Goal: Task Accomplishment & Management: Complete application form

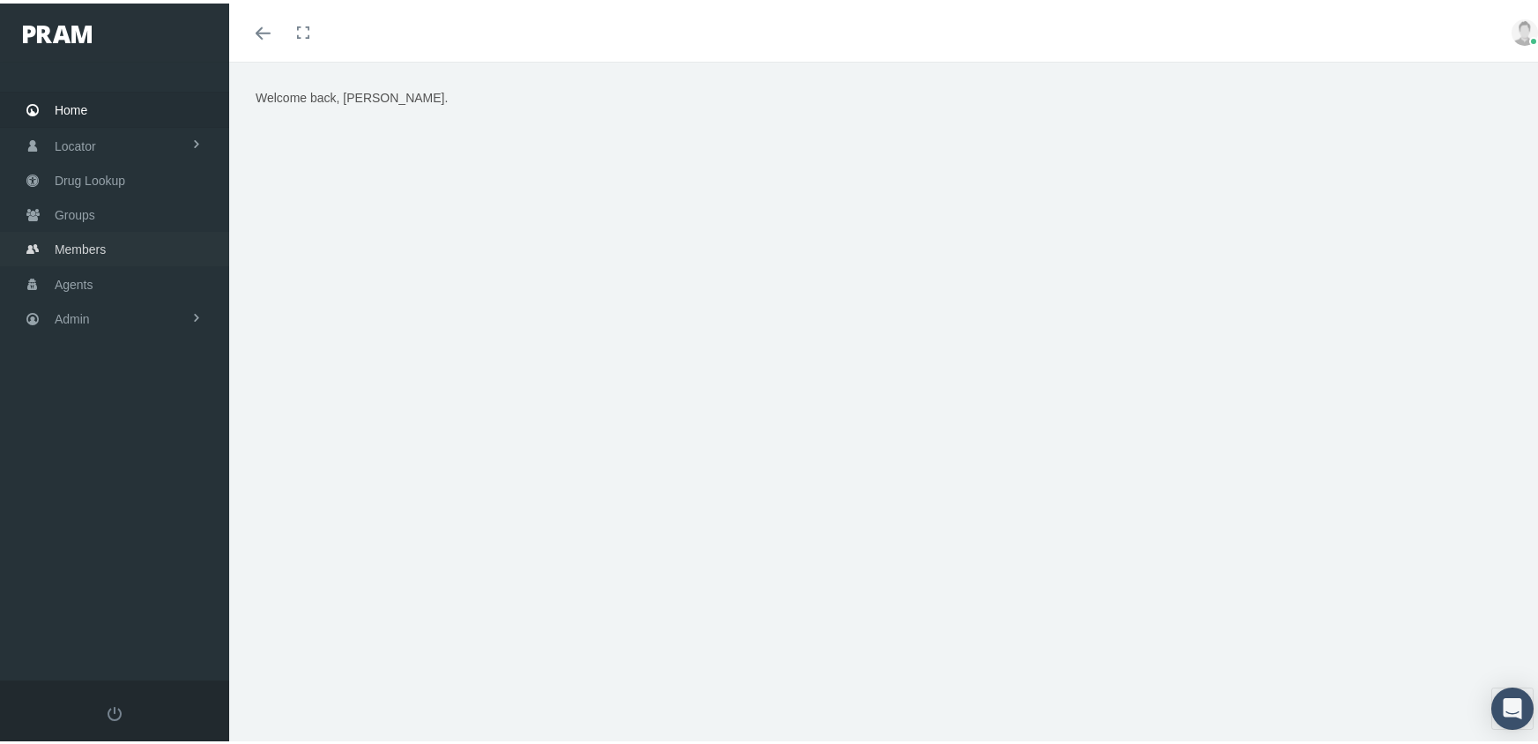
click at [76, 240] on span "Members" at bounding box center [80, 245] width 51 height 33
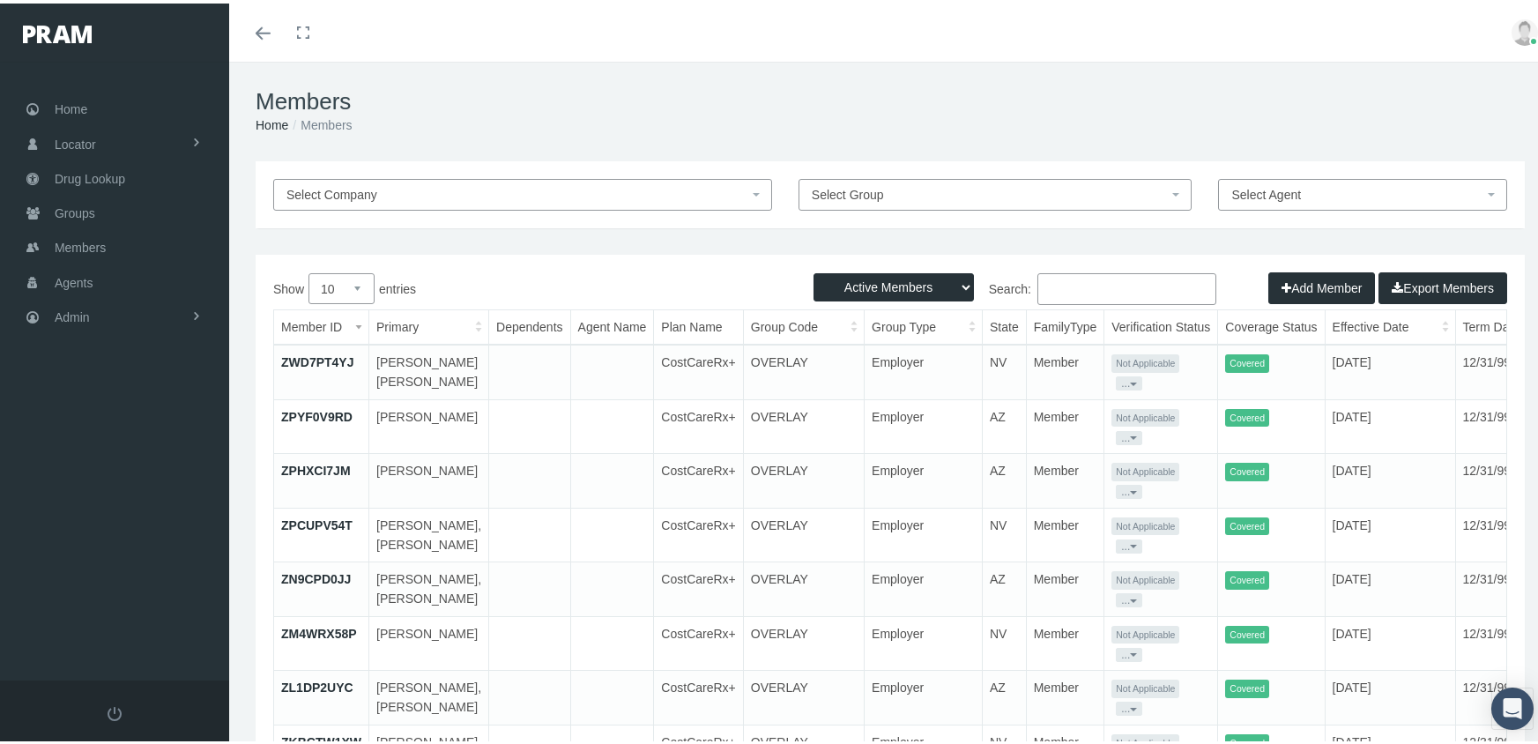
click at [900, 284] on select "Active Members Terminated Members Active & Terminated" at bounding box center [894, 284] width 160 height 28
select select "3"
click at [814, 270] on select "Active Members Terminated Members Active & Terminated" at bounding box center [894, 284] width 160 height 28
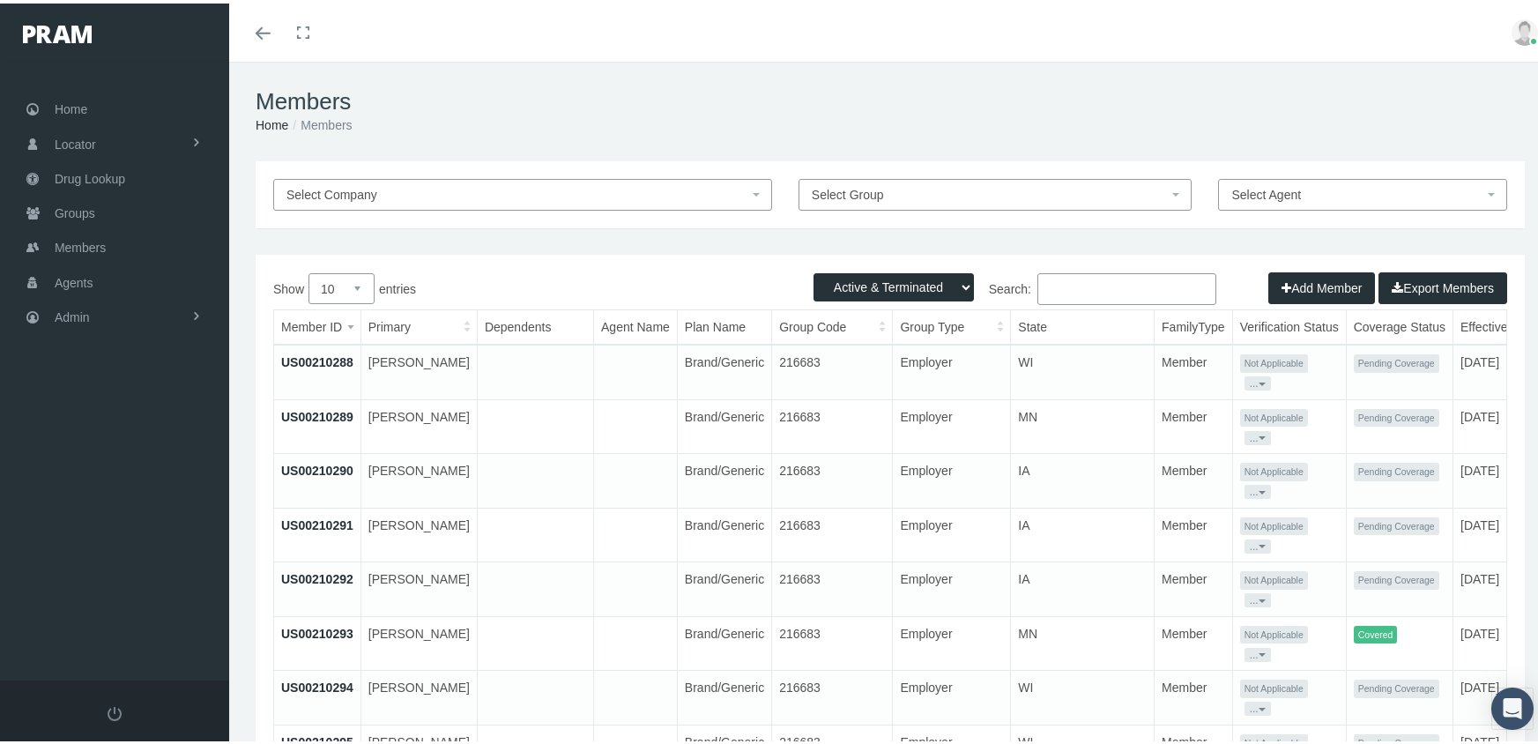
click at [1068, 281] on input "Search:" at bounding box center [1127, 286] width 179 height 32
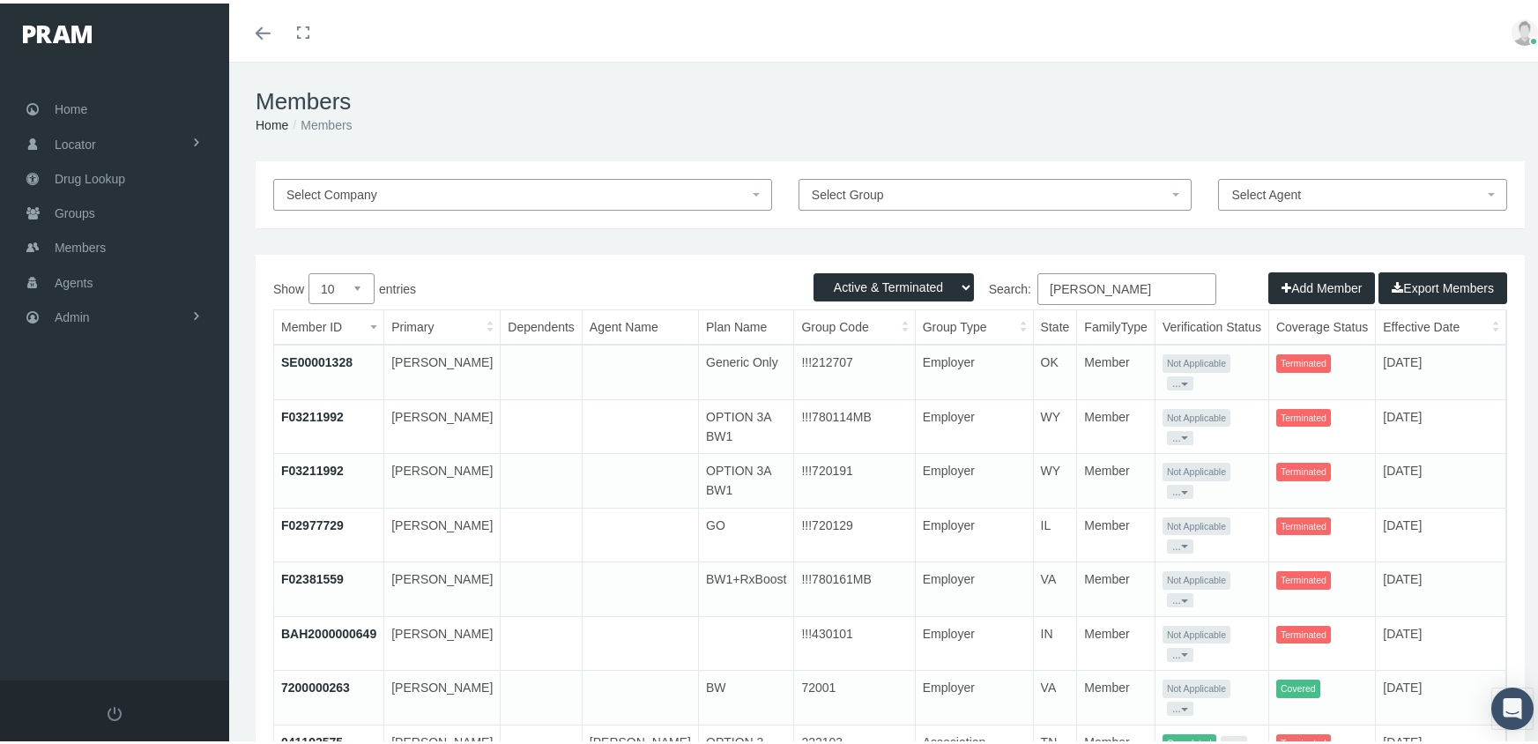
click at [1507, 323] on th "Term Date" at bounding box center [1562, 324] width 110 height 34
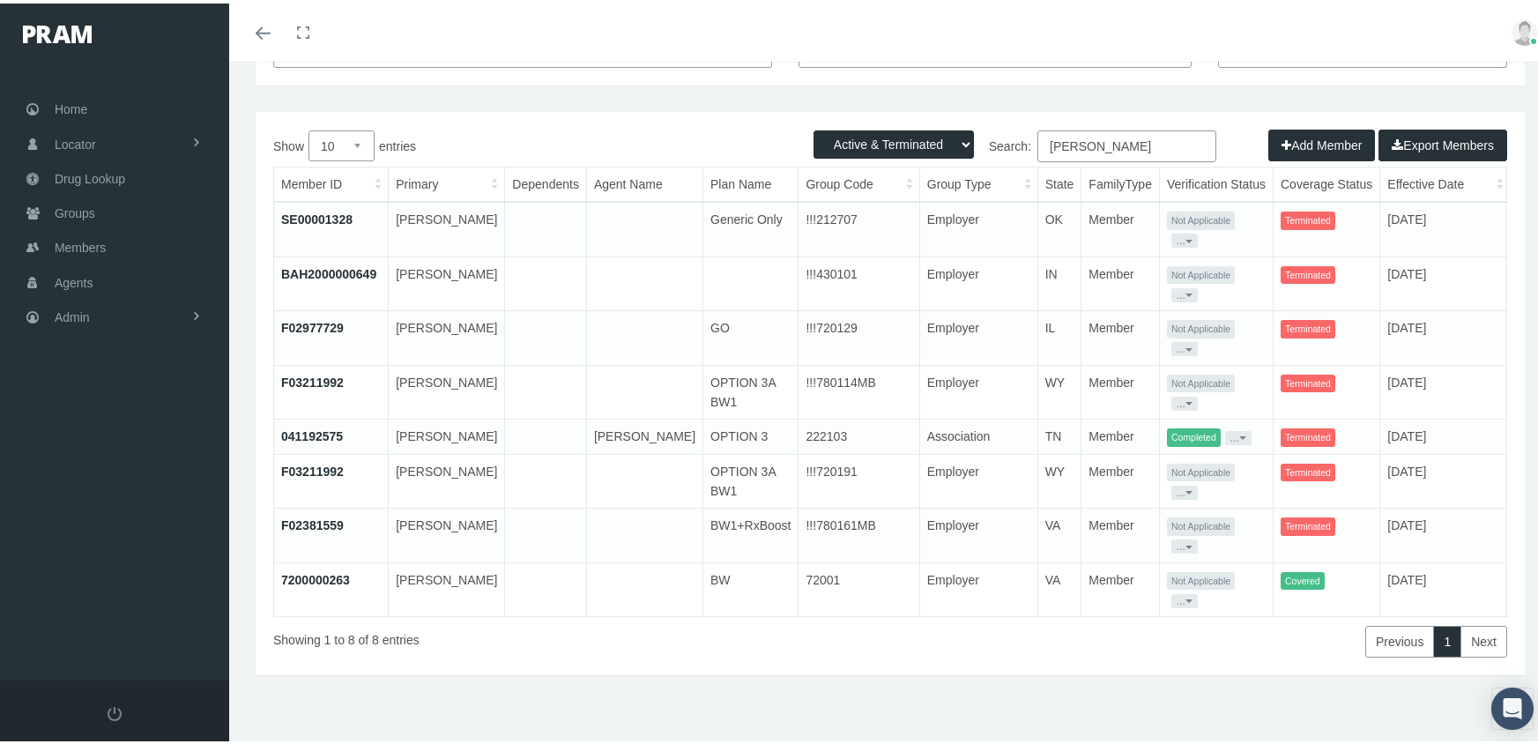
scroll to position [0, 34]
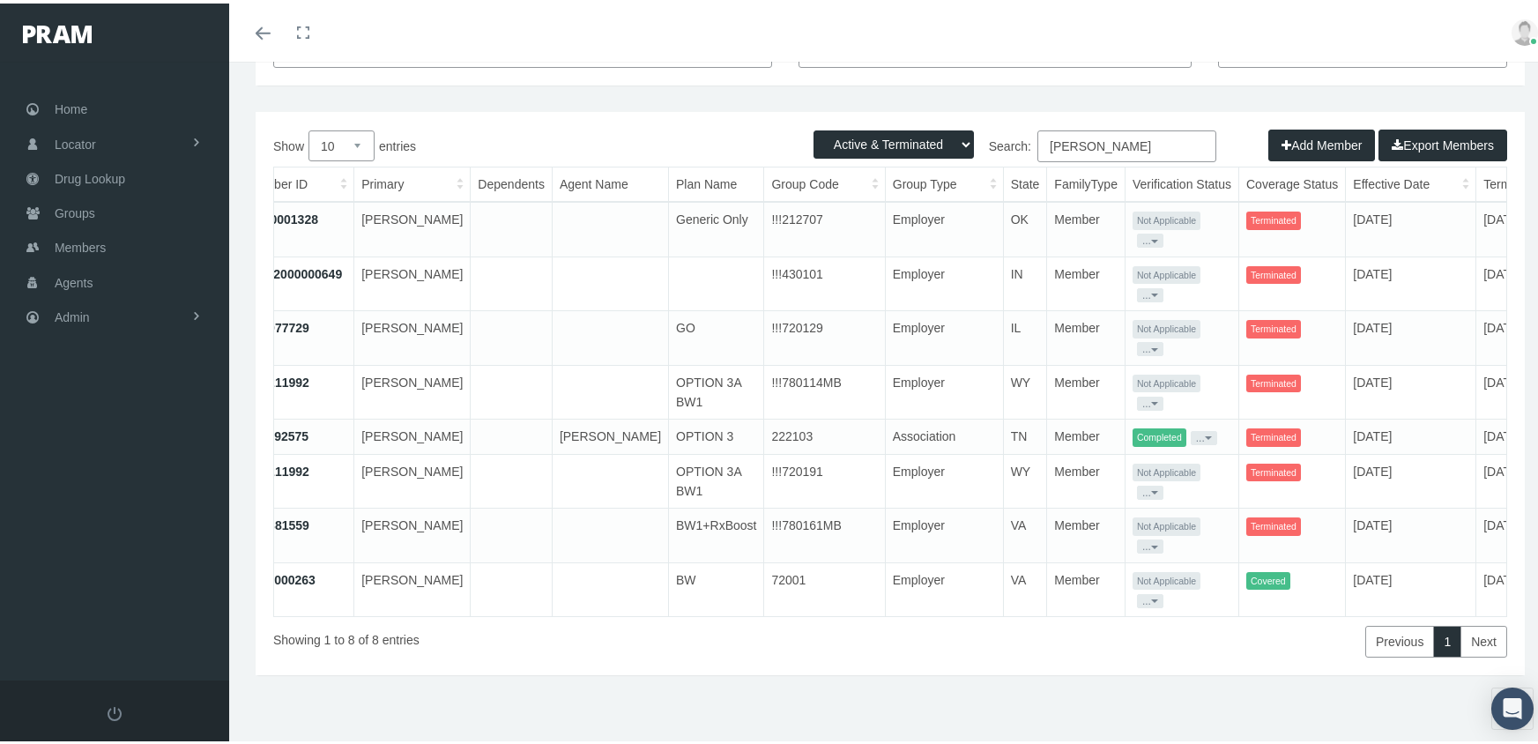
click at [1477, 164] on th "Term Date" at bounding box center [1516, 181] width 78 height 34
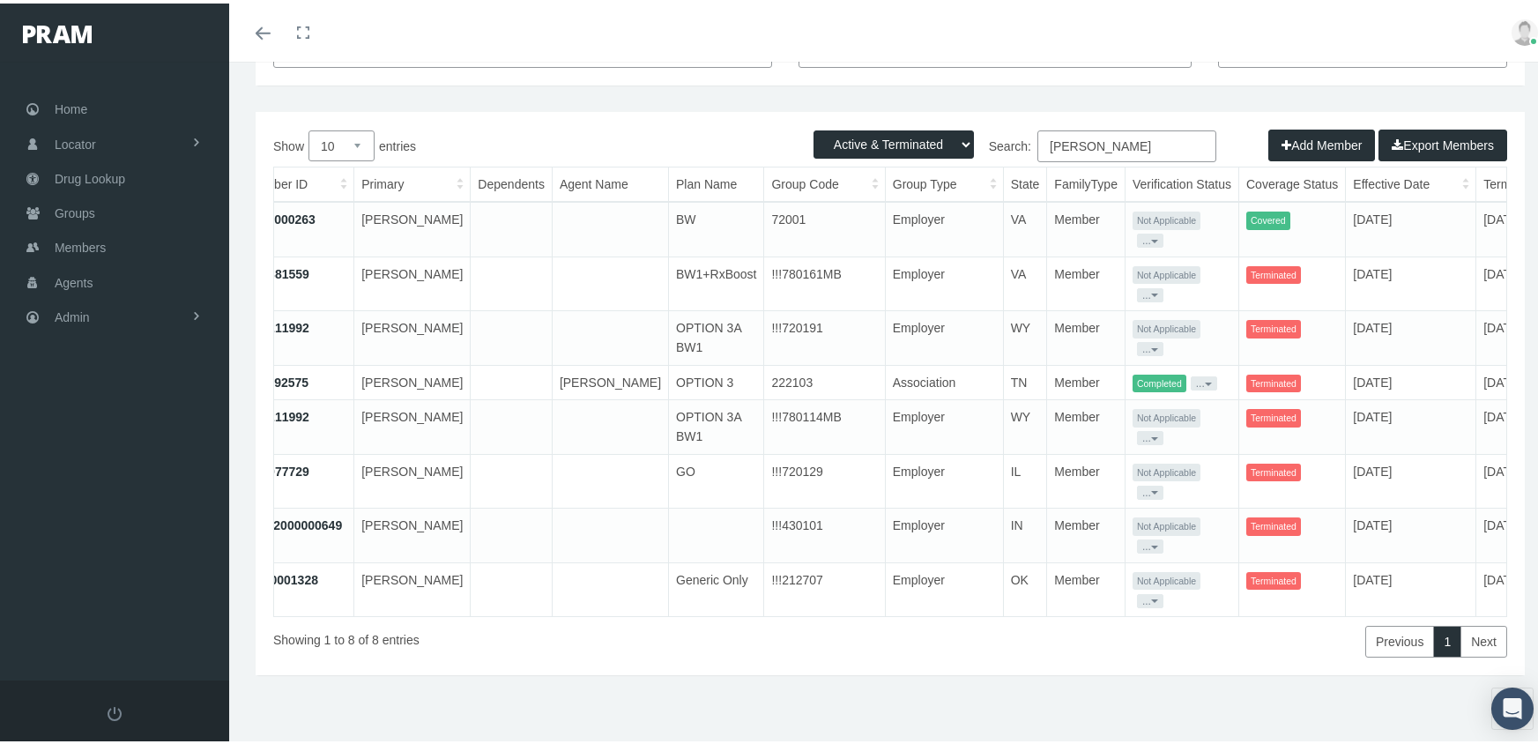
click at [768, 164] on th "Group Code" at bounding box center [824, 181] width 121 height 34
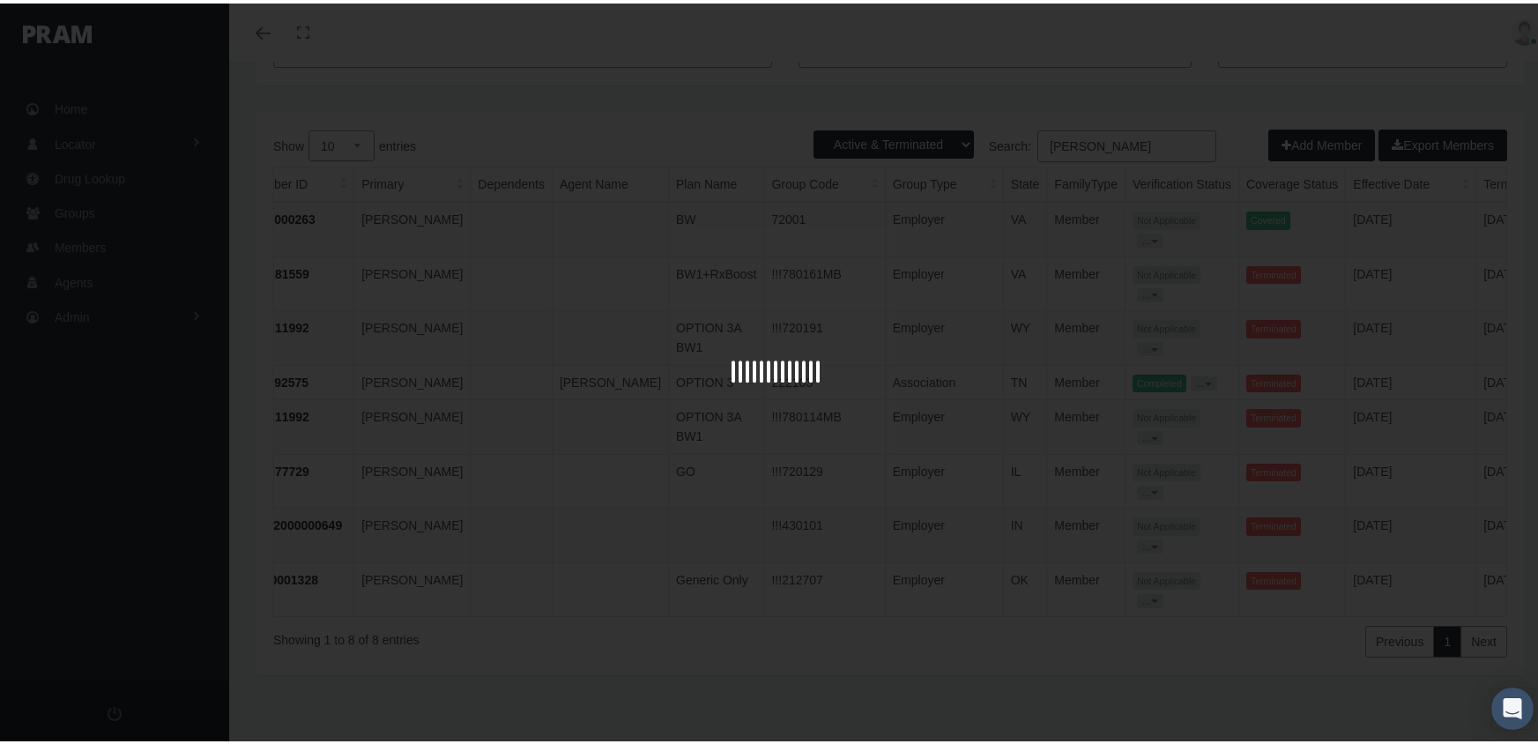
scroll to position [0, 33]
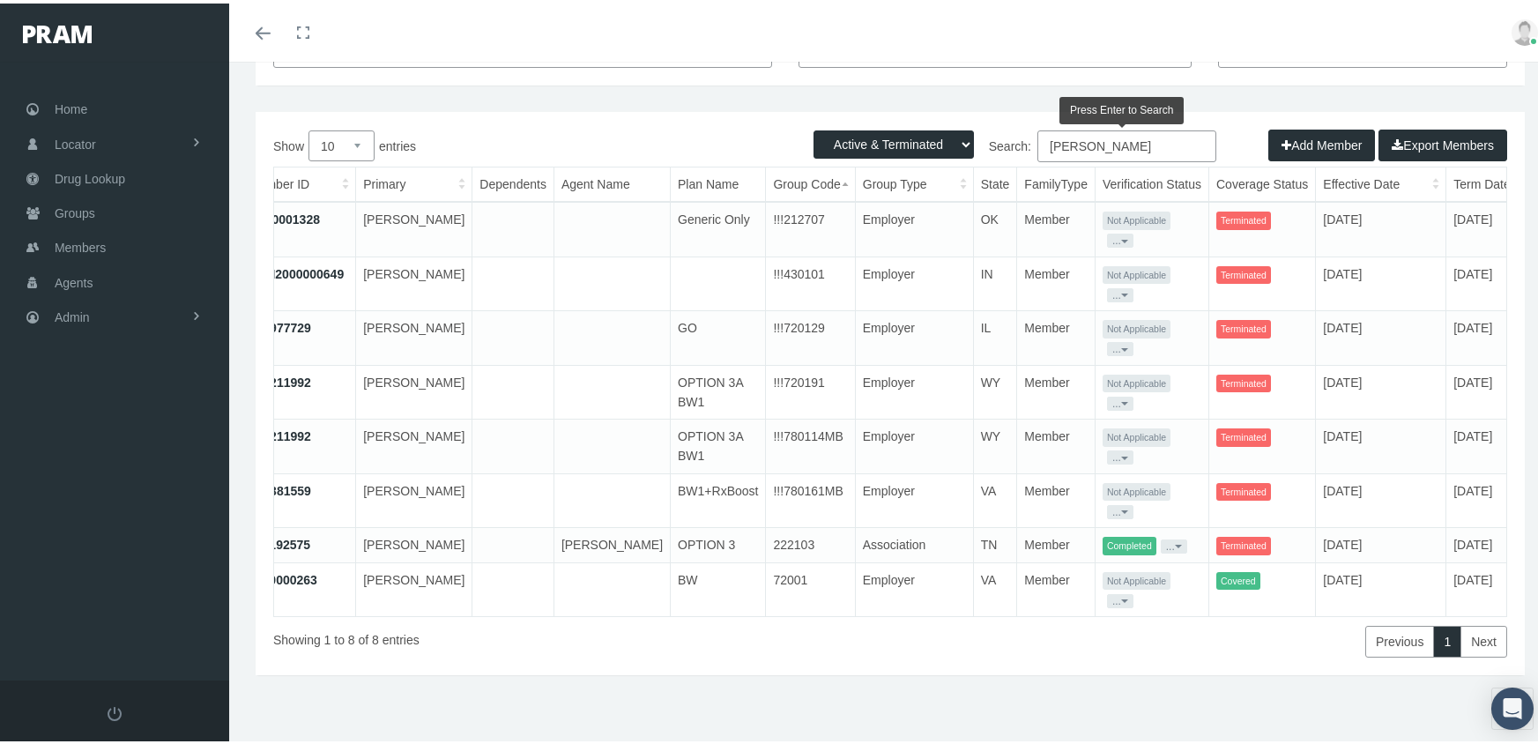
drag, startPoint x: 1076, startPoint y: 106, endPoint x: 1023, endPoint y: 93, distance: 54.3
click at [1023, 108] on div "Active Members Terminated Members Active & Terminated Add Member Export Members…" at bounding box center [890, 389] width 1269 height 563
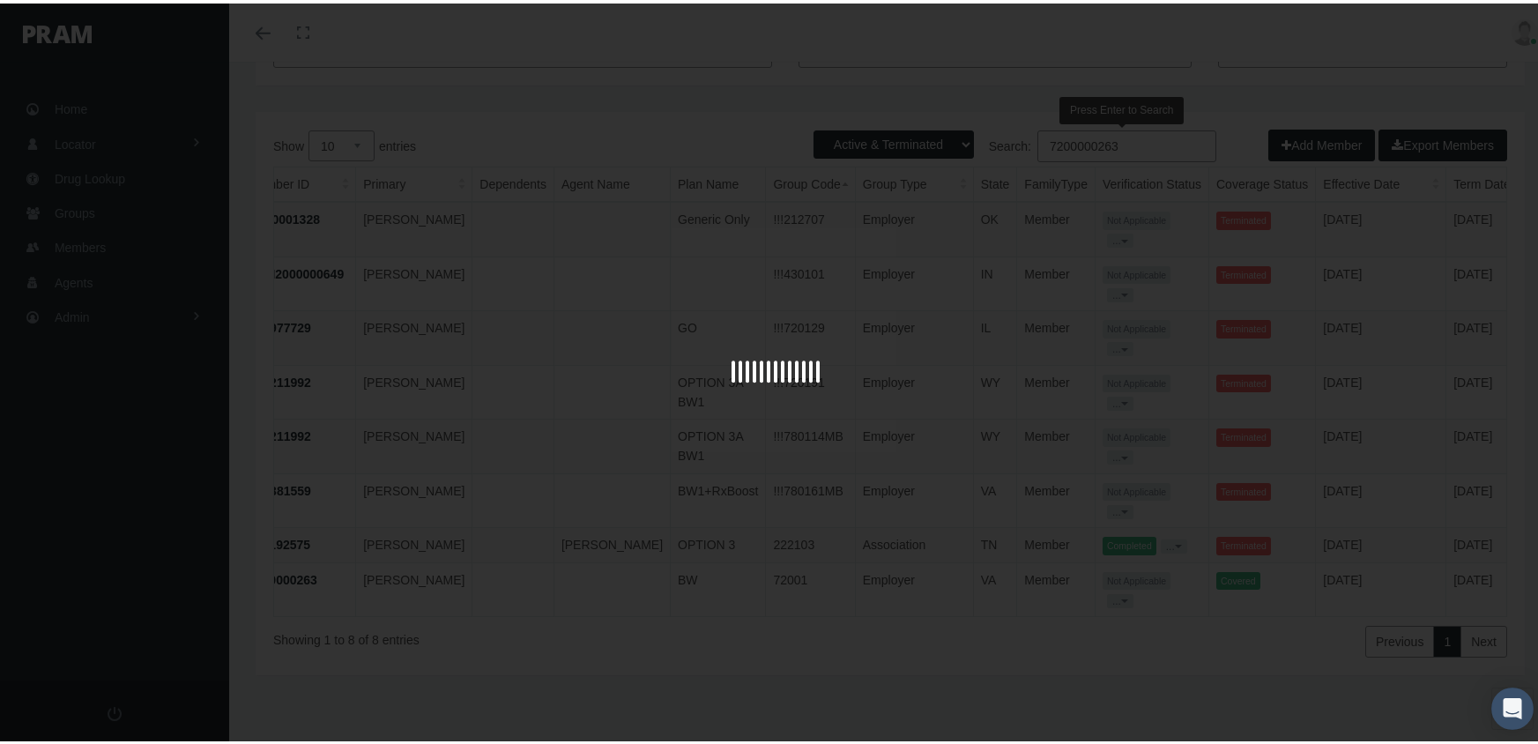
scroll to position [39, 0]
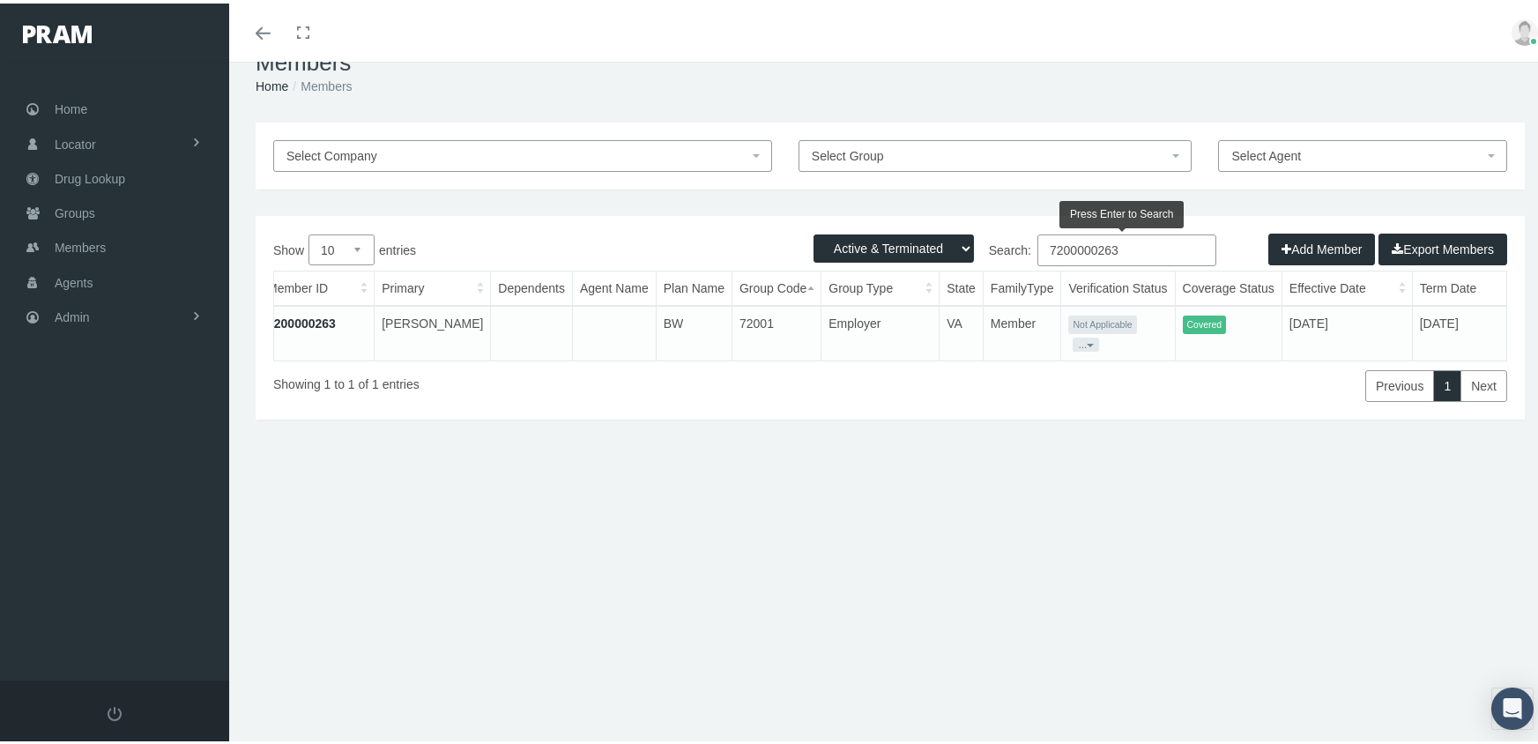
type input "7200000263"
click at [303, 316] on link "7200000263" at bounding box center [301, 320] width 69 height 14
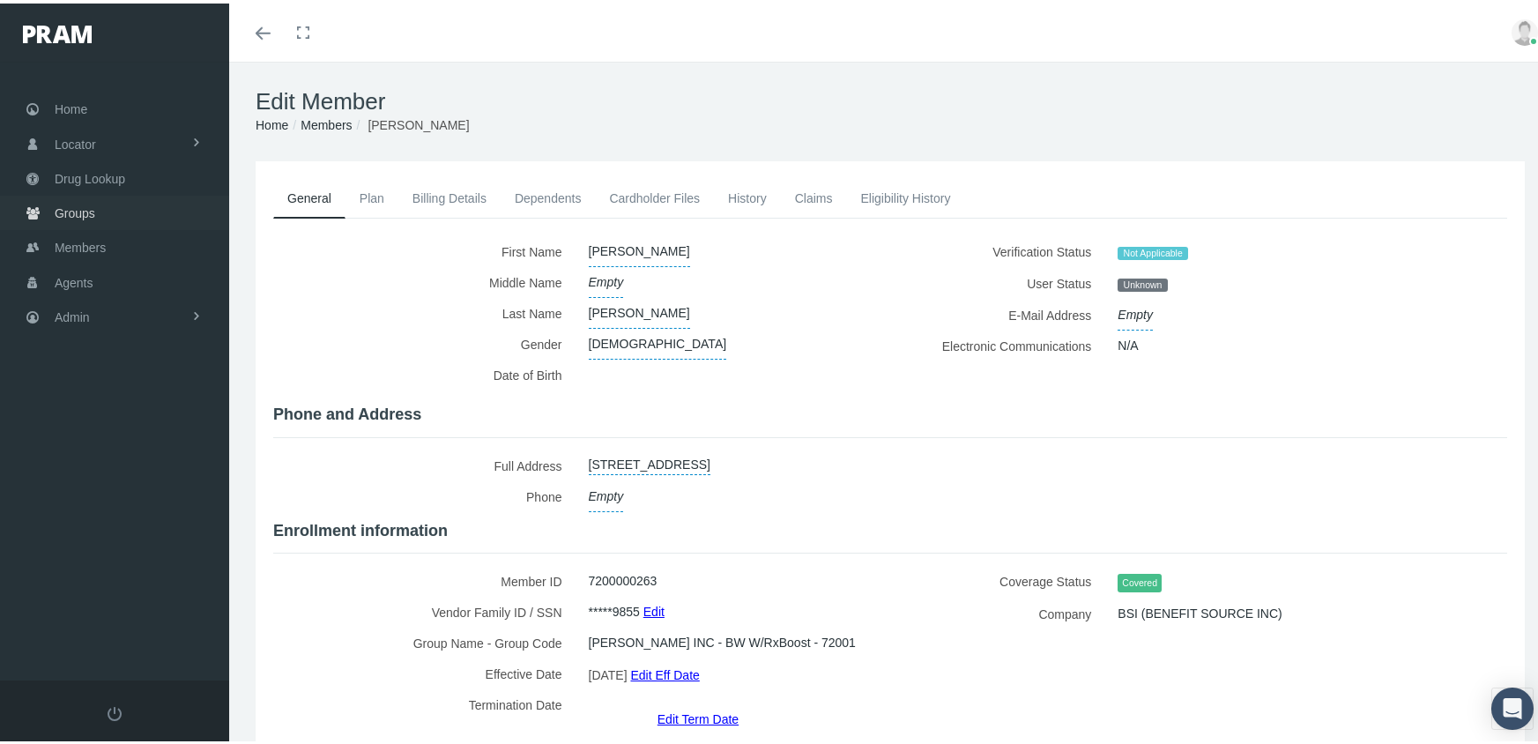
click at [61, 198] on span "Groups" at bounding box center [75, 209] width 41 height 33
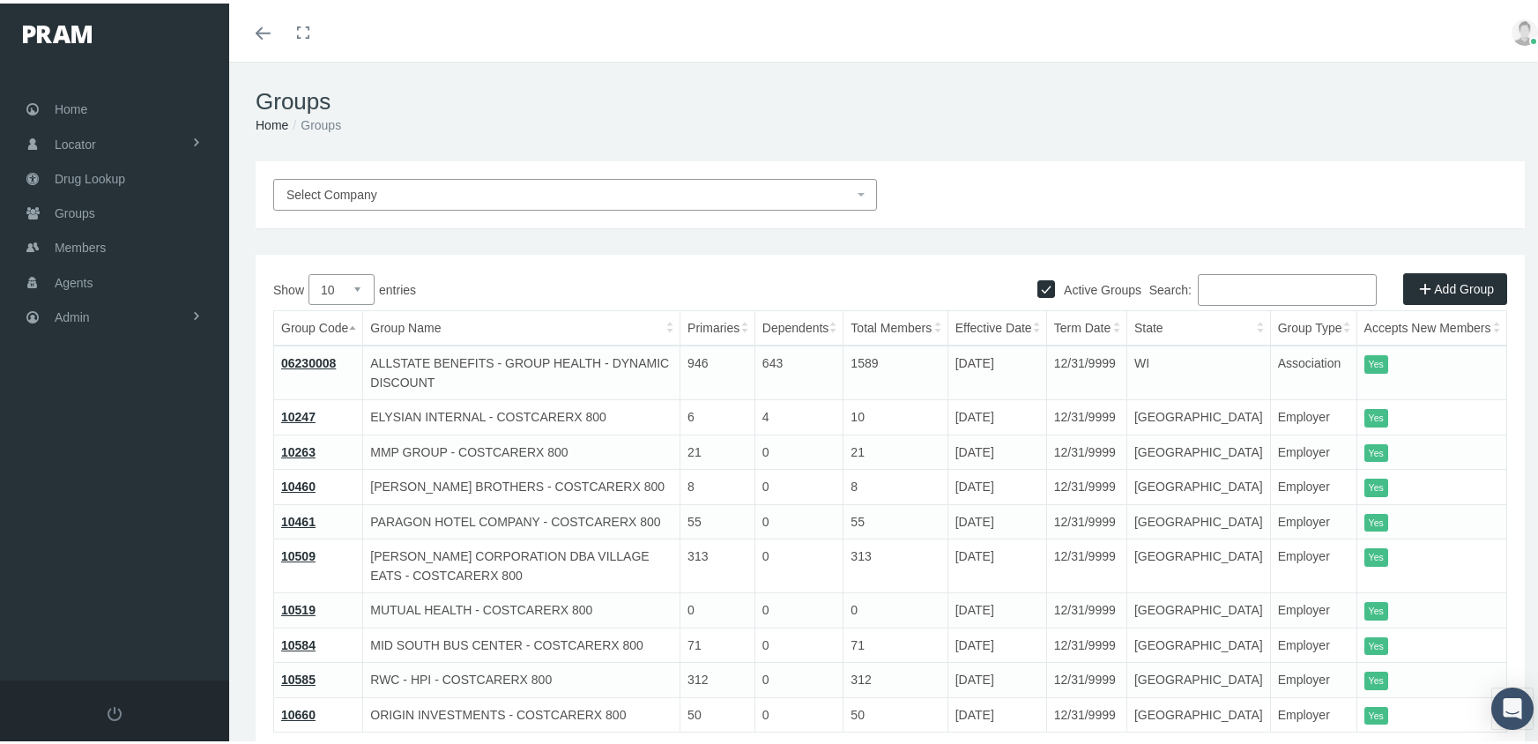
click at [517, 183] on span "Select Company" at bounding box center [570, 191] width 567 height 19
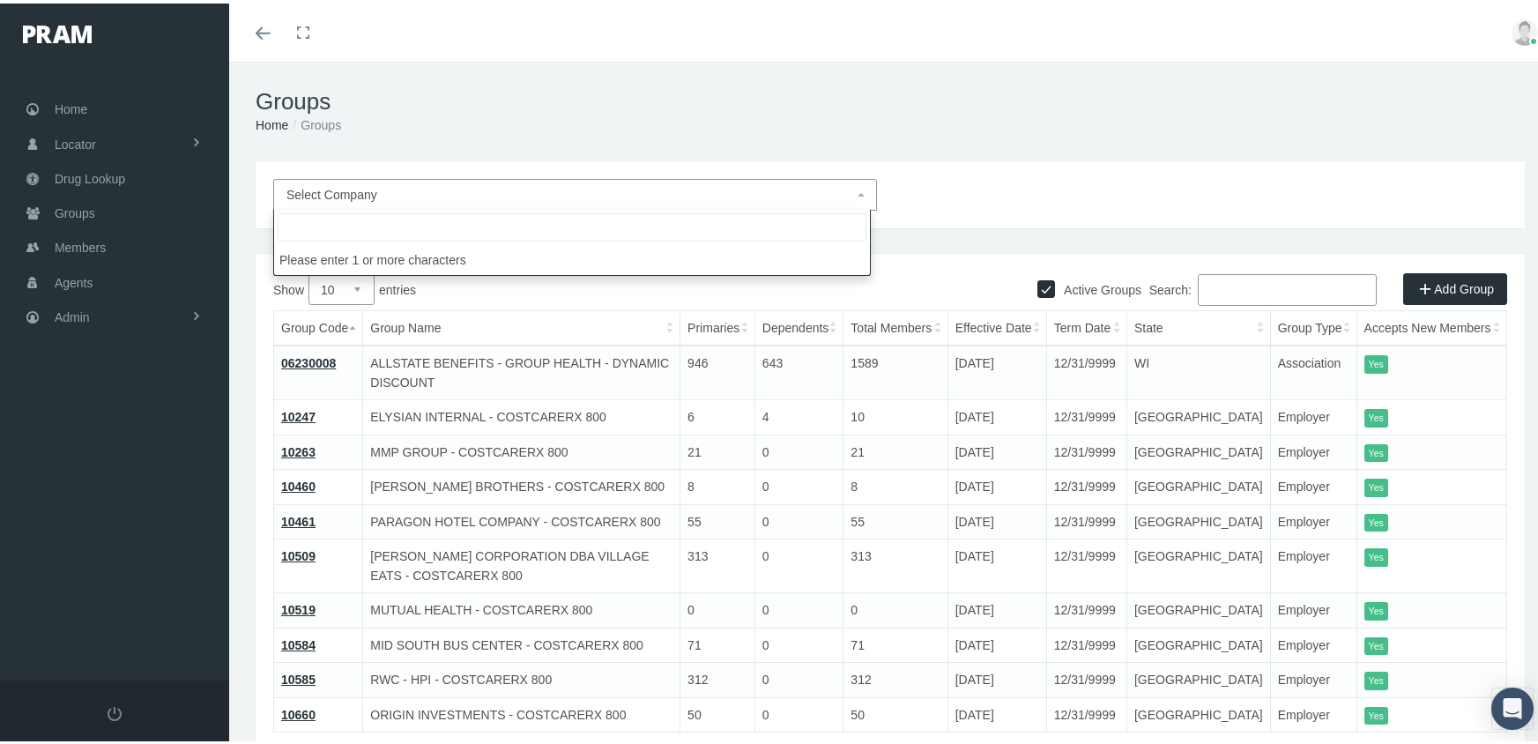
click at [500, 215] on input "search" at bounding box center [572, 224] width 589 height 28
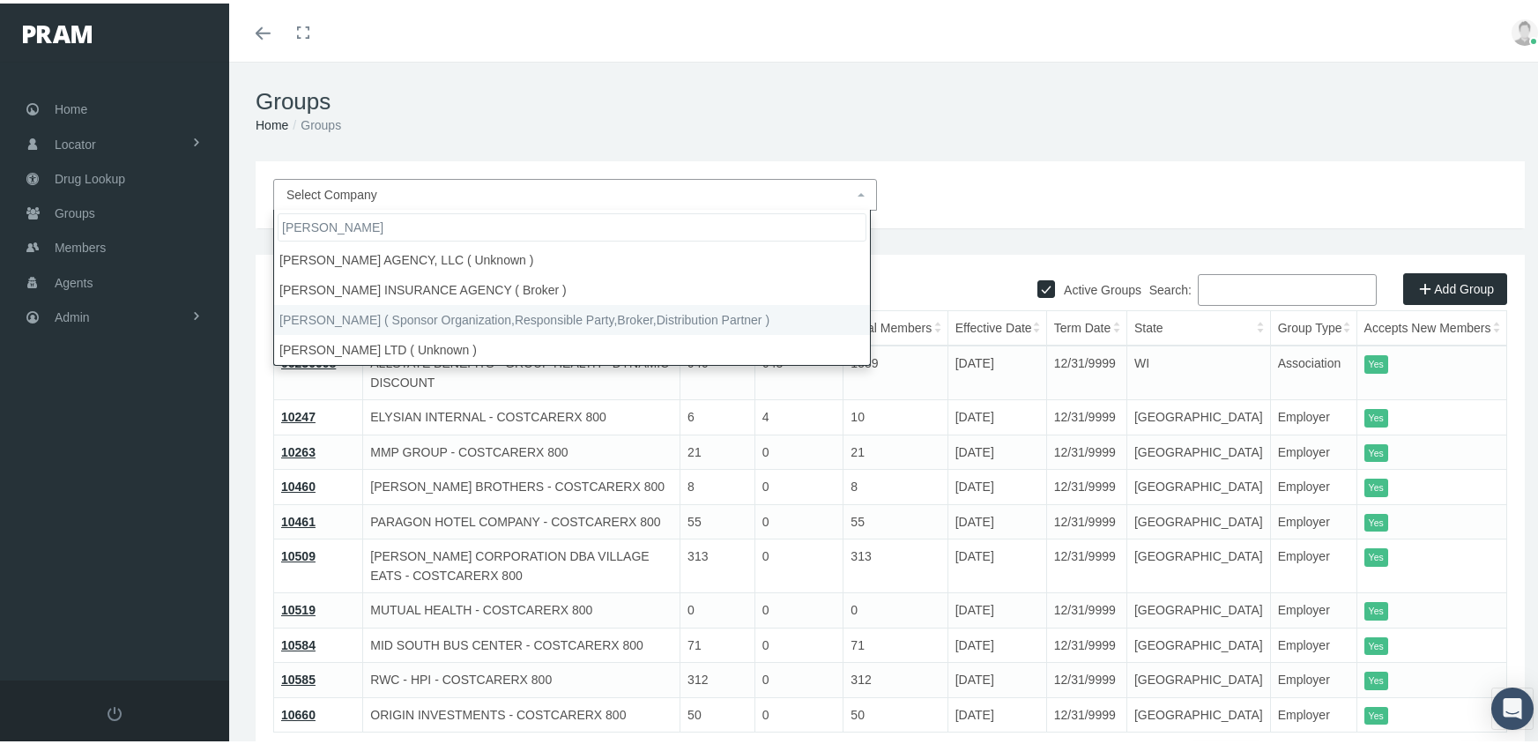
type input "morgan"
select select "2404"
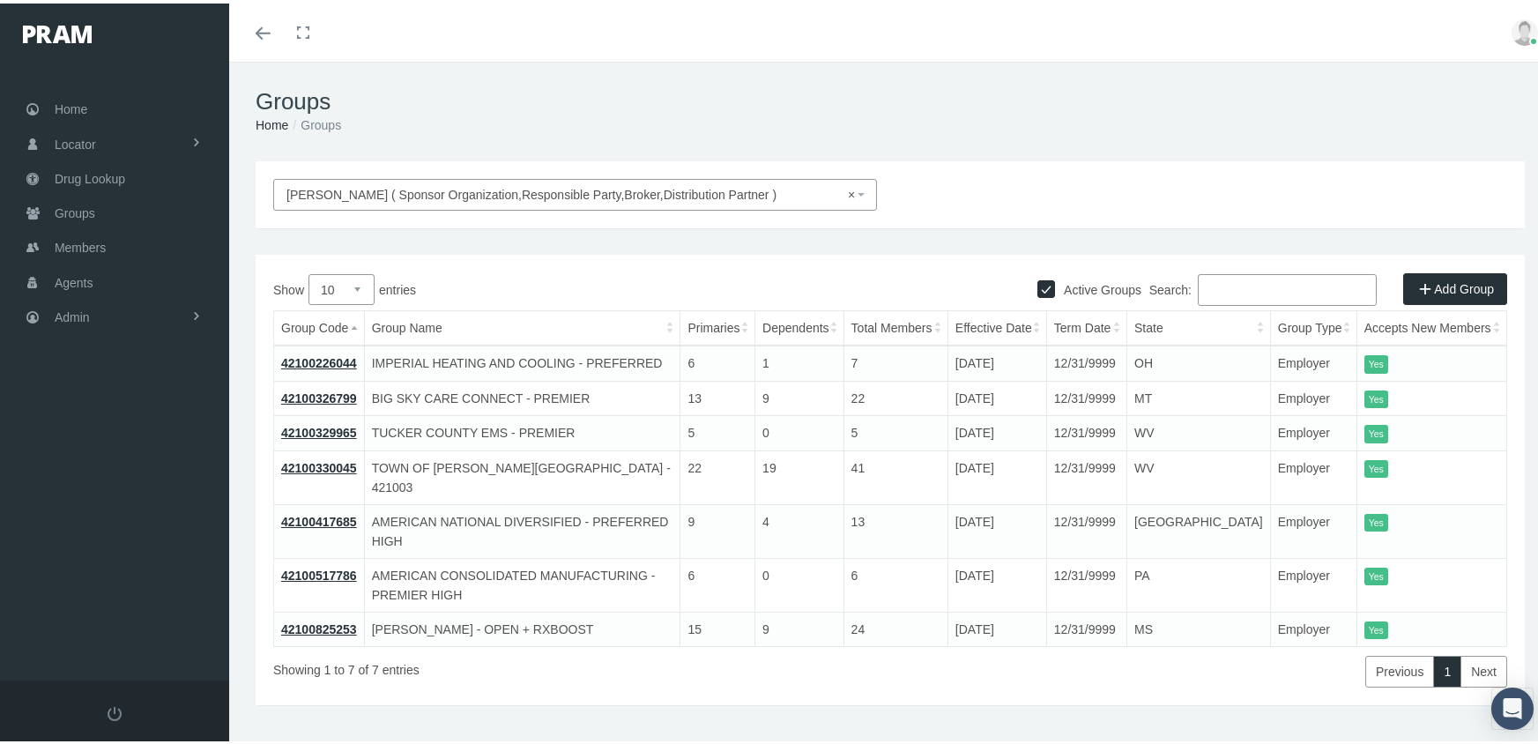
click at [1429, 279] on link "Add Group" at bounding box center [1455, 286] width 104 height 32
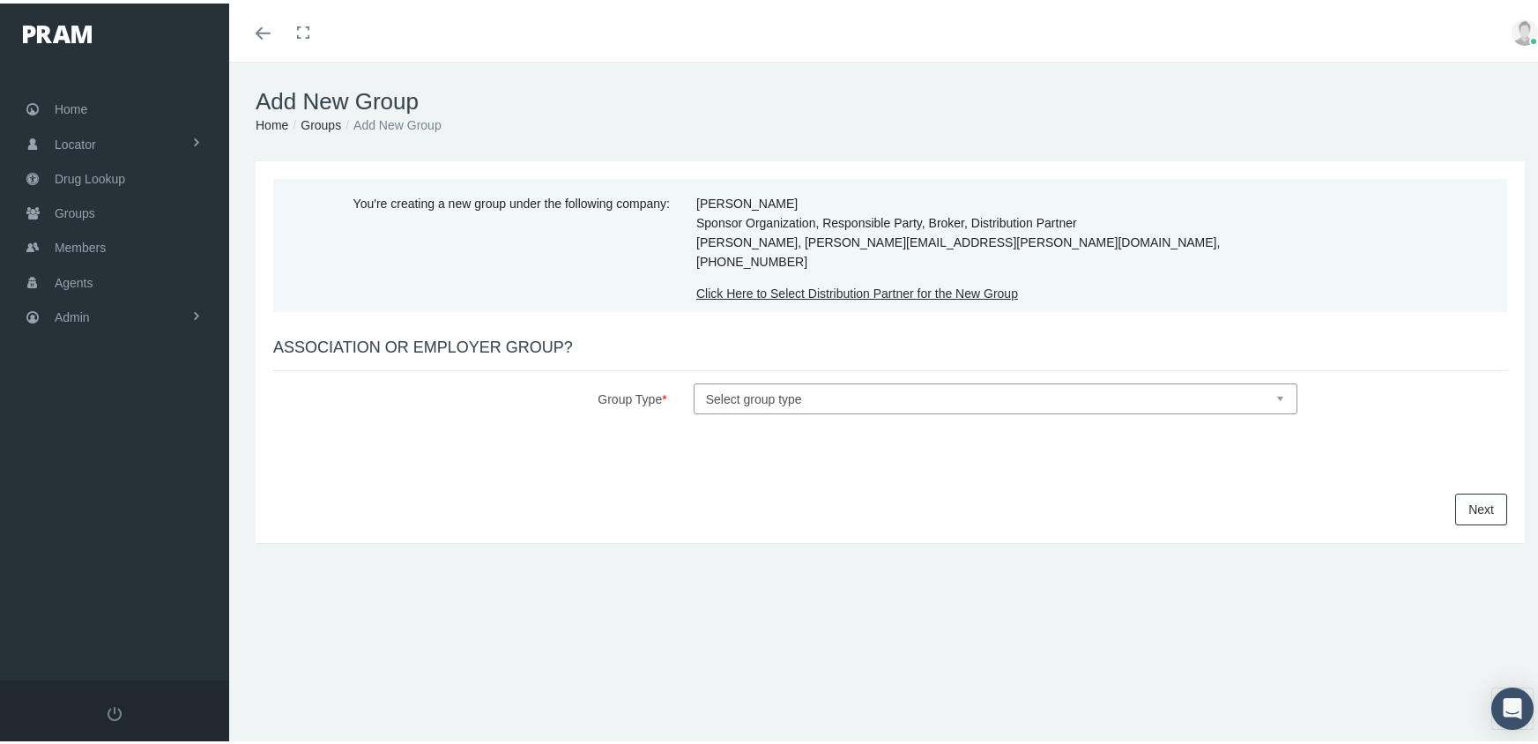
click at [1270, 380] on select "Select group type Association Employer" at bounding box center [996, 395] width 604 height 31
select select "1"
click at [694, 380] on select "Select group type Association Employer" at bounding box center [996, 395] width 604 height 31
click at [1485, 490] on link "Next" at bounding box center [1481, 506] width 52 height 32
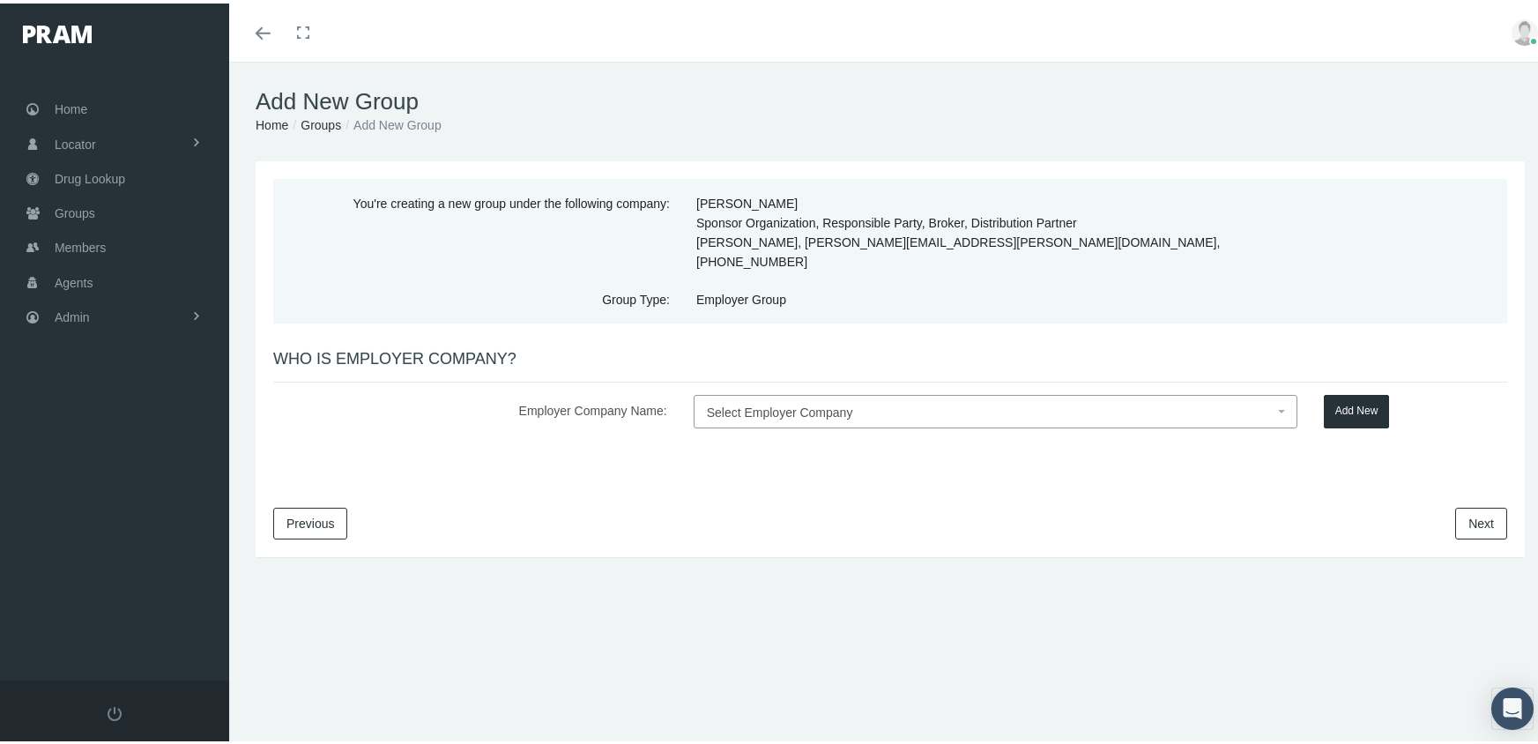
click at [733, 398] on span "Select Employer Company" at bounding box center [990, 409] width 567 height 23
type input "JEFFERSON DEVELOPMENT GROUP"
click at [1344, 391] on button "Add New" at bounding box center [1357, 407] width 66 height 33
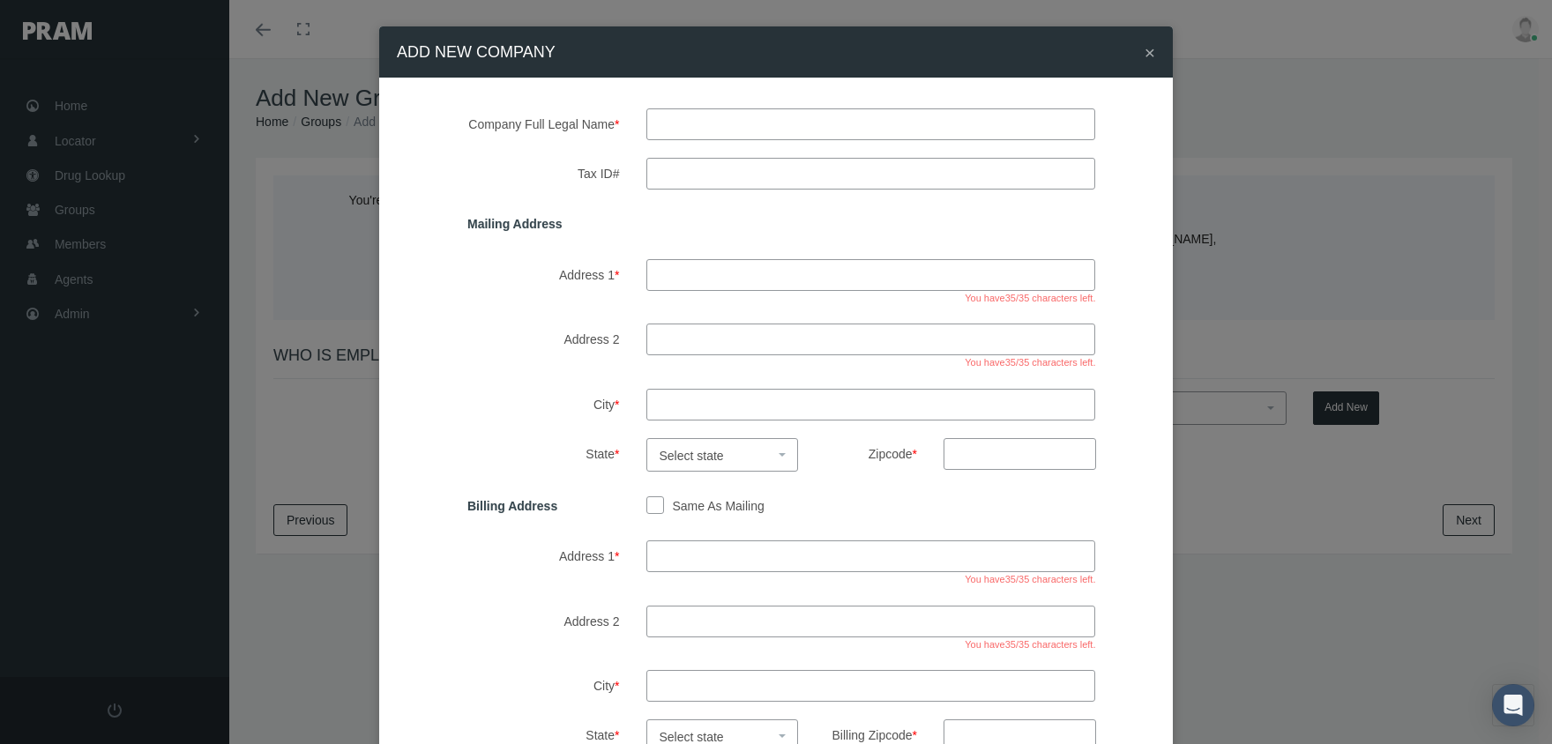
click at [663, 130] on input "text" at bounding box center [871, 124] width 450 height 32
type input "JEFFERSON DEVELOPMENT GROUP"
type input "2650 TECHNOLOGY DRIVE"
type input "LOUISVILLE"
click at [701, 449] on span "Select state" at bounding box center [691, 456] width 64 height 14
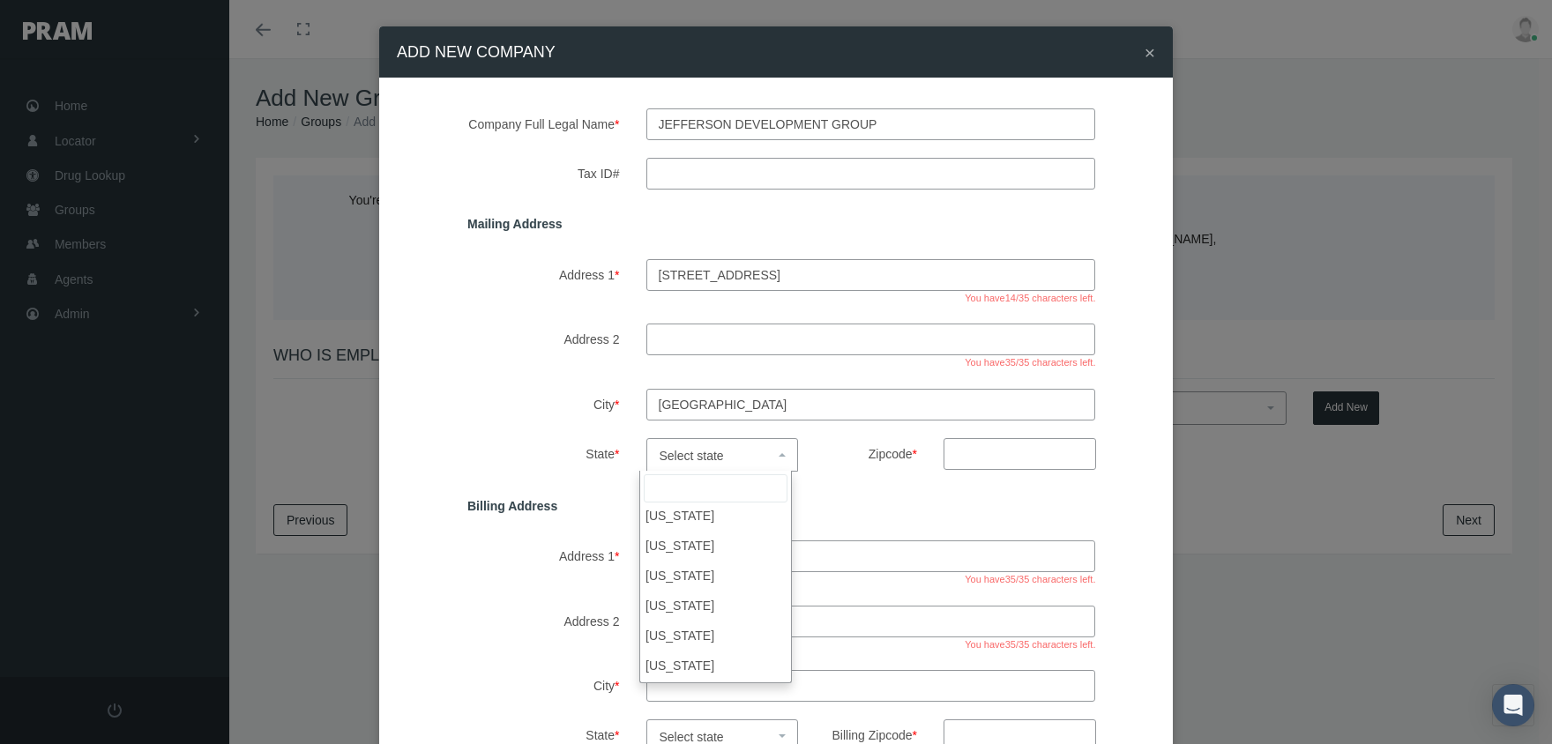
scroll to position [441, 0]
select select "KY"
click at [956, 453] on input "Zipcode *" at bounding box center [1019, 454] width 153 height 32
type input "40299"
click at [649, 505] on input "Same As Mailing" at bounding box center [655, 504] width 18 height 18
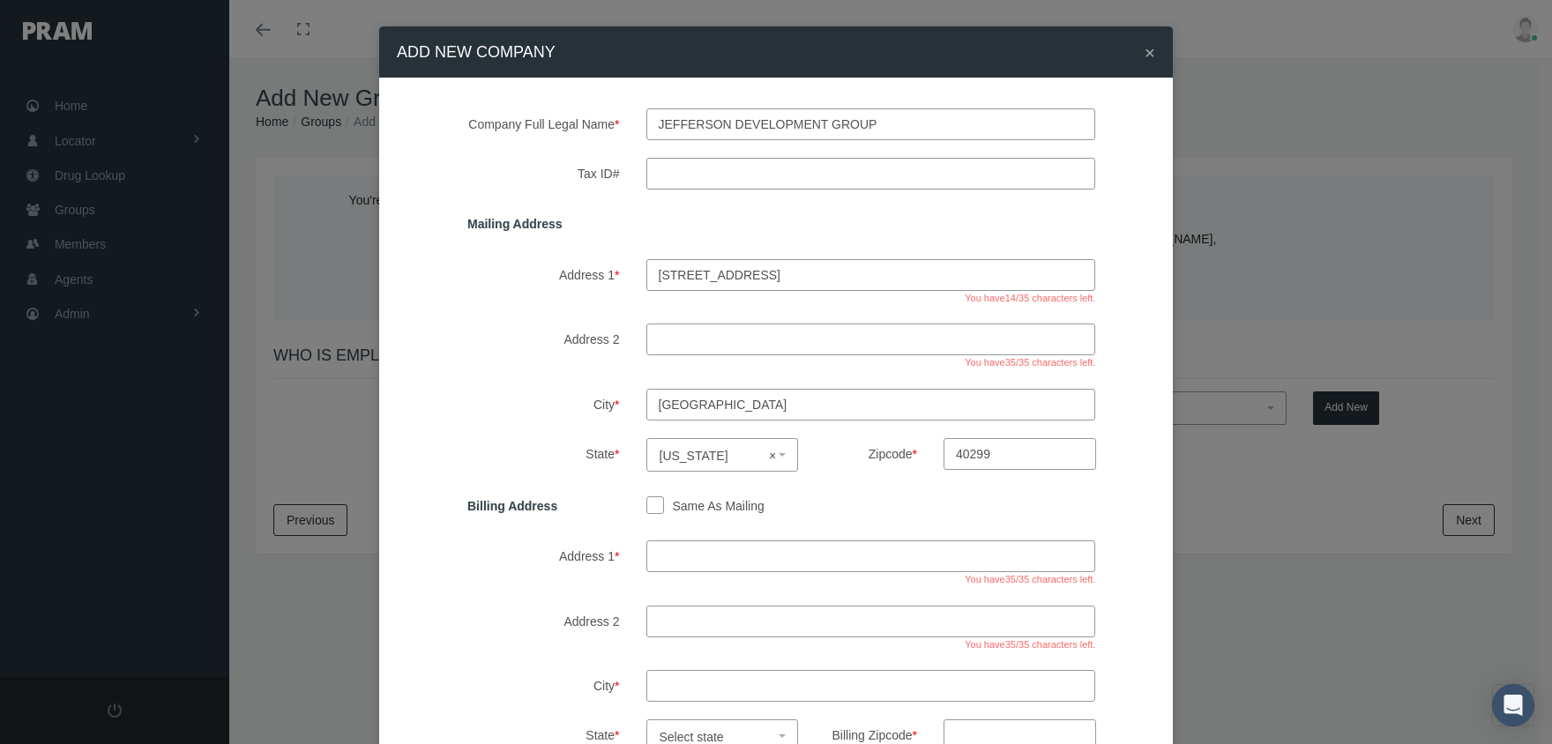
checkbox input "true"
type input "2650 TECHNOLOGY DRIVE"
type input "LOUISVILLE"
select select "KY"
type input "40299"
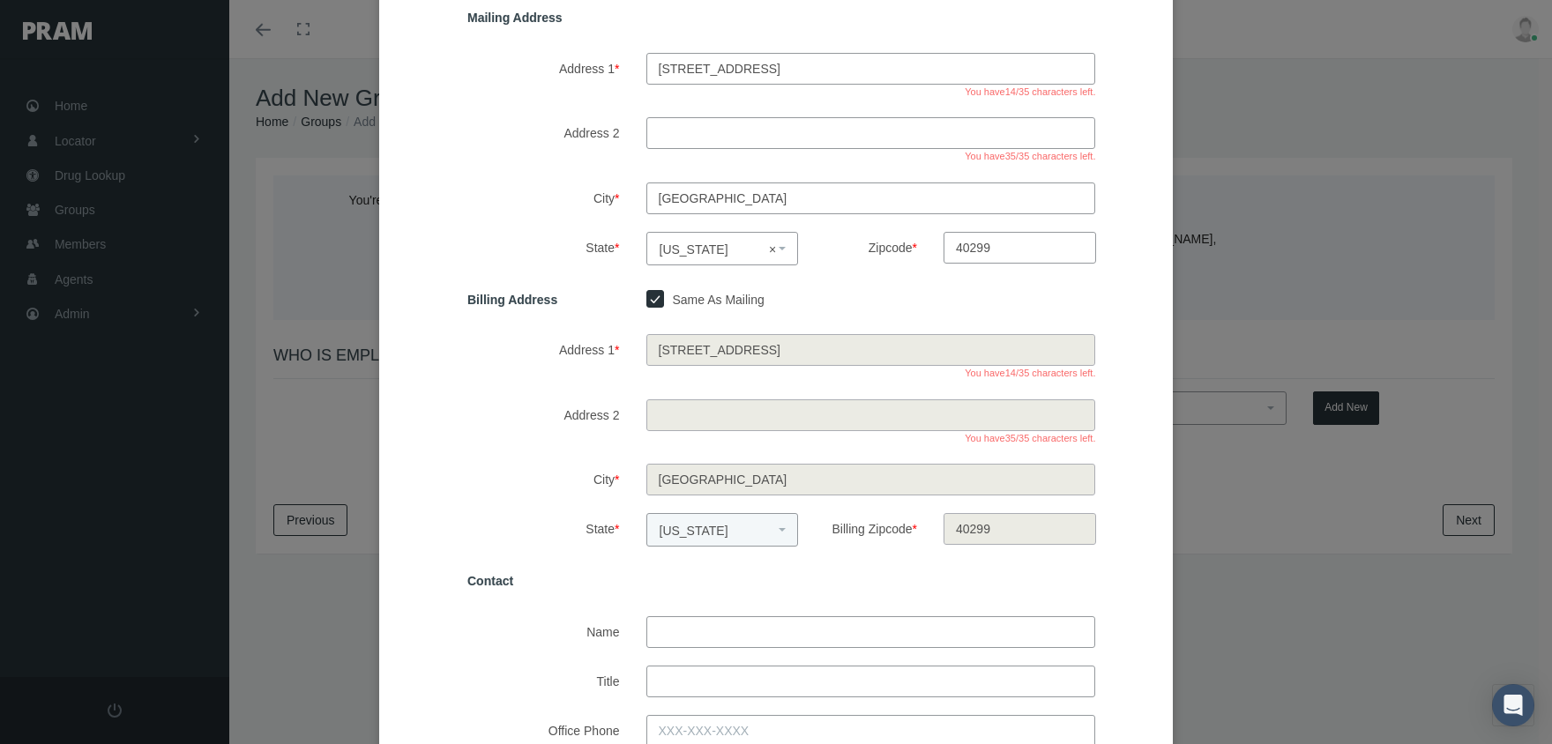
scroll to position [353, 0]
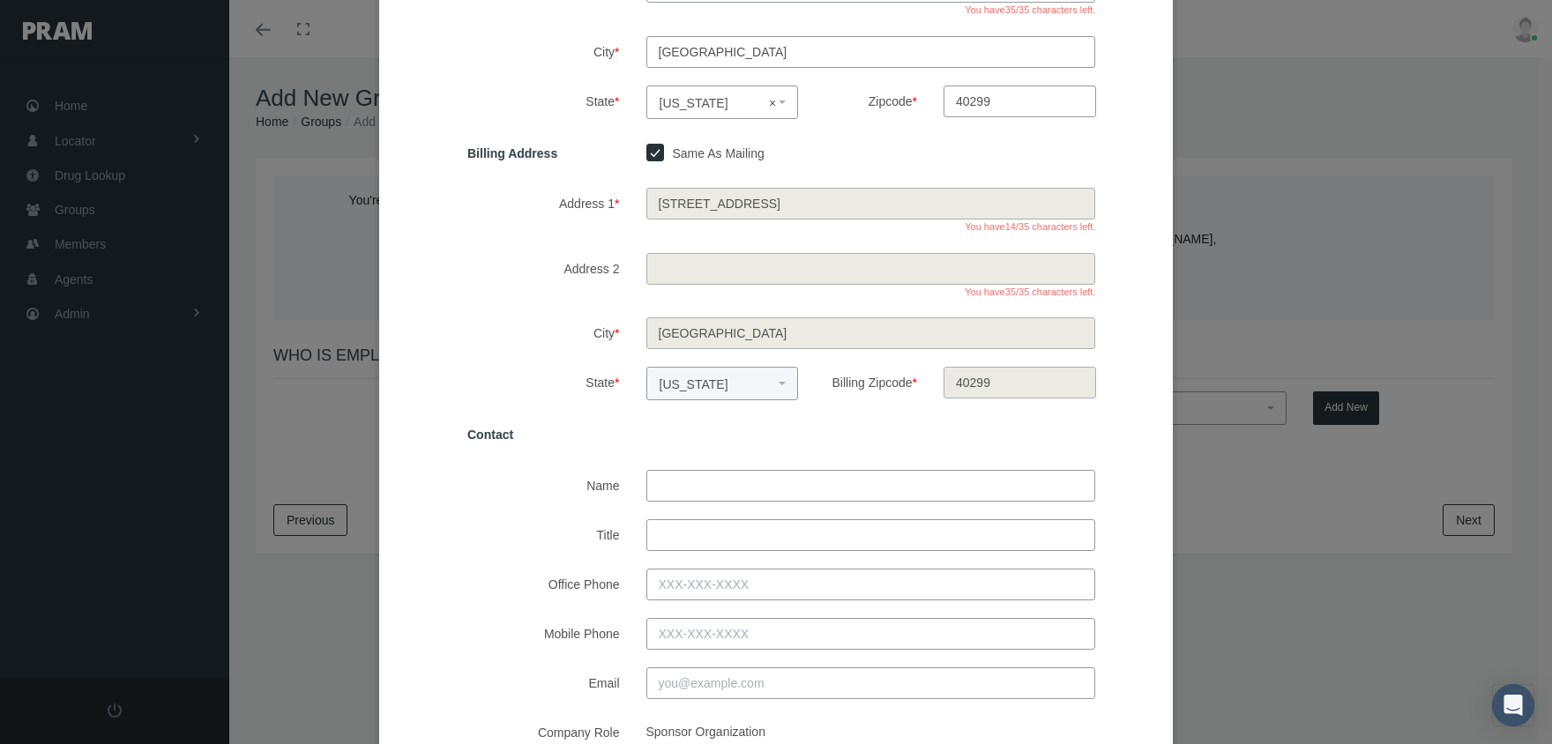
click at [703, 483] on input "Name" at bounding box center [871, 486] width 450 height 32
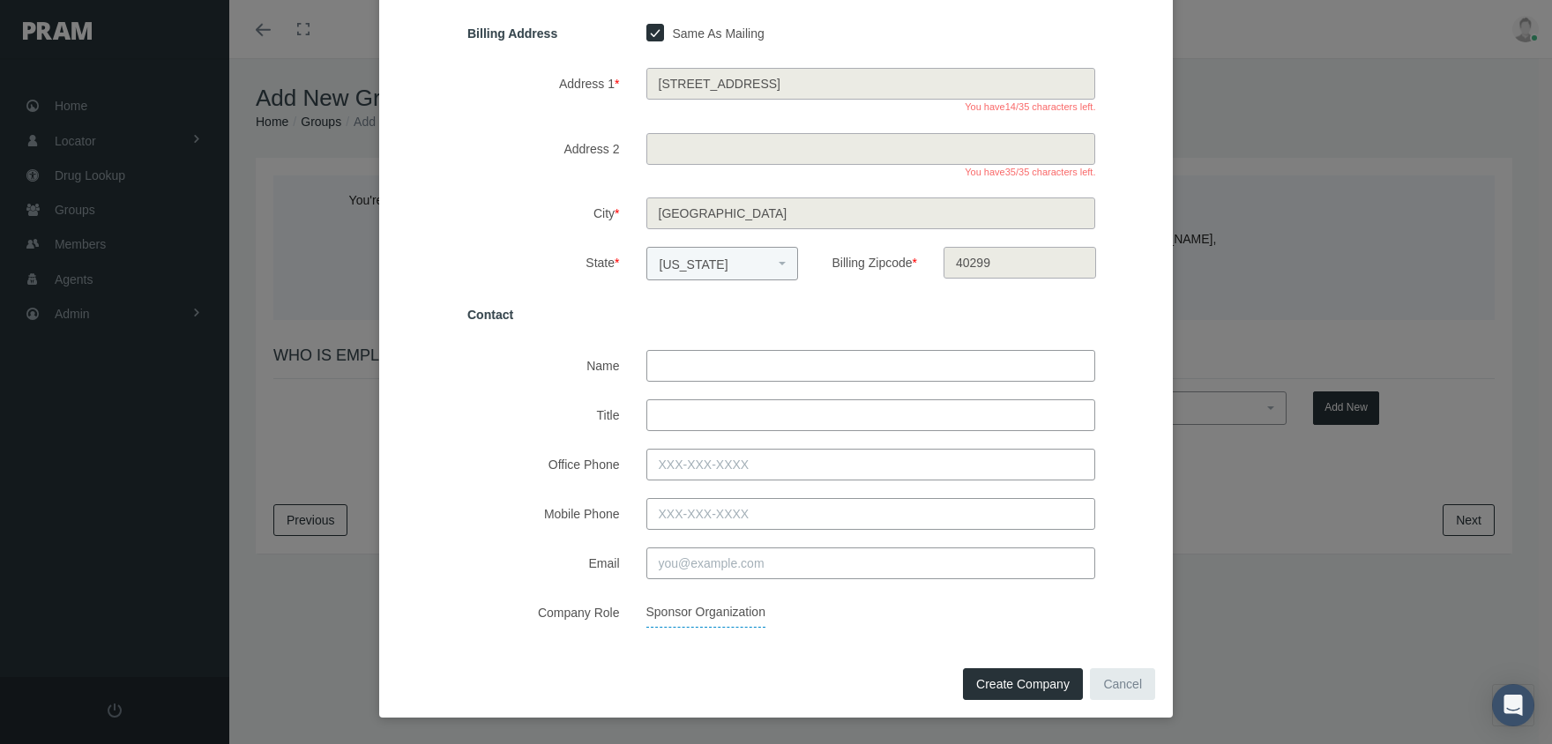
click at [615, 668] on div "Create Company Save Changes Cancel" at bounding box center [775, 690] width 793 height 55
click at [1053, 681] on span "Create Company" at bounding box center [1022, 684] width 93 height 14
select select
checkbox input "false"
select select
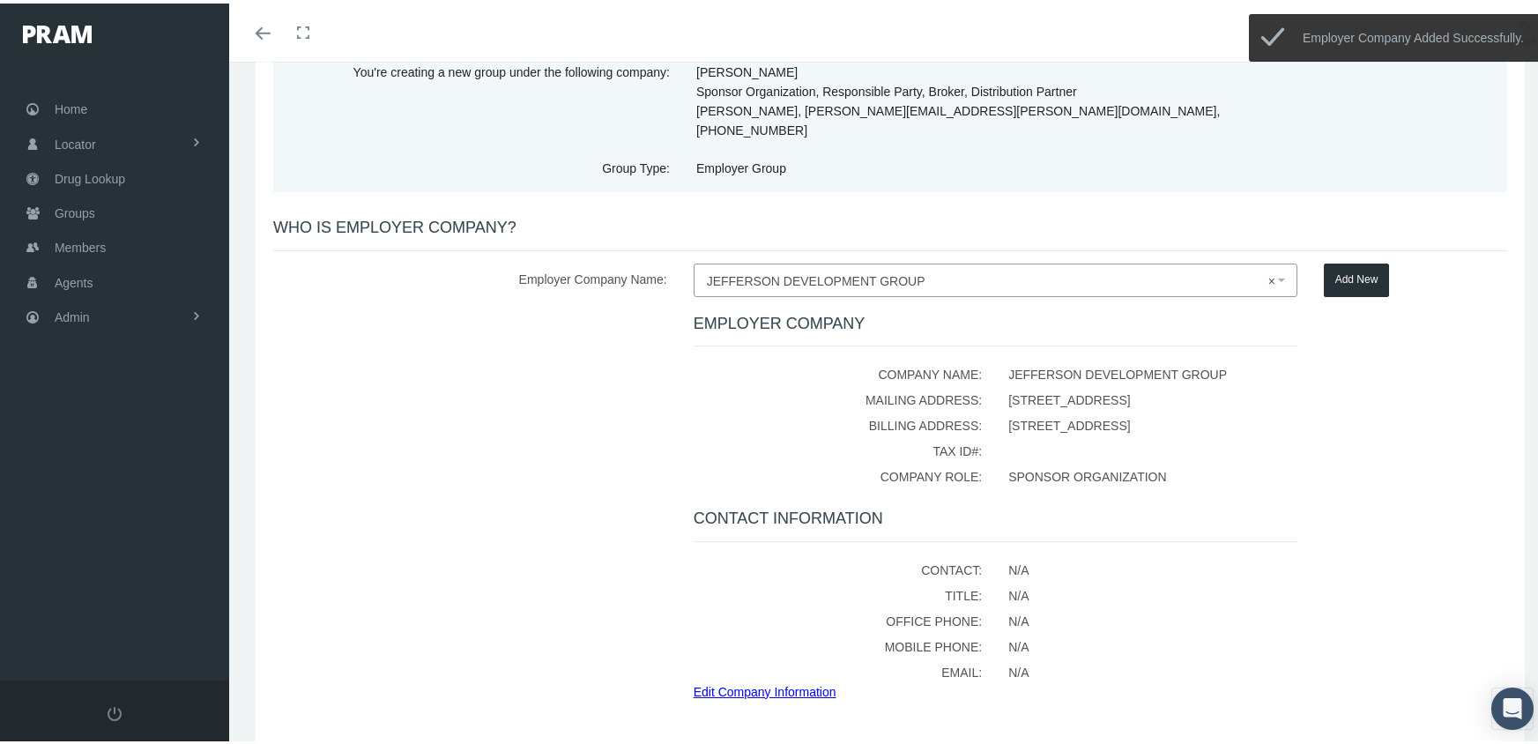
scroll to position [249, 0]
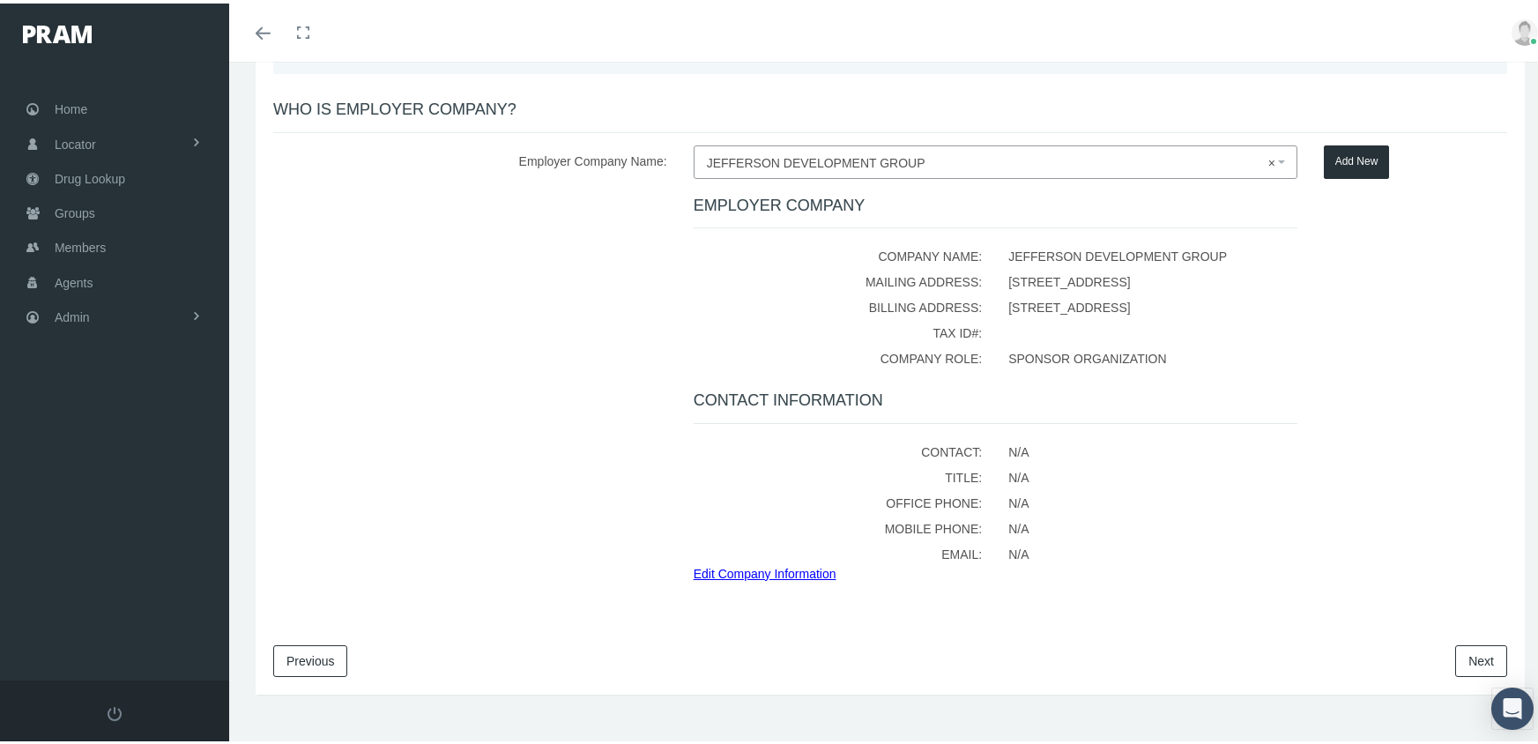
click at [1477, 643] on link "Next" at bounding box center [1481, 658] width 52 height 32
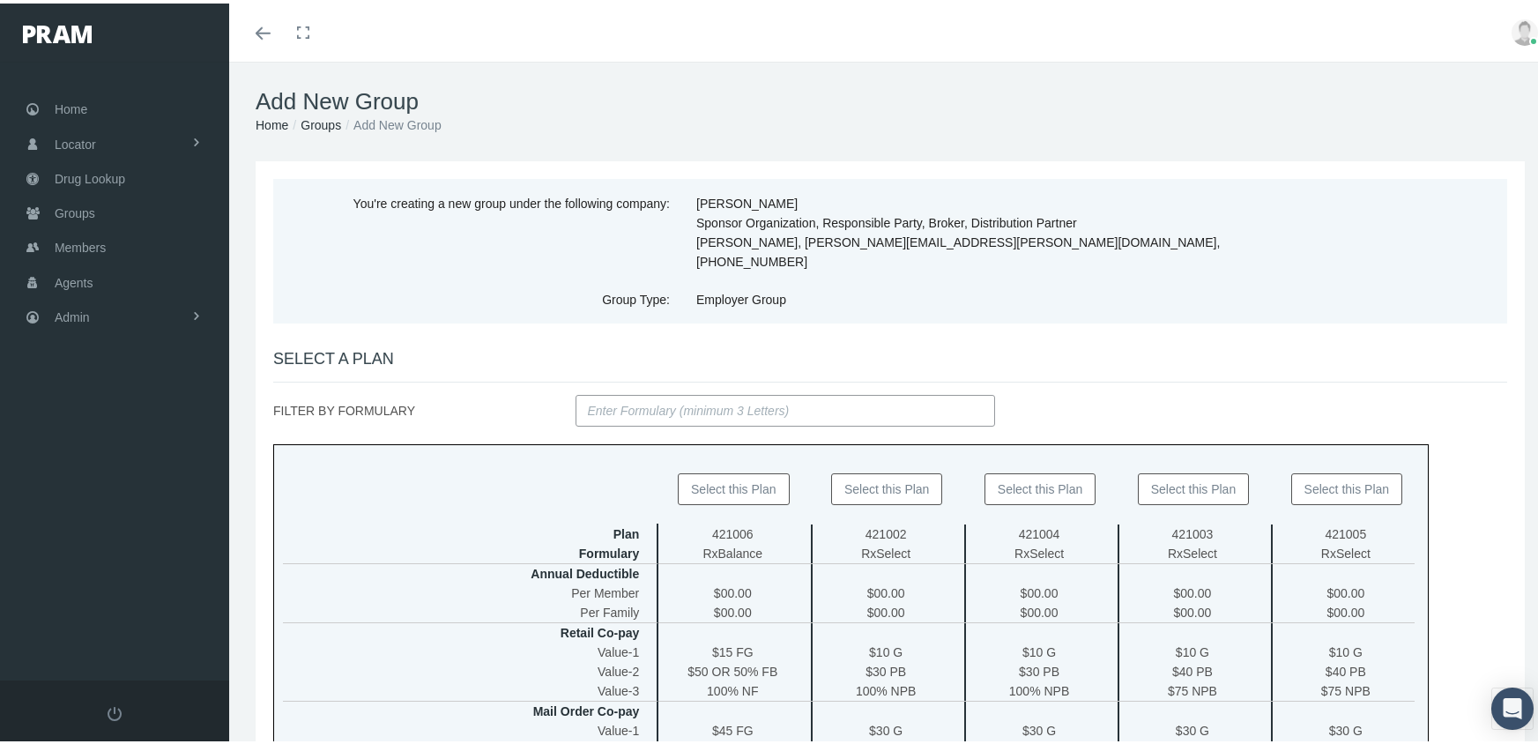
drag, startPoint x: 696, startPoint y: 395, endPoint x: 725, endPoint y: 382, distance: 31.2
click at [696, 395] on input "FILTER BY FORMULARY" at bounding box center [786, 407] width 421 height 32
type input "BALANCE"
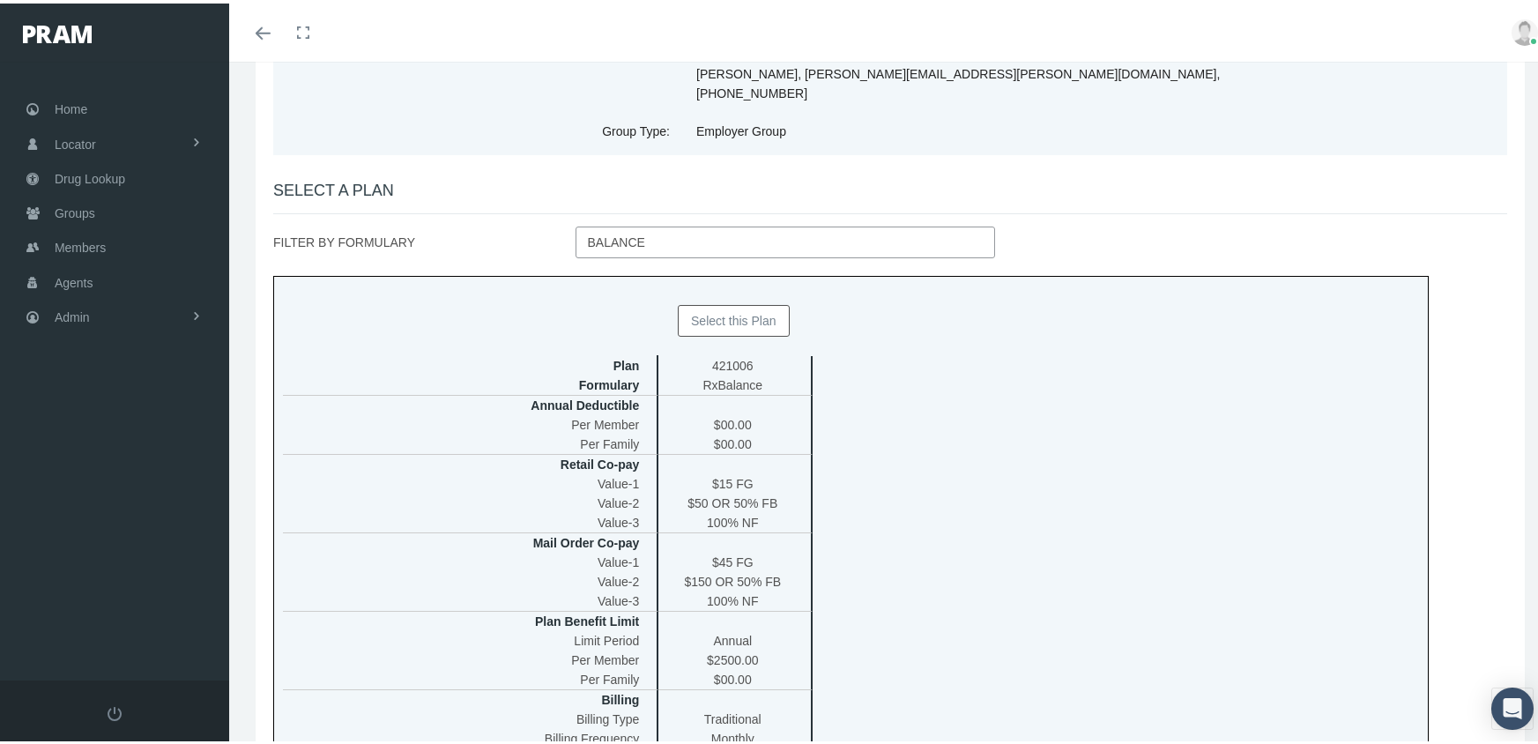
scroll to position [176, 0]
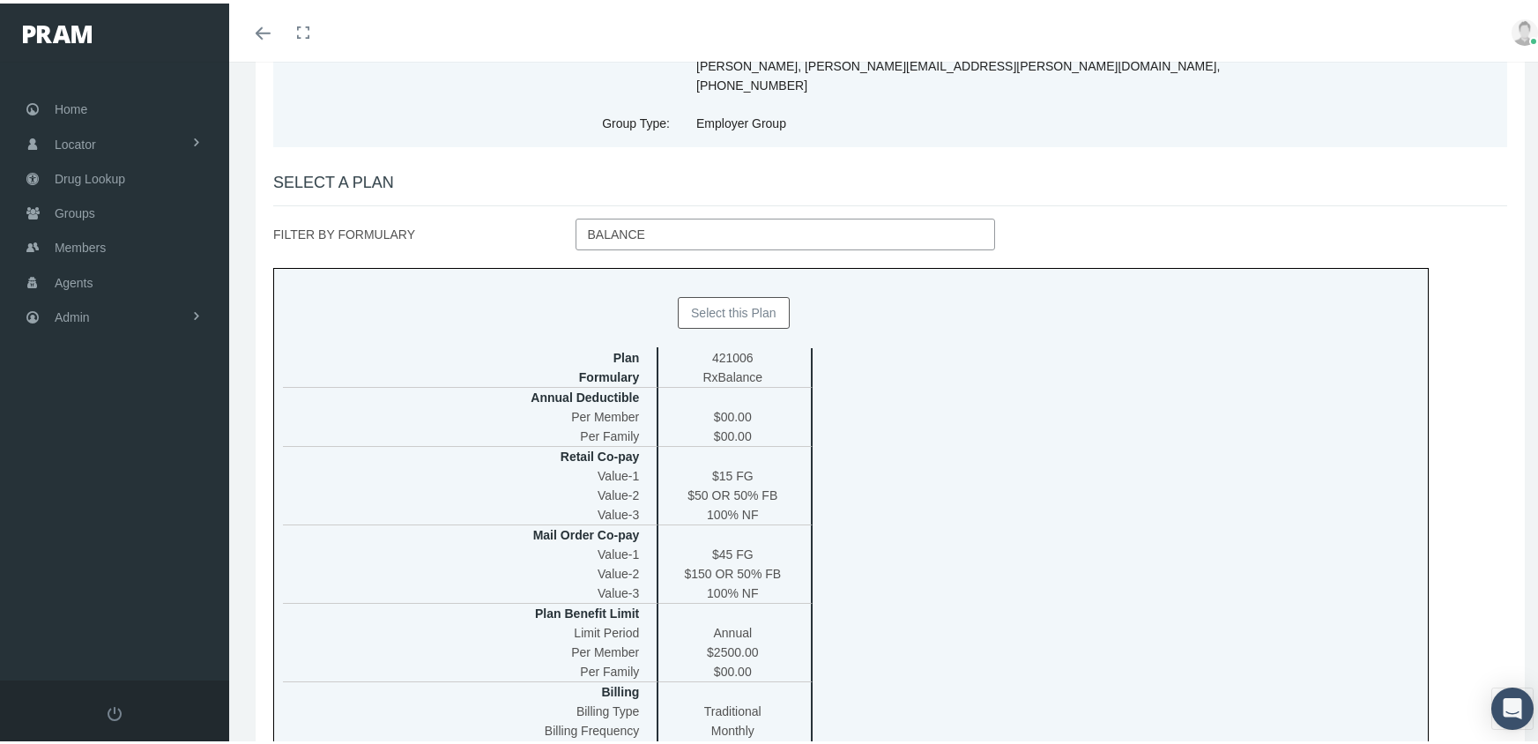
click at [733, 294] on button "Select this Plan" at bounding box center [734, 310] width 112 height 32
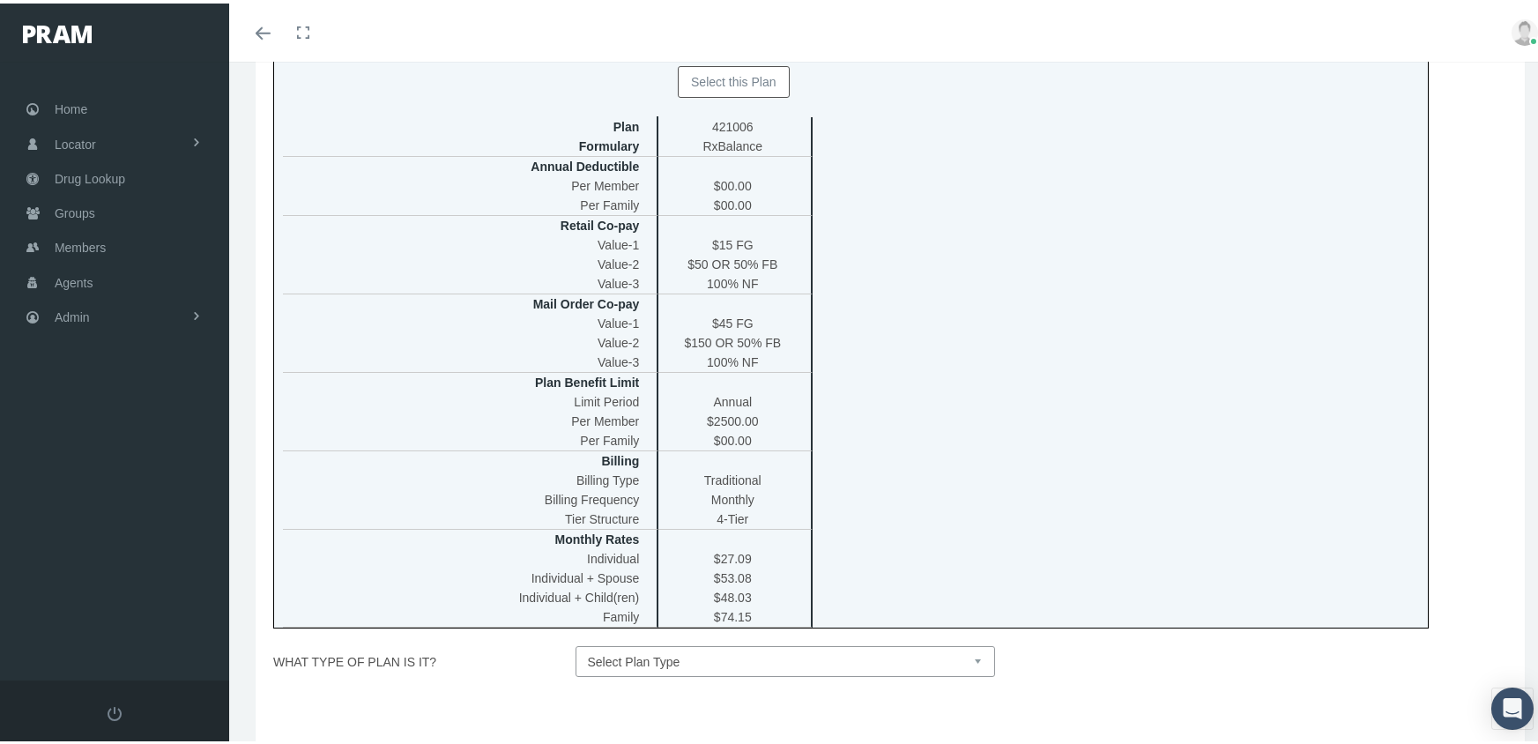
scroll to position [519, 0]
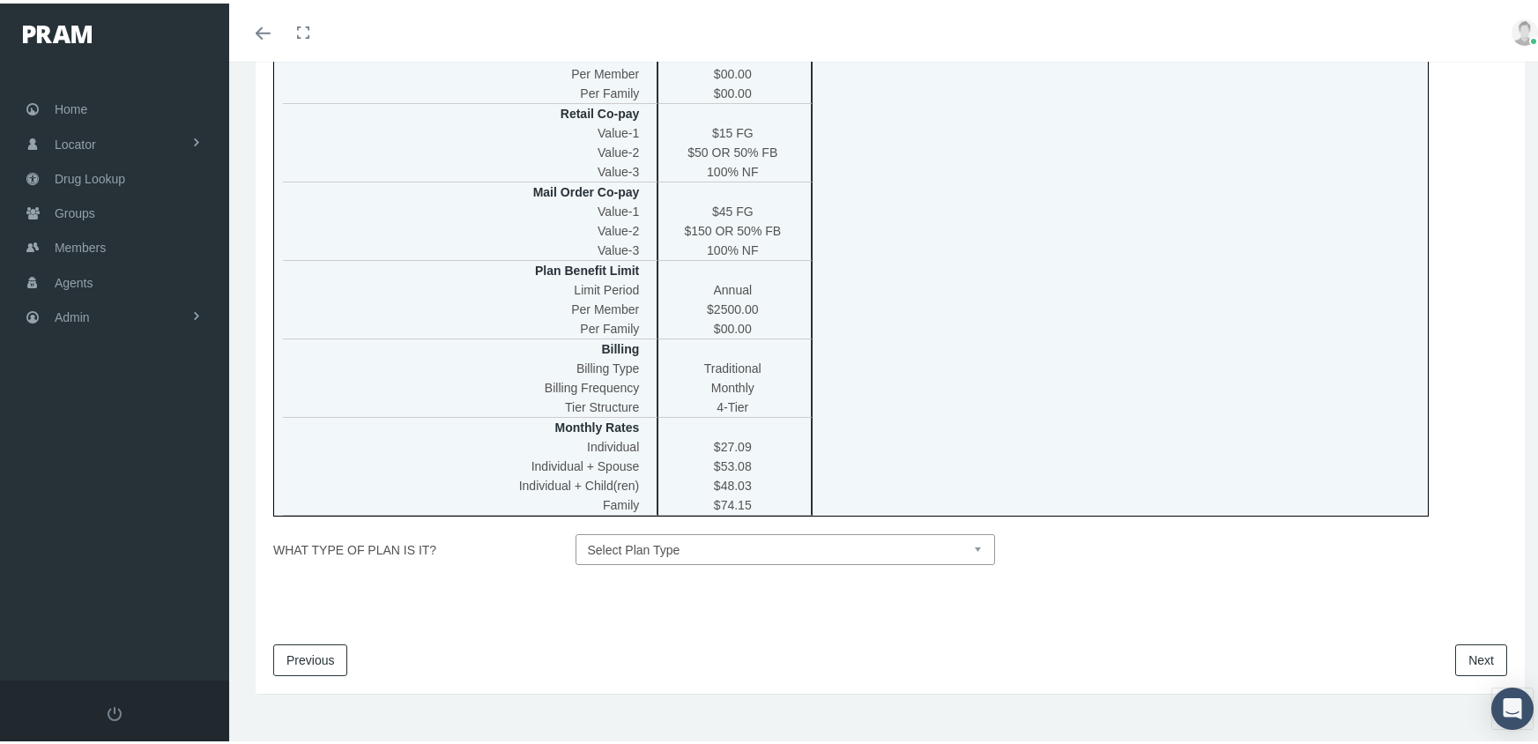
click at [974, 531] on select "Select Plan Type Insured Lyric Lean Unknown" at bounding box center [786, 546] width 421 height 31
select select "1"
click at [576, 531] on select "Select Plan Type Insured Lyric Lean Unknown" at bounding box center [786, 546] width 421 height 31
click at [1470, 644] on link "Next" at bounding box center [1481, 657] width 52 height 32
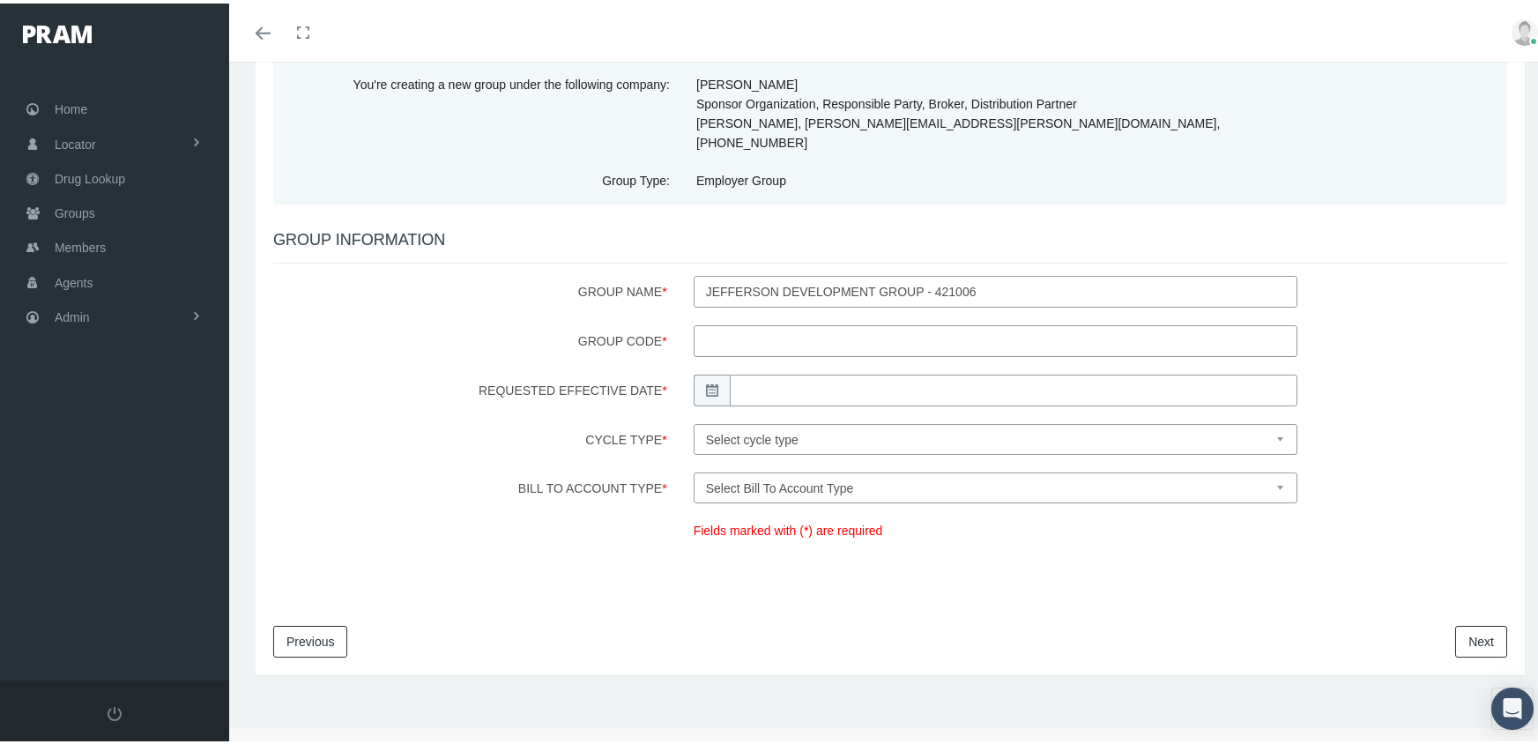
scroll to position [0, 0]
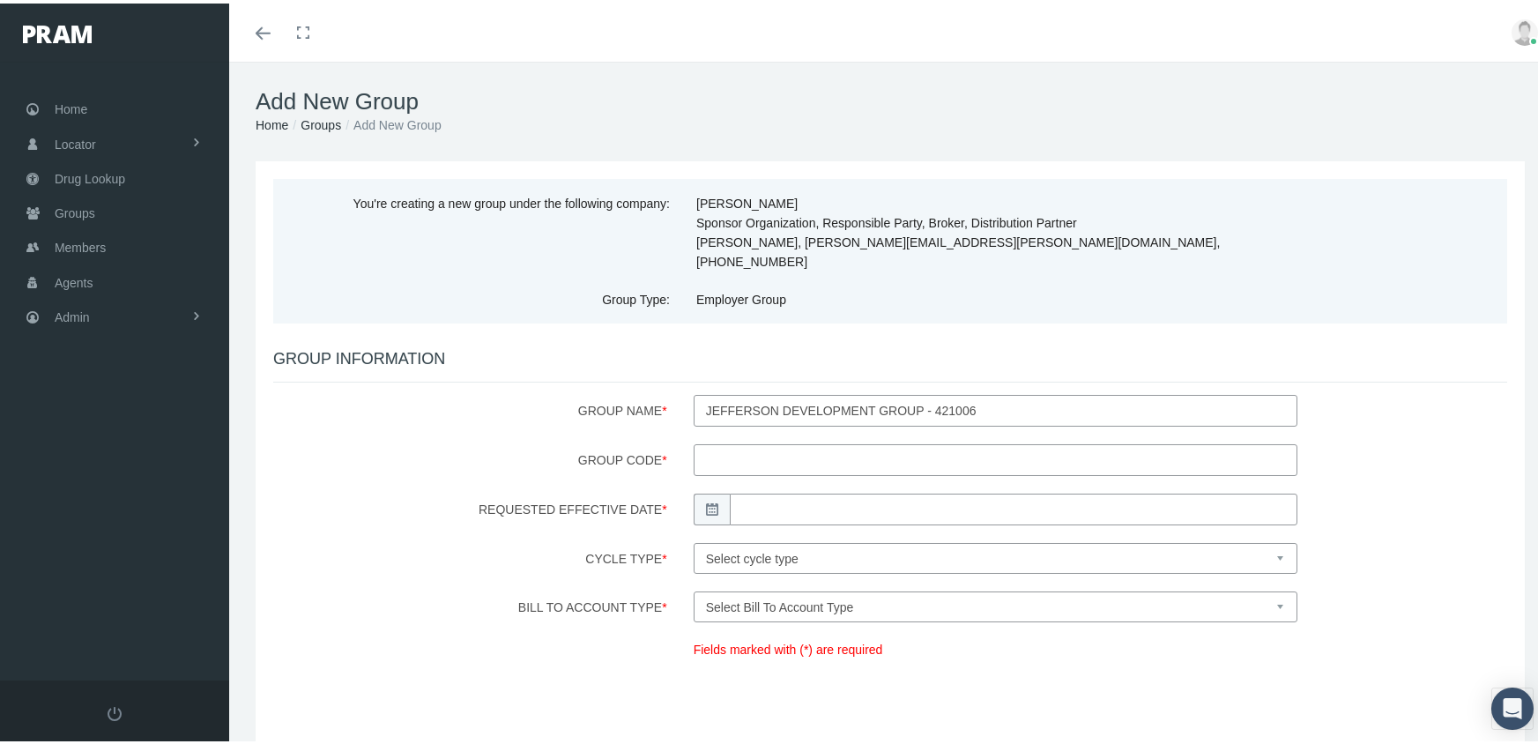
click at [728, 441] on input "Group Code *" at bounding box center [996, 457] width 604 height 32
type input "42100630092"
click at [756, 484] on body "Toggle Fullscreen Toggle navigation Toggle menubar Toggle fullscreen Profile Lo…" at bounding box center [776, 372] width 1552 height 744
click at [769, 567] on td "1" at bounding box center [769, 573] width 26 height 26
type input "09/01/2025"
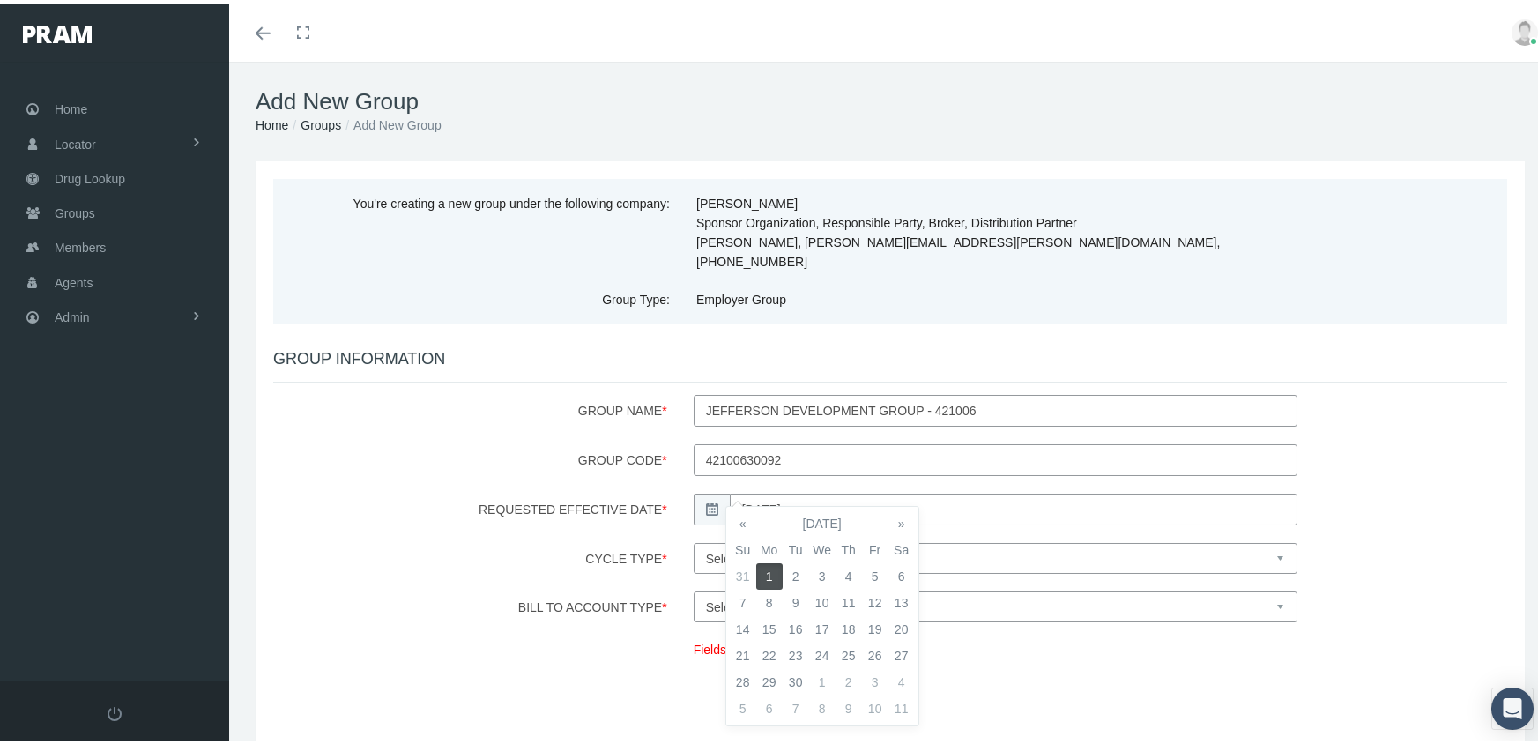
click at [979, 540] on select "Select cycle type First of the Month Any Day of the Month First and Fifteenth o…" at bounding box center [996, 555] width 604 height 31
select select "1"
click at [694, 540] on select "Select cycle type First of the Month Any Day of the Month First and Fifteenth o…" at bounding box center [996, 555] width 604 height 31
click at [821, 590] on select "Select Bill To Account Type Company Member" at bounding box center [996, 603] width 604 height 31
select select "1"
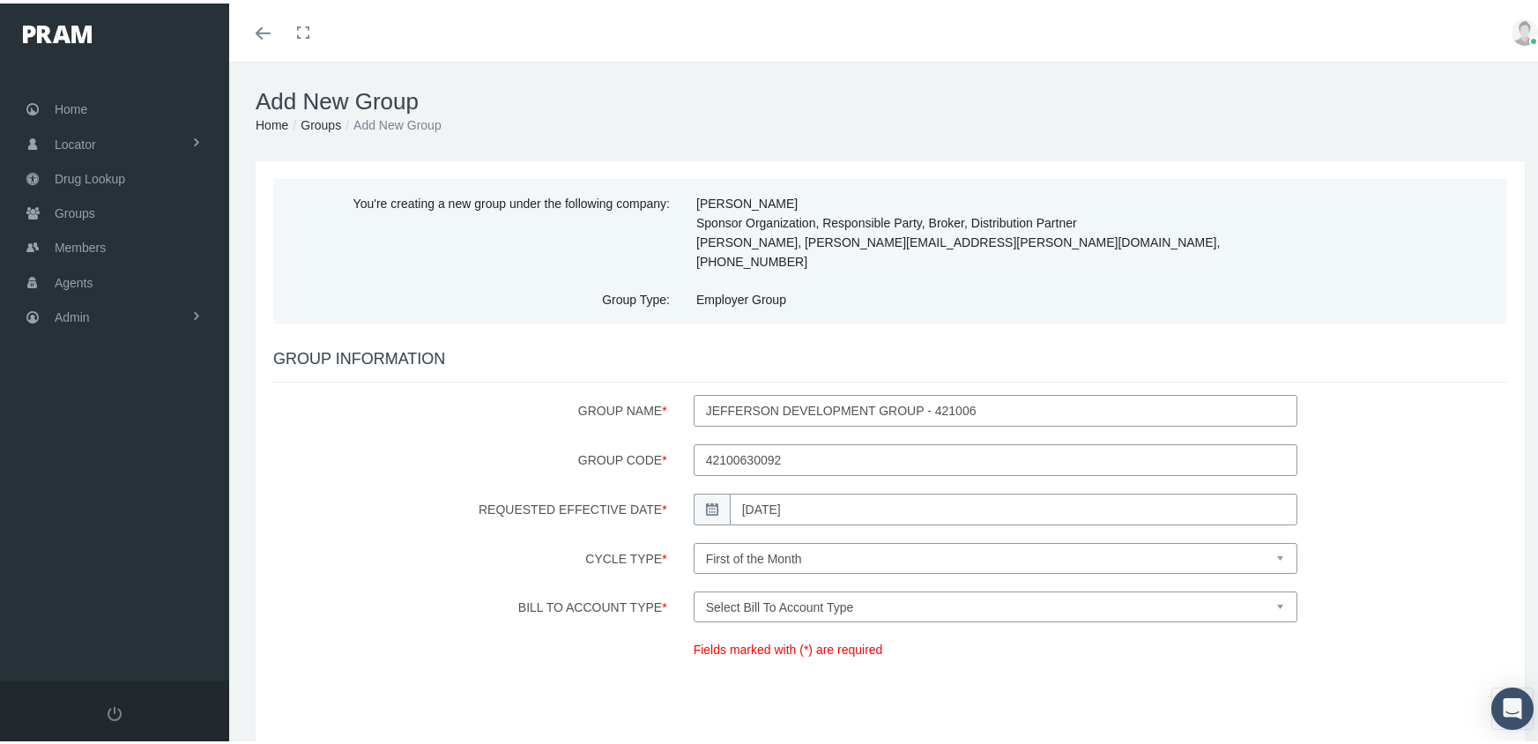
click at [694, 588] on select "Select Bill To Account Type Company Member" at bounding box center [996, 603] width 604 height 31
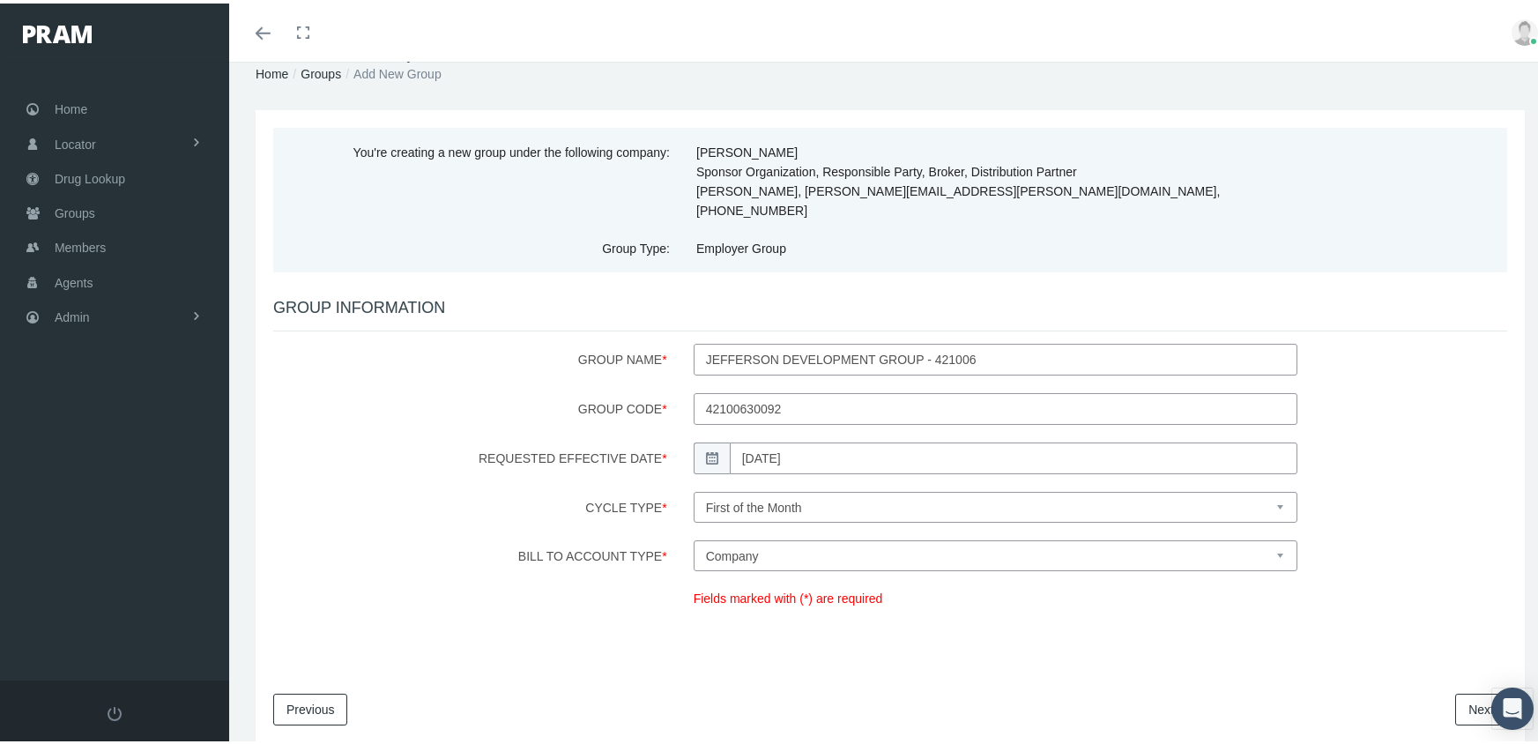
scroll to position [100, 0]
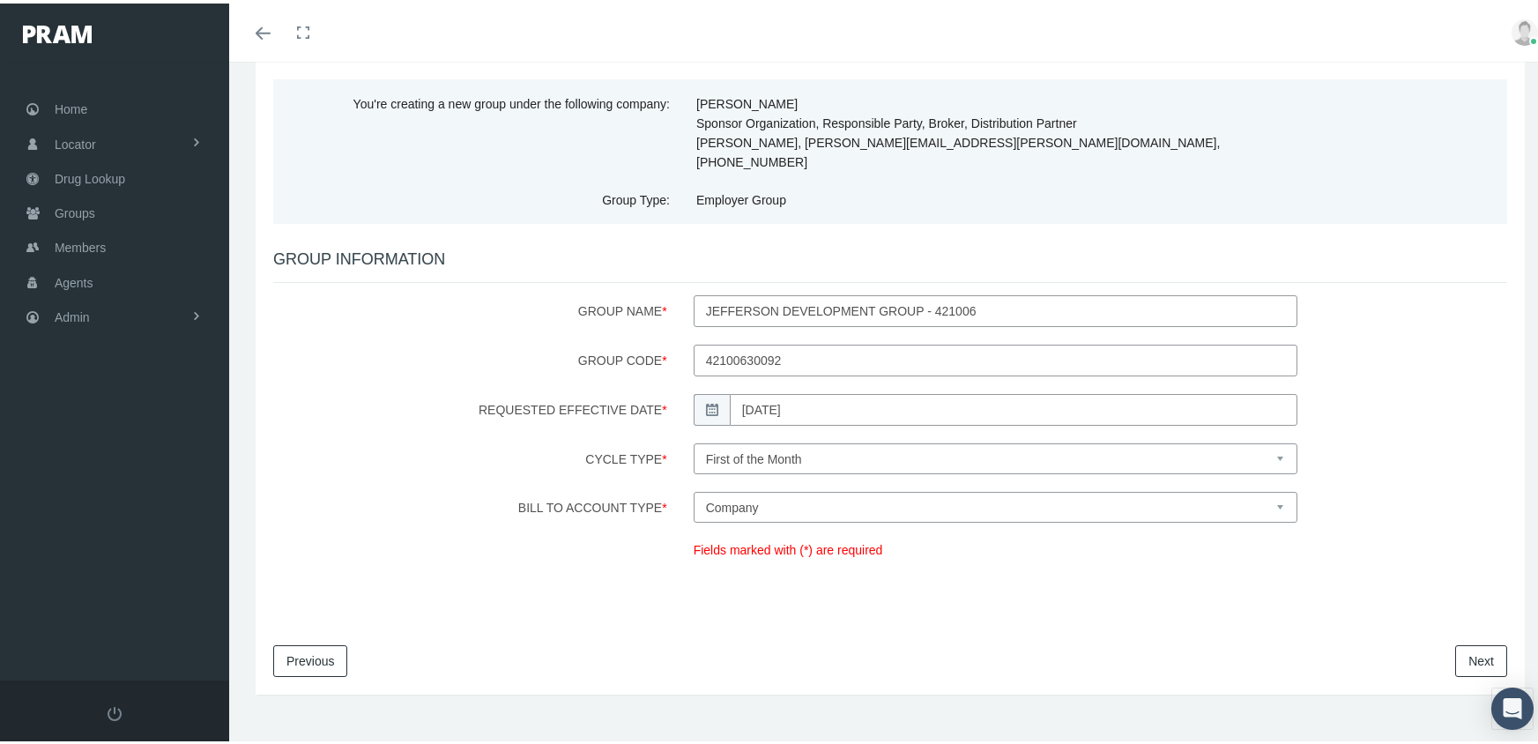
click at [1476, 642] on link "Next" at bounding box center [1481, 658] width 52 height 32
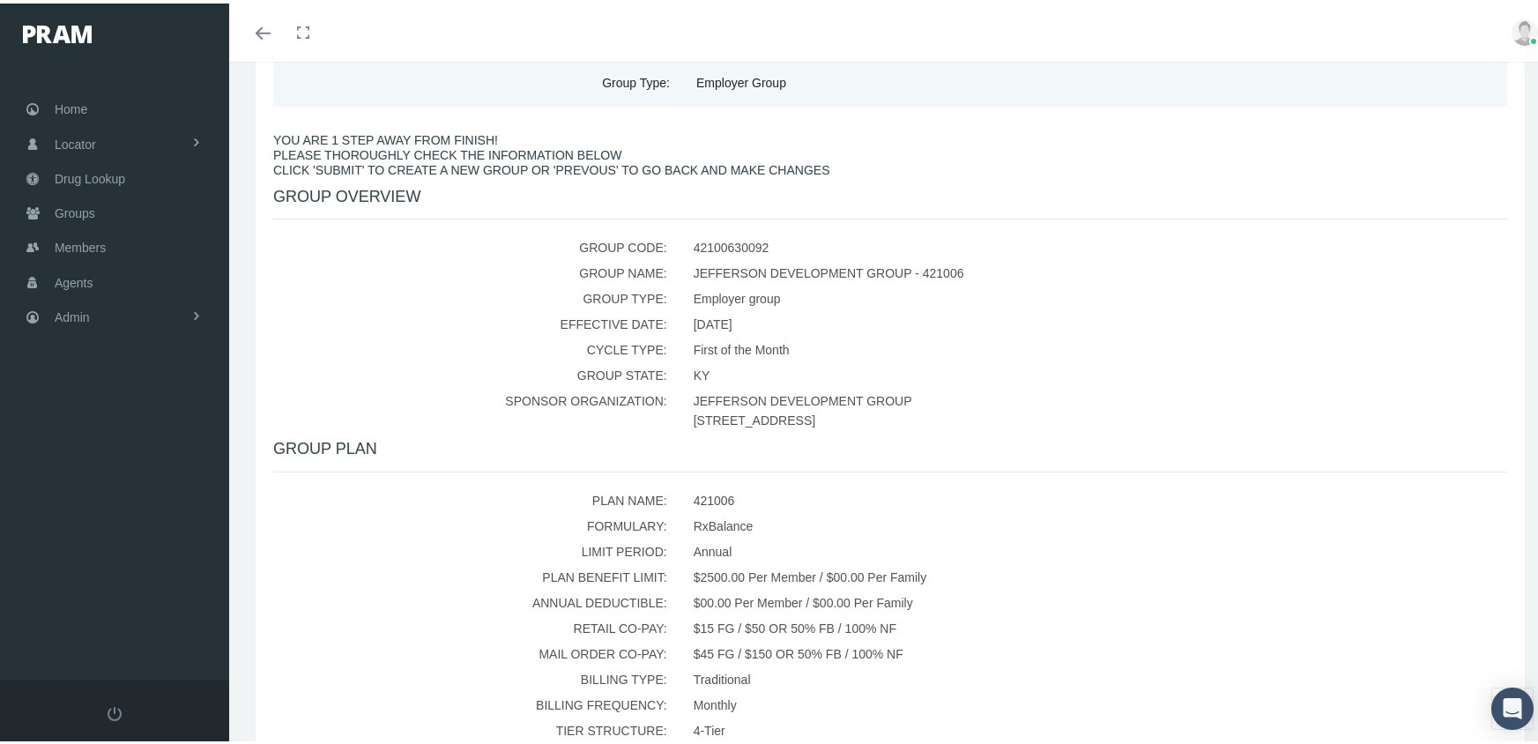
scroll to position [353, 0]
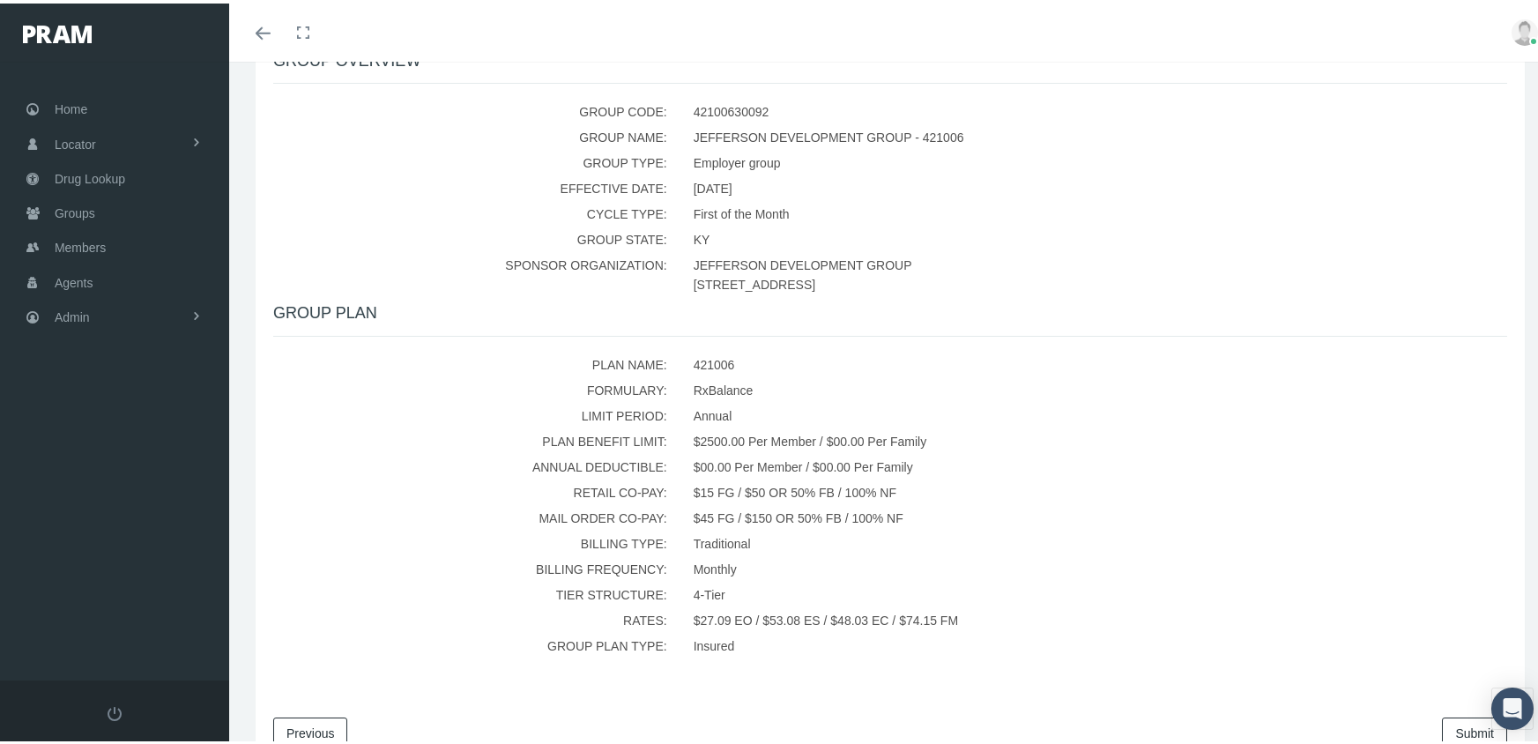
click at [1460, 714] on link "Submit" at bounding box center [1474, 730] width 65 height 32
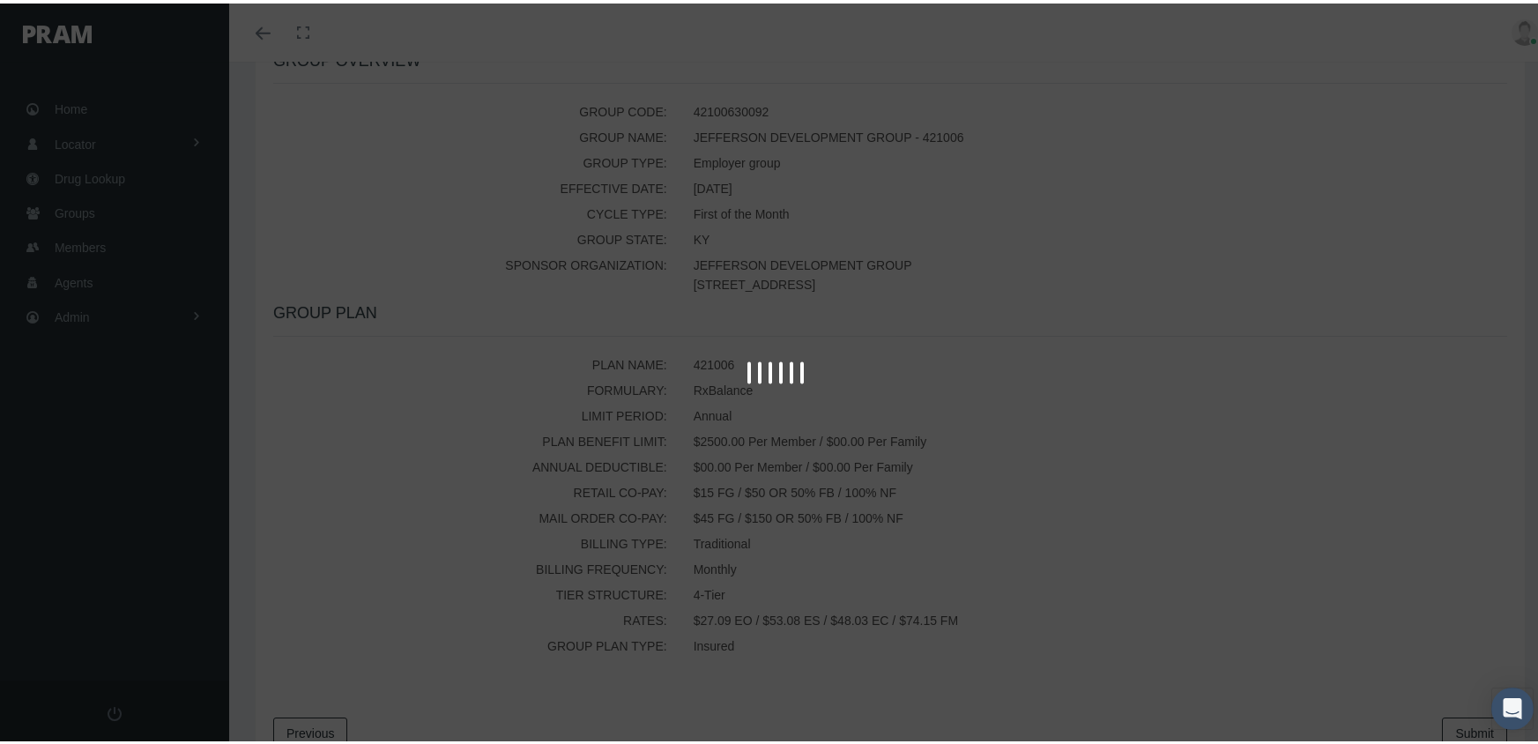
scroll to position [0, 0]
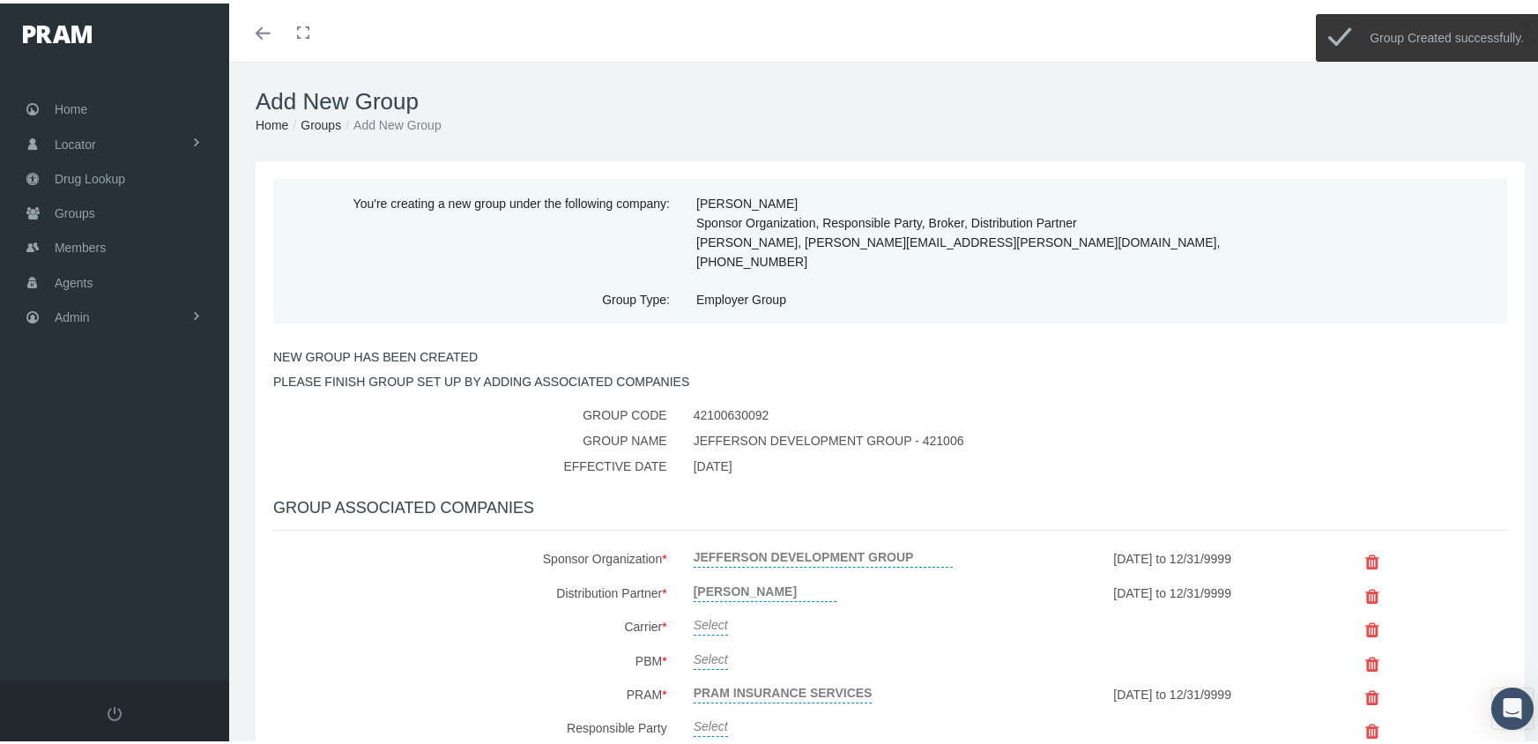
click at [709, 607] on link "Select" at bounding box center [711, 619] width 34 height 25
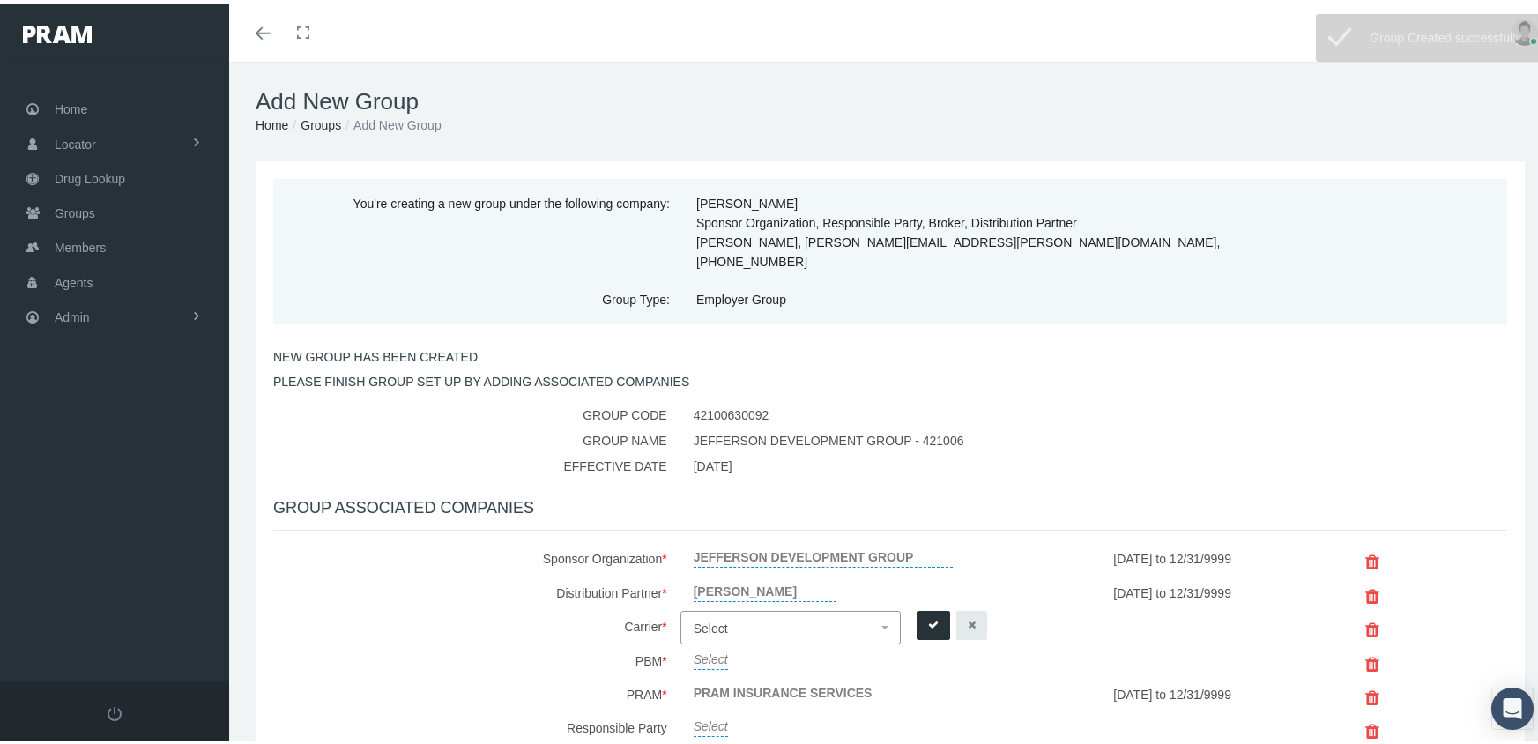
click at [709, 618] on span "Select" at bounding box center [711, 625] width 34 height 14
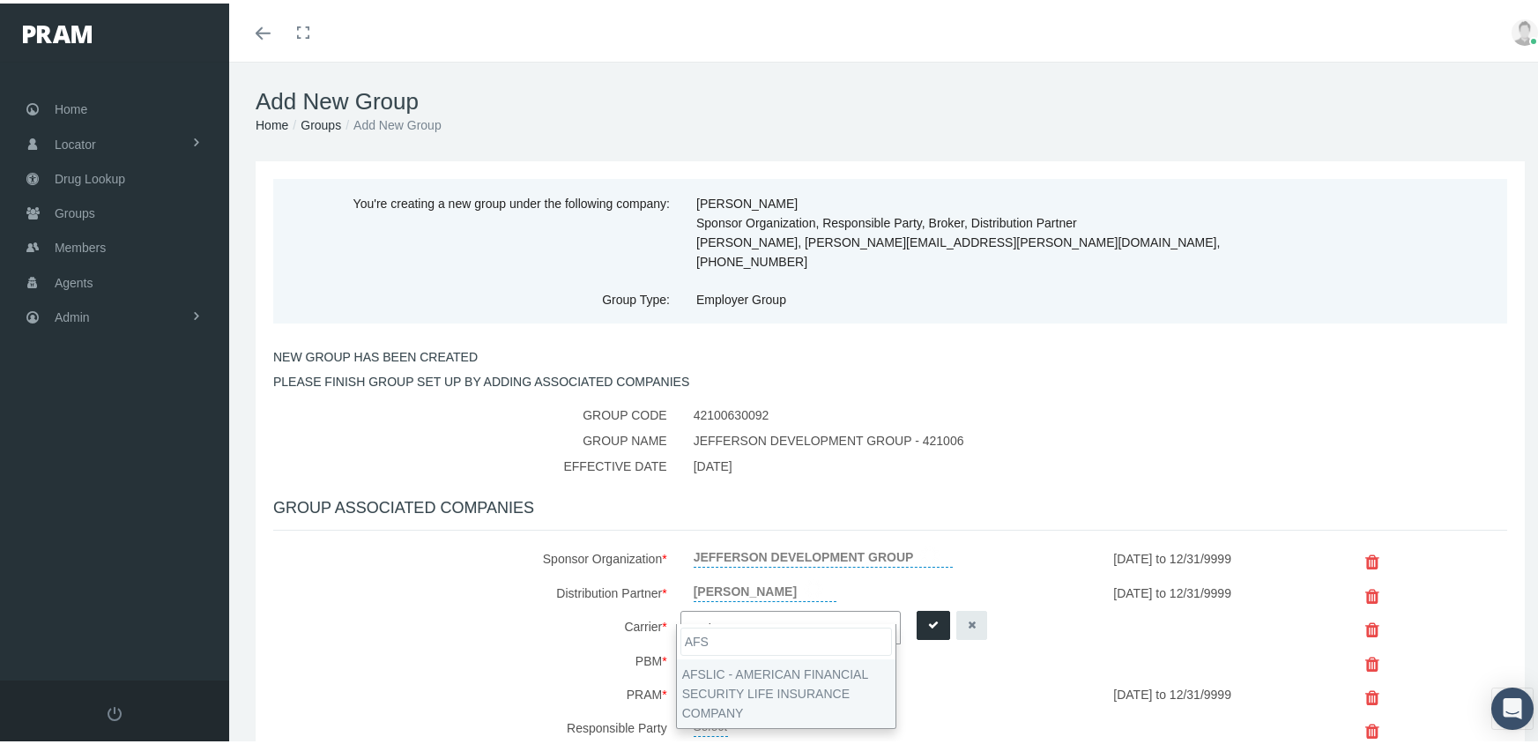
type input "AFS"
select select "7993"
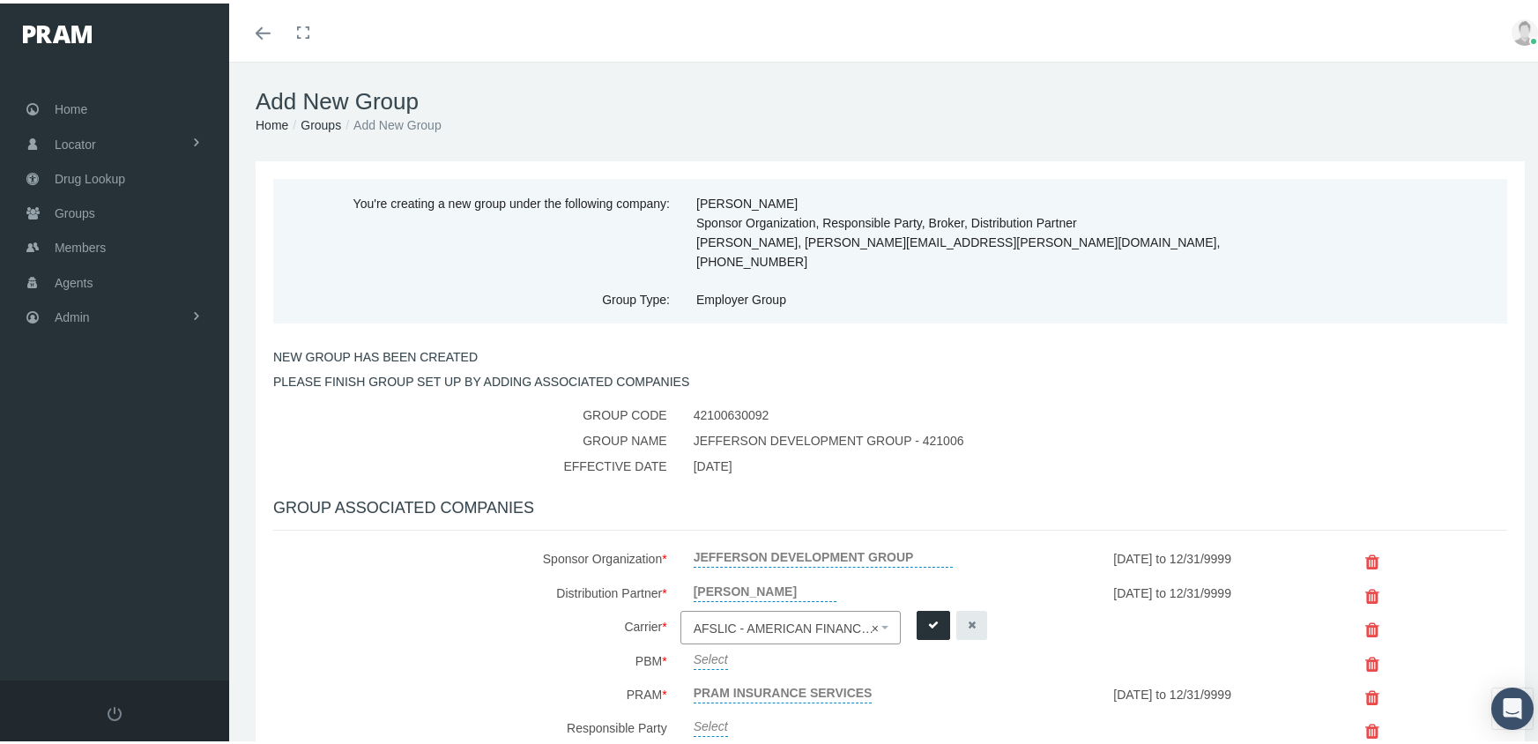
click at [928, 614] on icon "submit" at bounding box center [933, 622] width 11 height 17
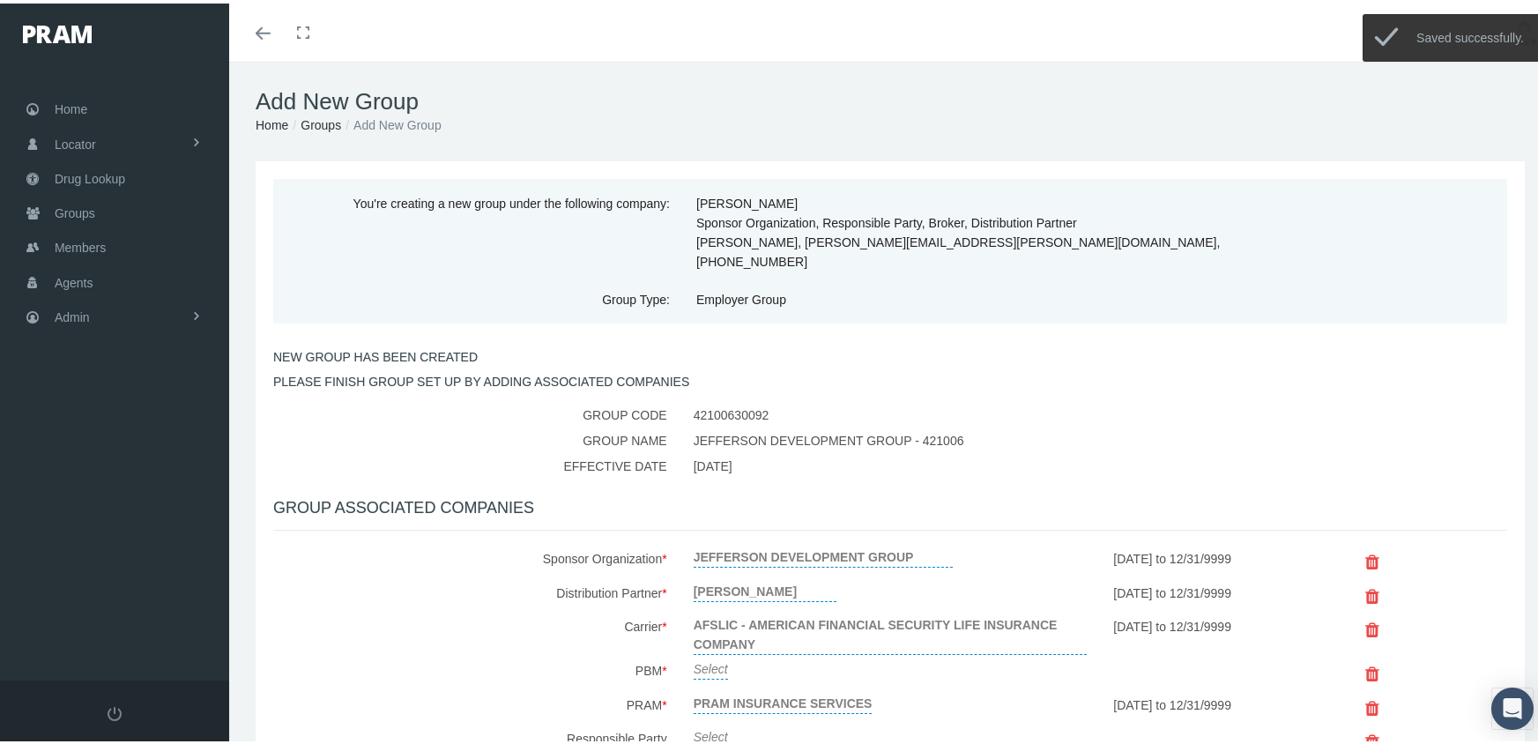
click at [712, 651] on link "Select" at bounding box center [711, 663] width 34 height 25
click at [711, 658] on span "Select" at bounding box center [785, 669] width 183 height 23
type input "RXED"
select select "49"
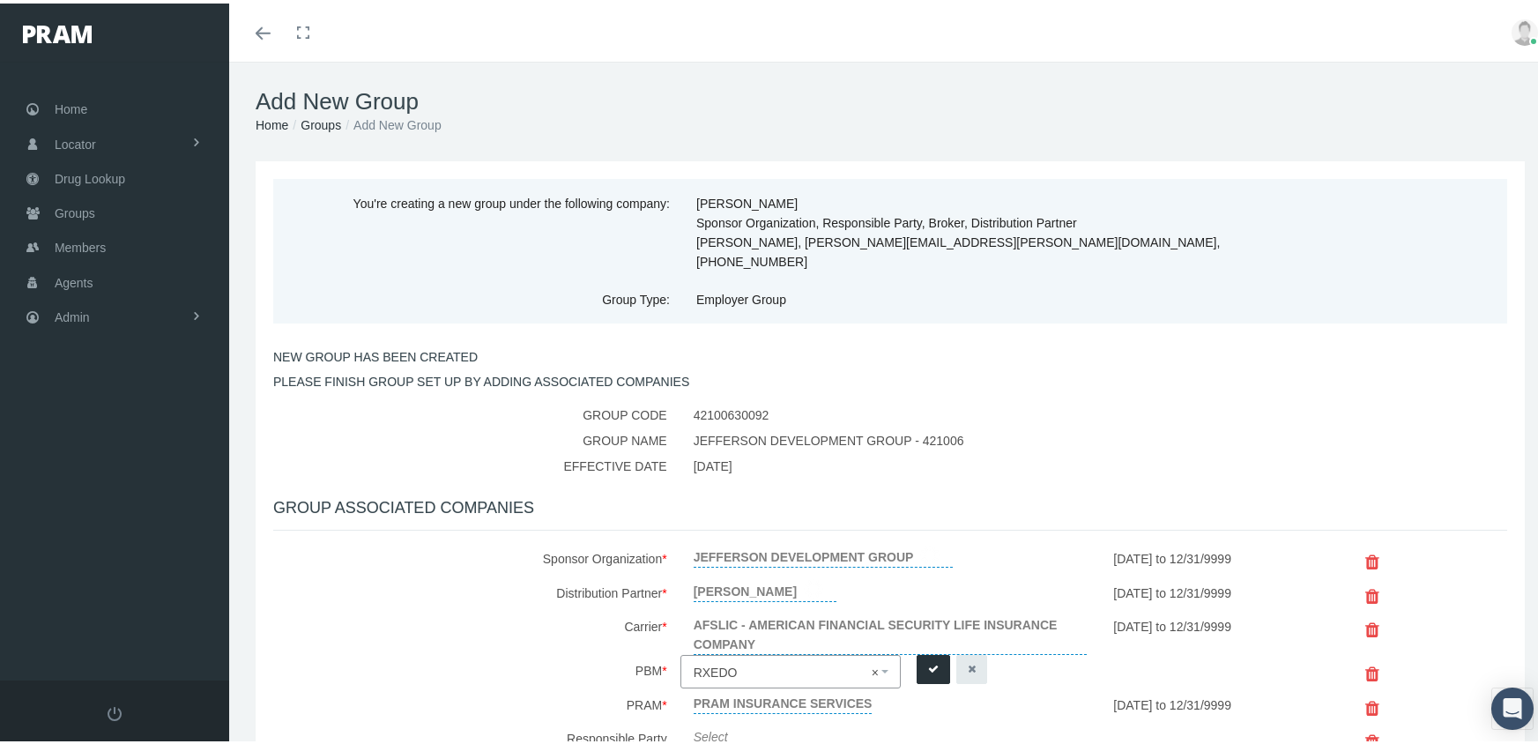
click at [928, 658] on icon "submit" at bounding box center [933, 666] width 11 height 17
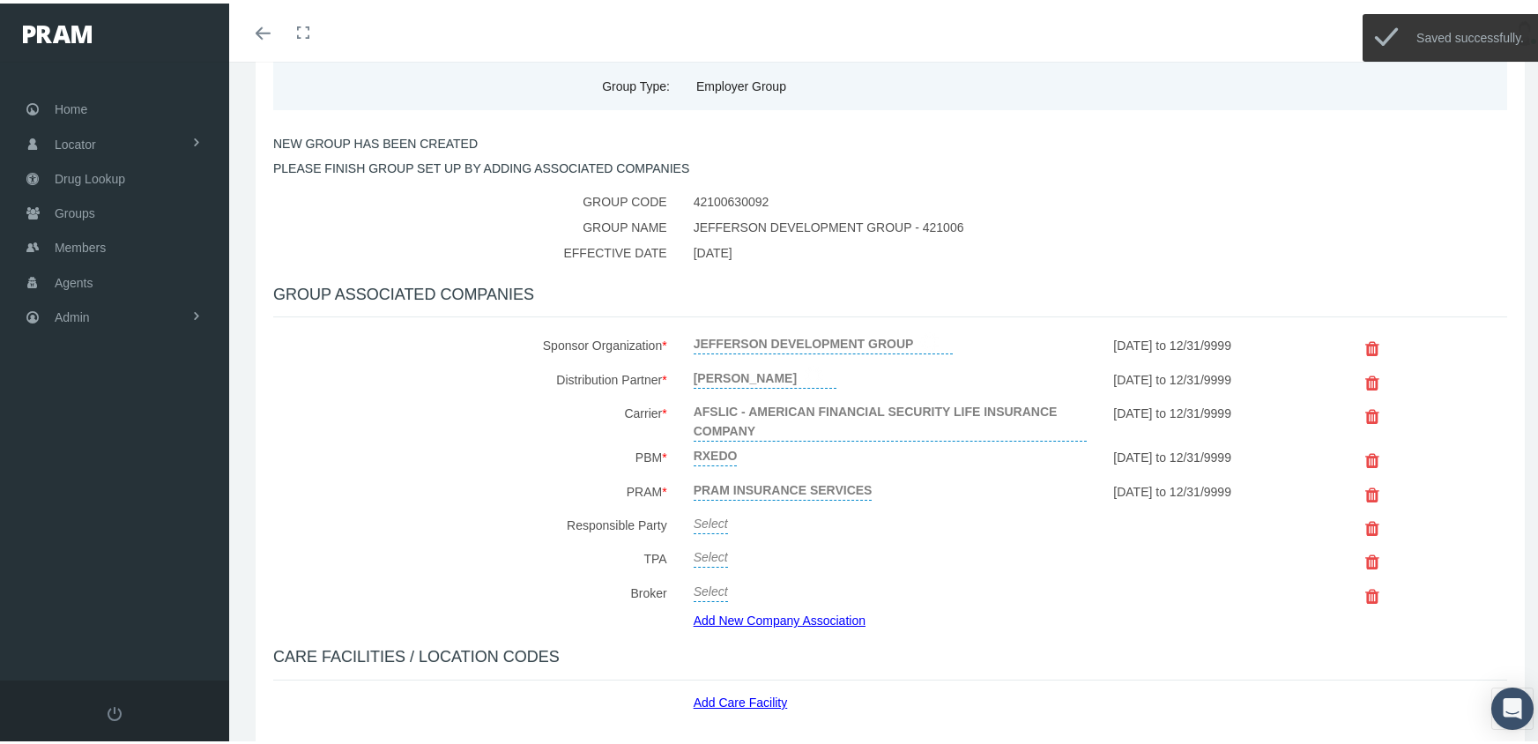
scroll to position [342, 0]
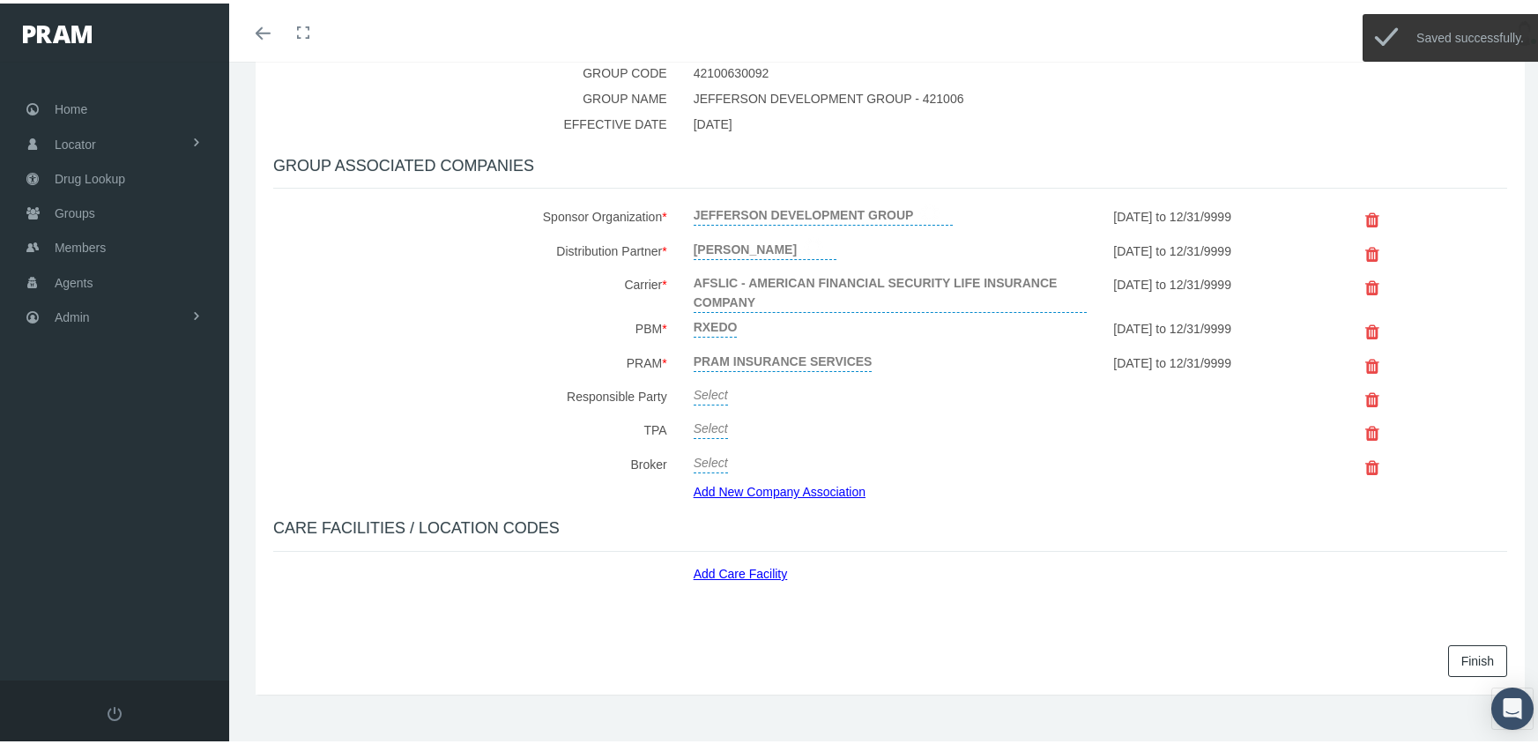
click at [703, 377] on link "Select" at bounding box center [711, 389] width 34 height 25
click at [714, 377] on span "Select" at bounding box center [791, 393] width 220 height 33
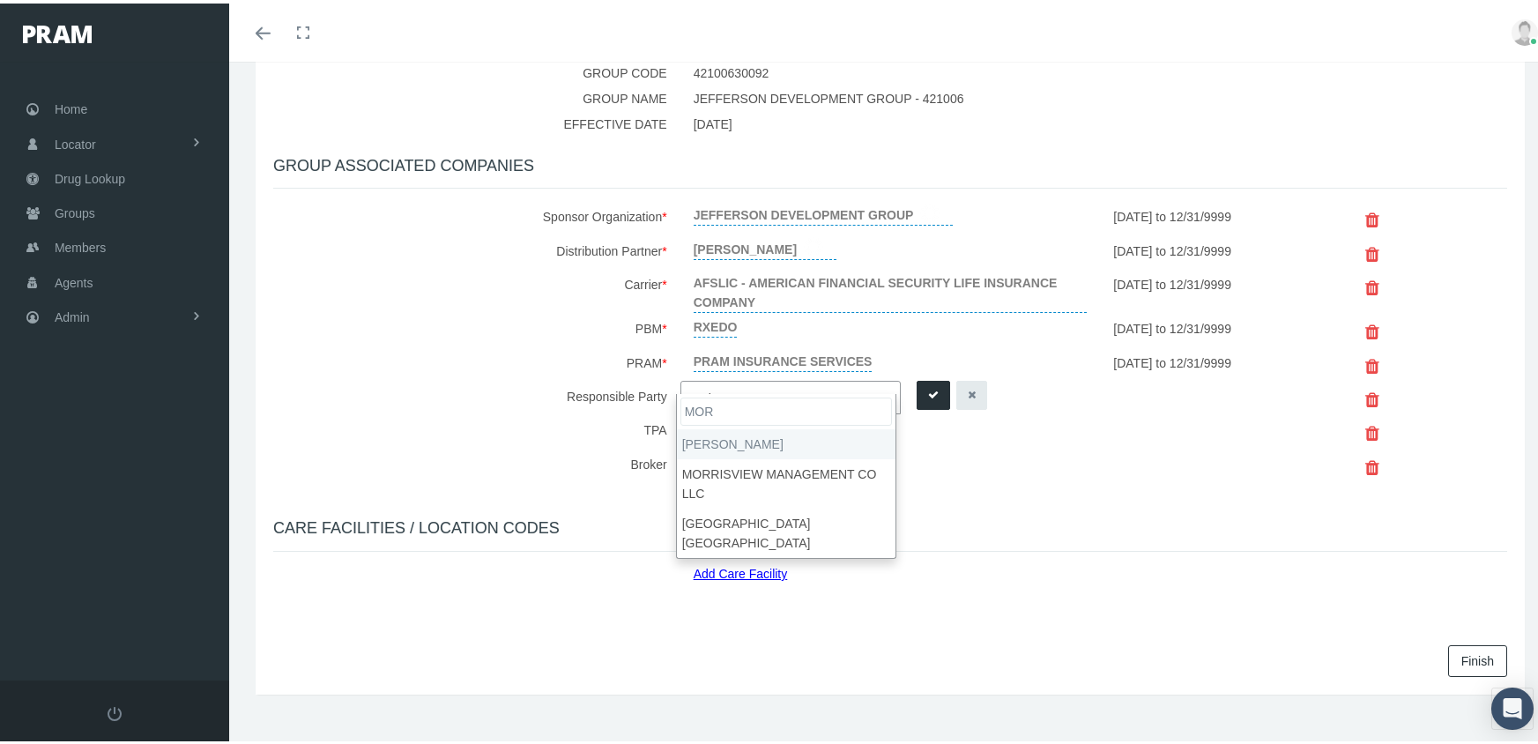
type input "MOR"
select select "2404"
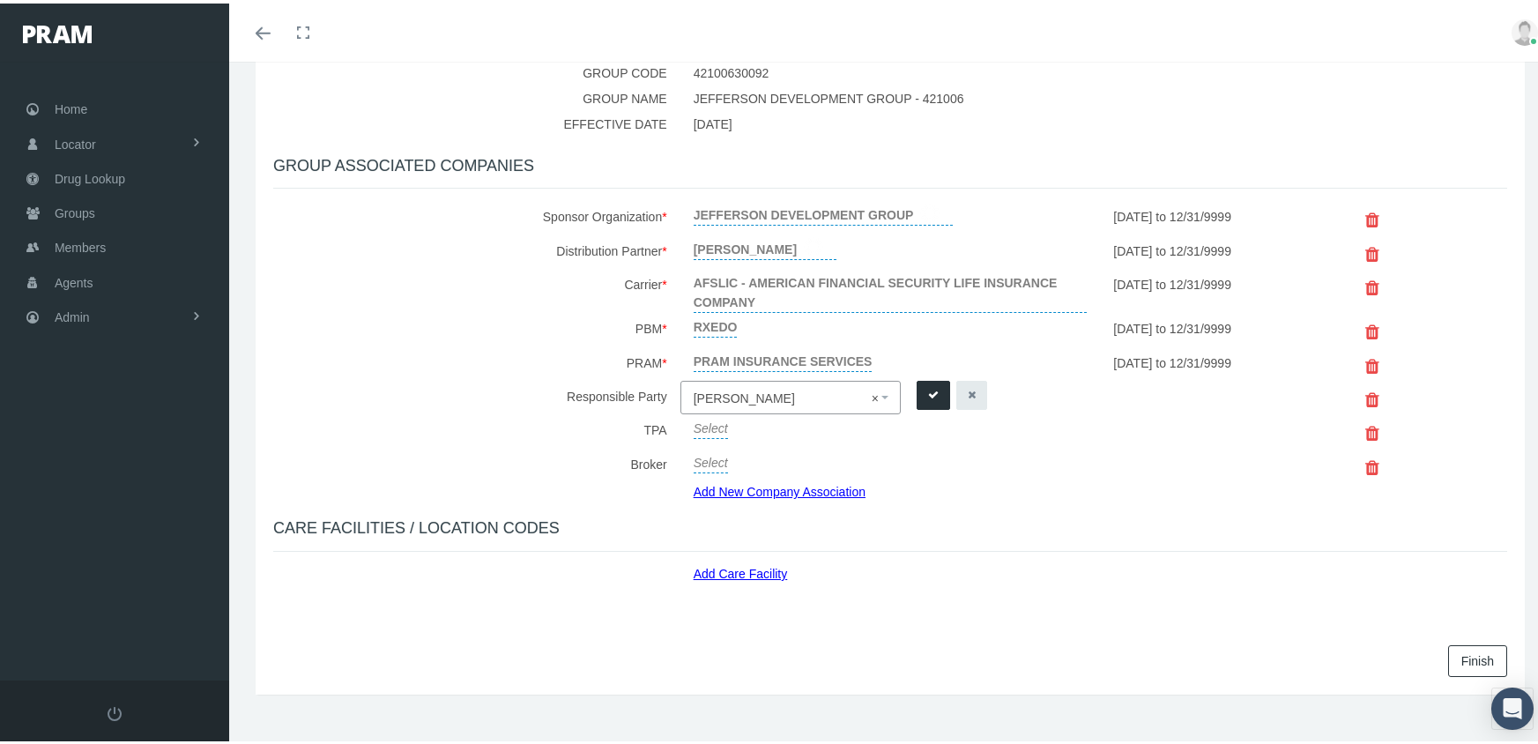
click at [928, 383] on icon "submit" at bounding box center [933, 391] width 11 height 17
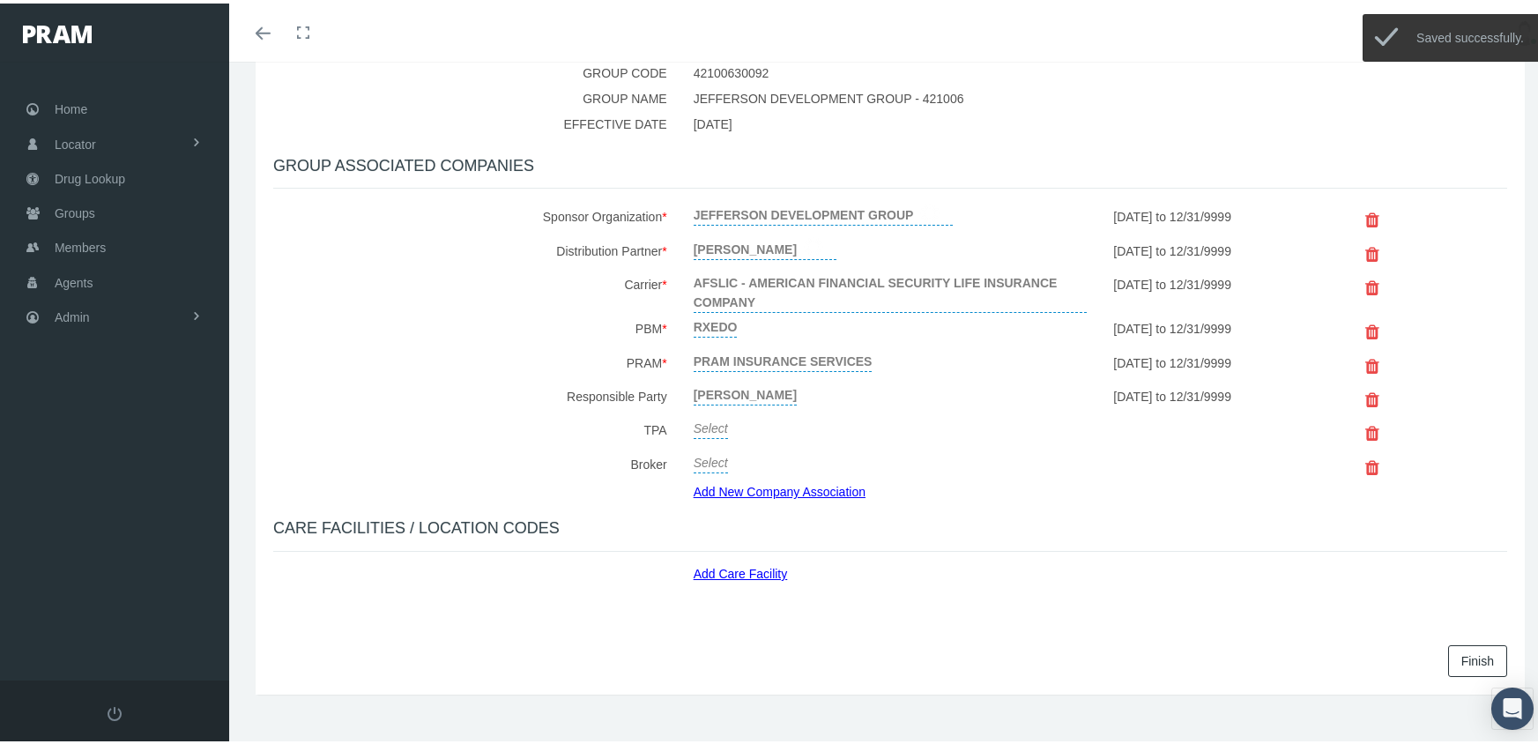
click at [713, 411] on link "Select" at bounding box center [711, 423] width 34 height 25
click at [713, 421] on span "Select" at bounding box center [711, 428] width 34 height 14
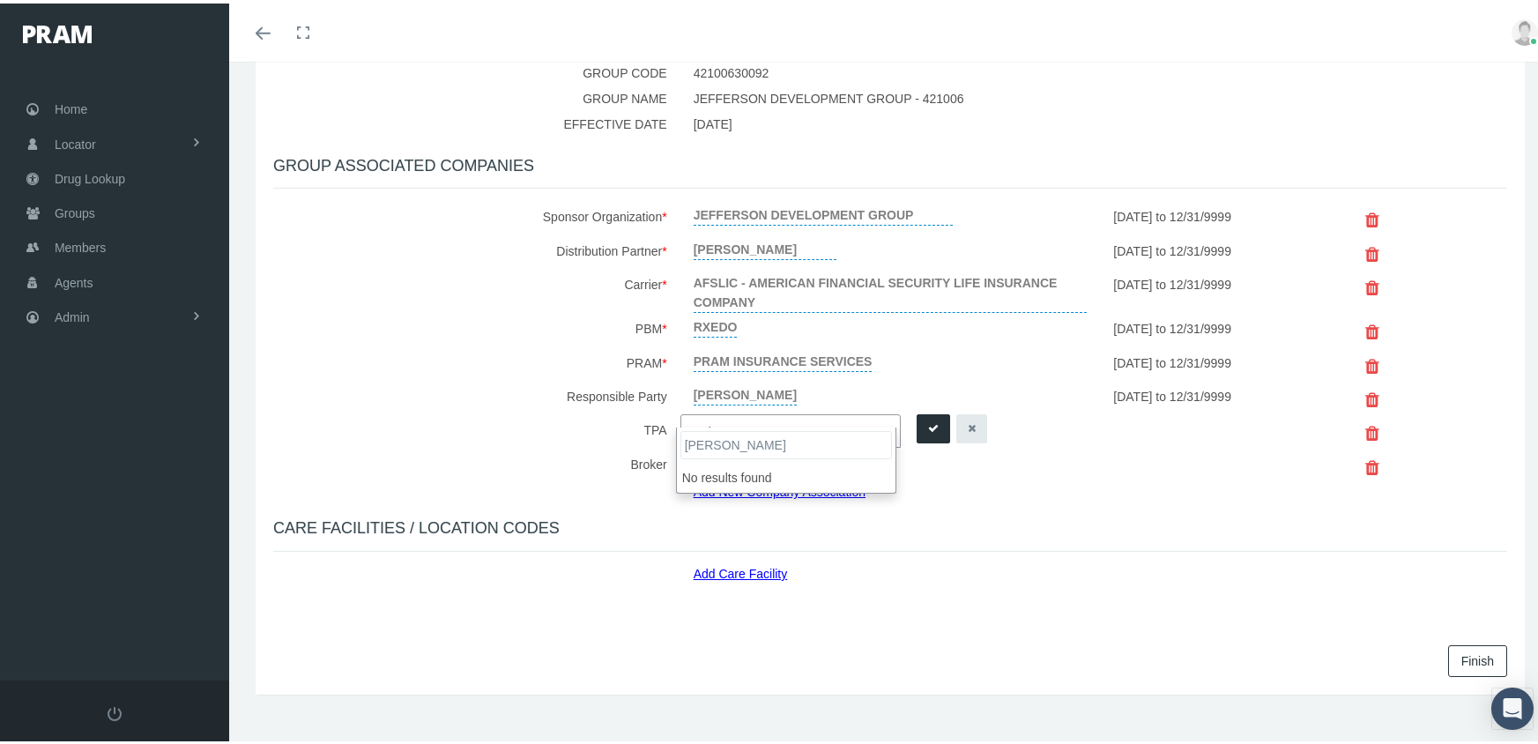
click at [833, 444] on input "MORGAN WHITE" at bounding box center [787, 442] width 212 height 28
type input "MORGAN WHITE"
drag, startPoint x: 936, startPoint y: 470, endPoint x: 928, endPoint y: 450, distance: 21.0
click at [936, 479] on div "Add New Company Association" at bounding box center [891, 488] width 421 height 19
click at [723, 421] on span "Select" at bounding box center [711, 428] width 34 height 14
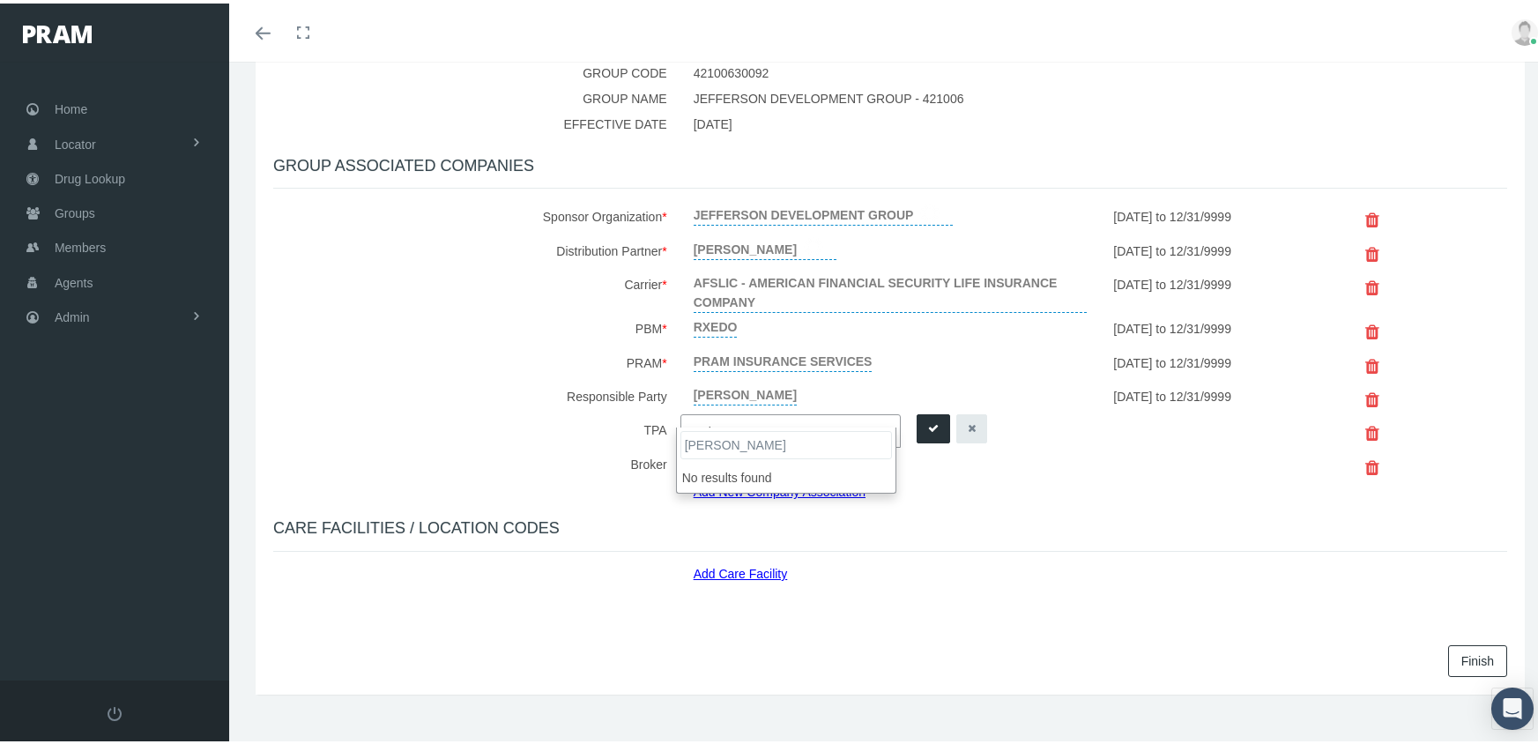
type input "MORGAN WHITE"
click at [964, 452] on div "Select" at bounding box center [891, 461] width 421 height 33
click at [700, 445] on link "Select" at bounding box center [711, 457] width 34 height 25
click at [700, 456] on span "Select" at bounding box center [711, 463] width 34 height 14
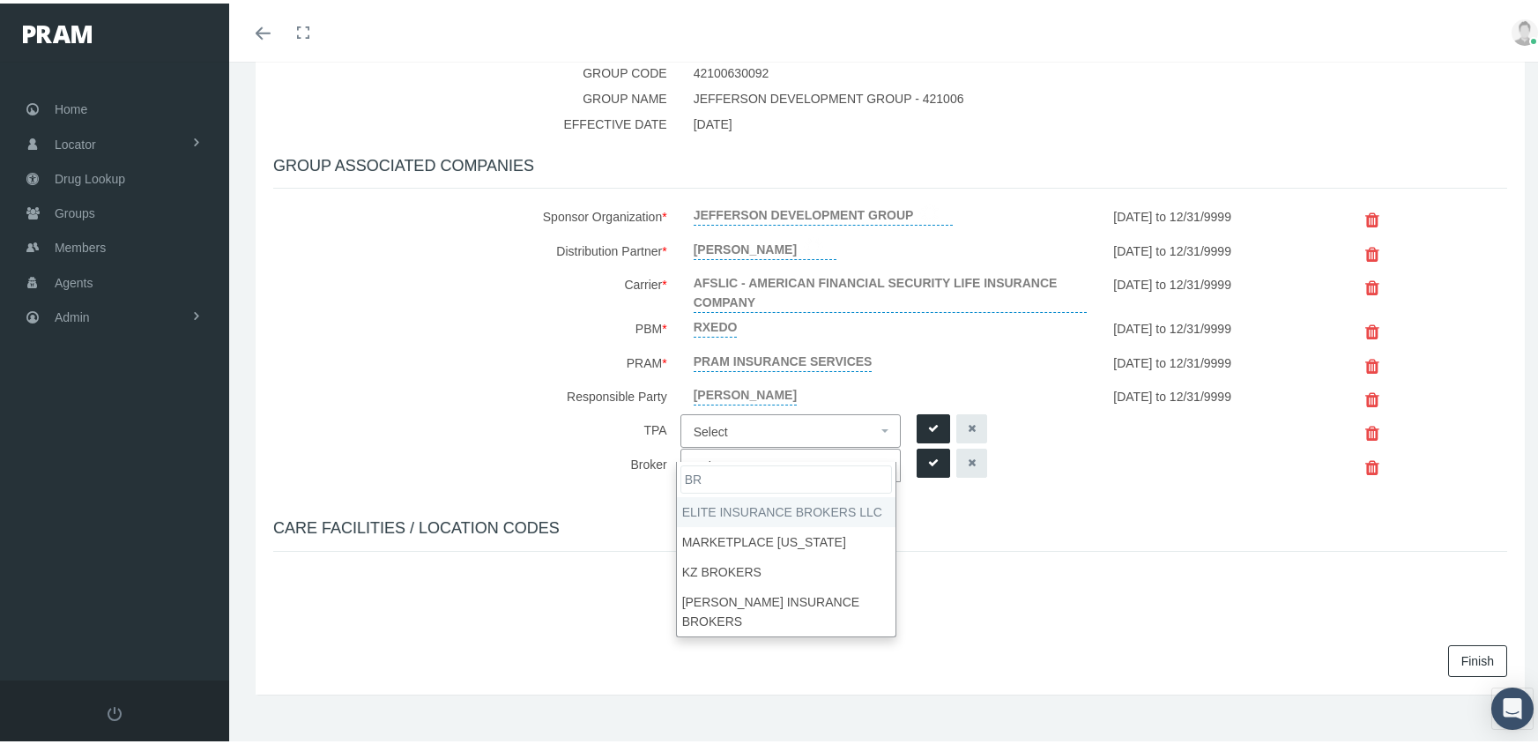
type input "B"
type input "MORGAN"
select select "2404"
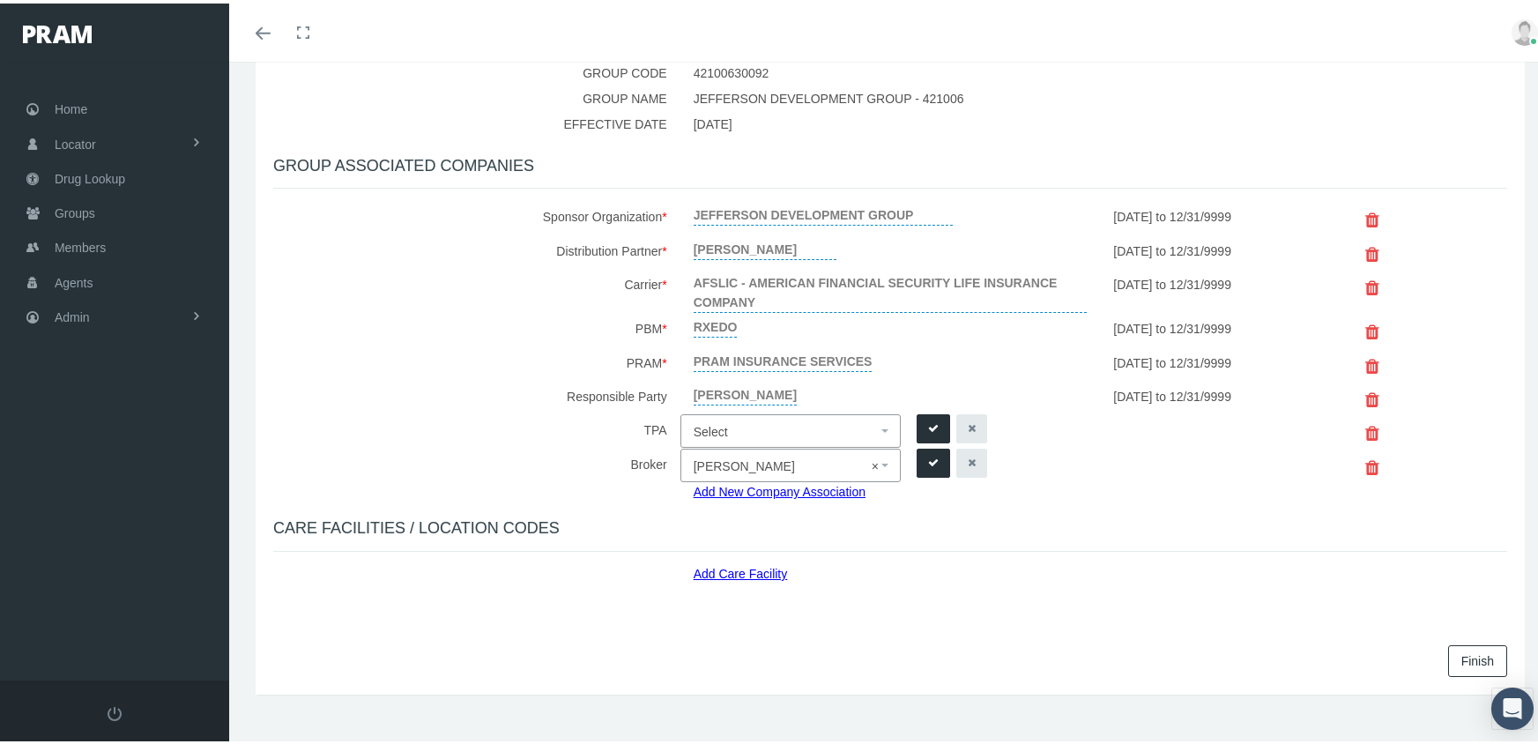
click at [920, 445] on button "submit" at bounding box center [933, 459] width 33 height 29
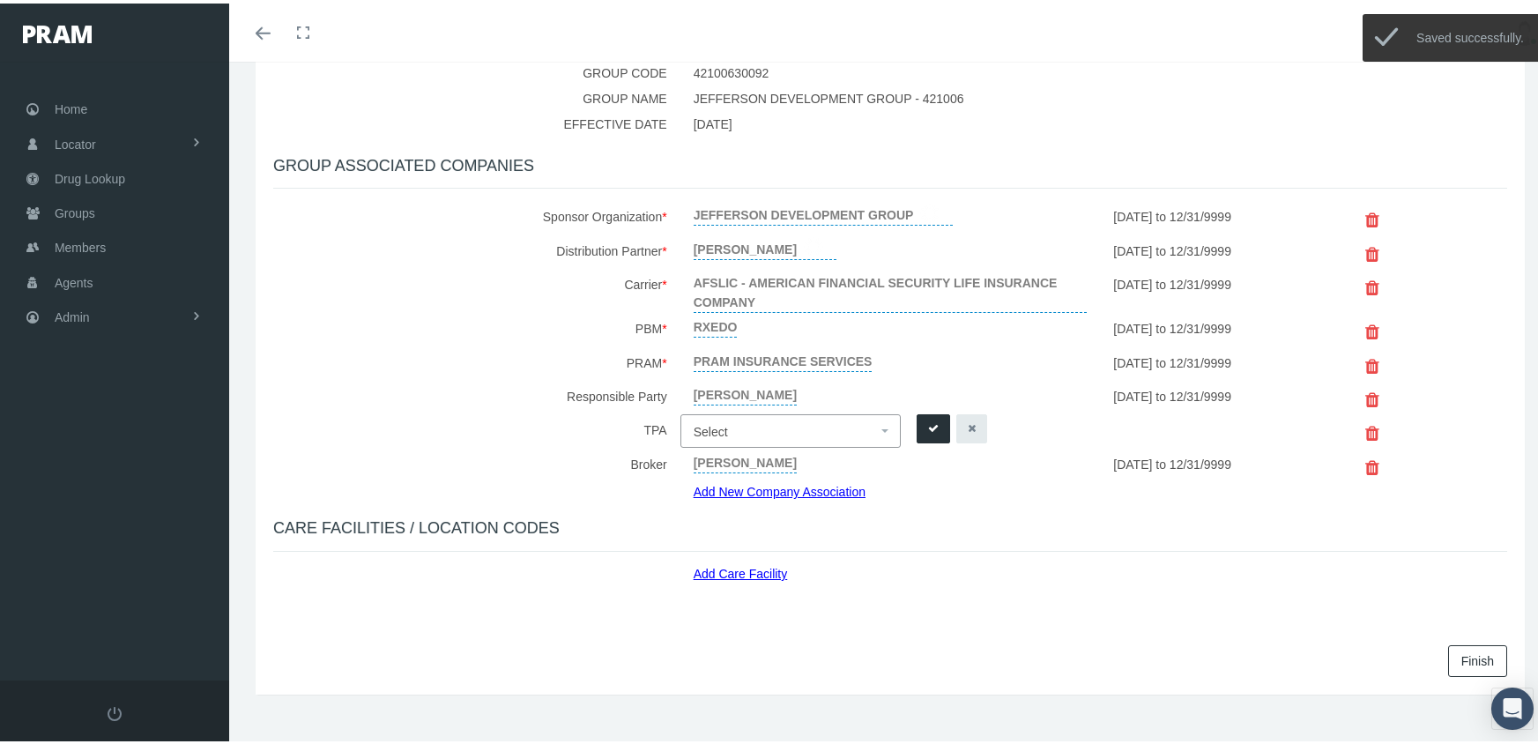
click at [711, 421] on span "Select" at bounding box center [711, 428] width 34 height 14
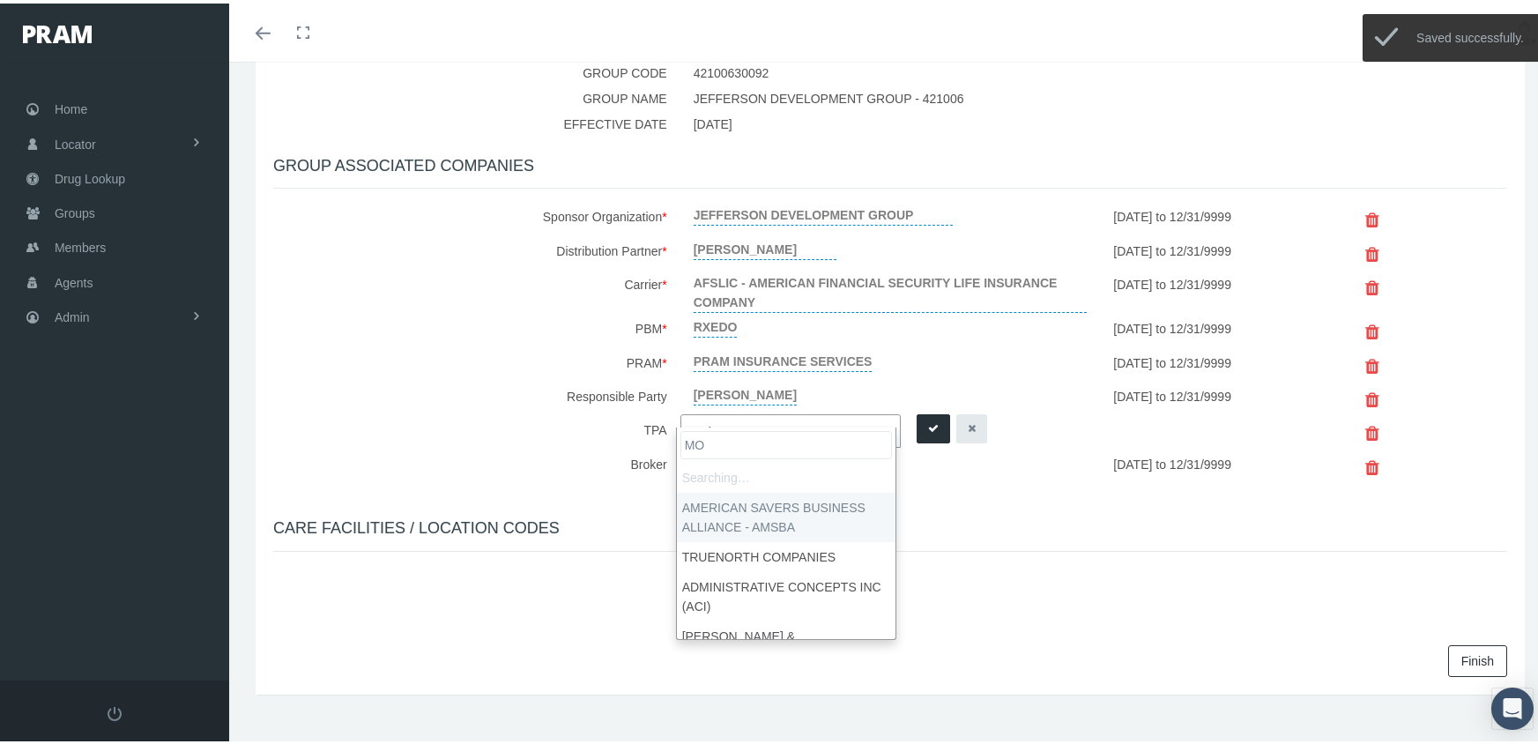
type input "MOR"
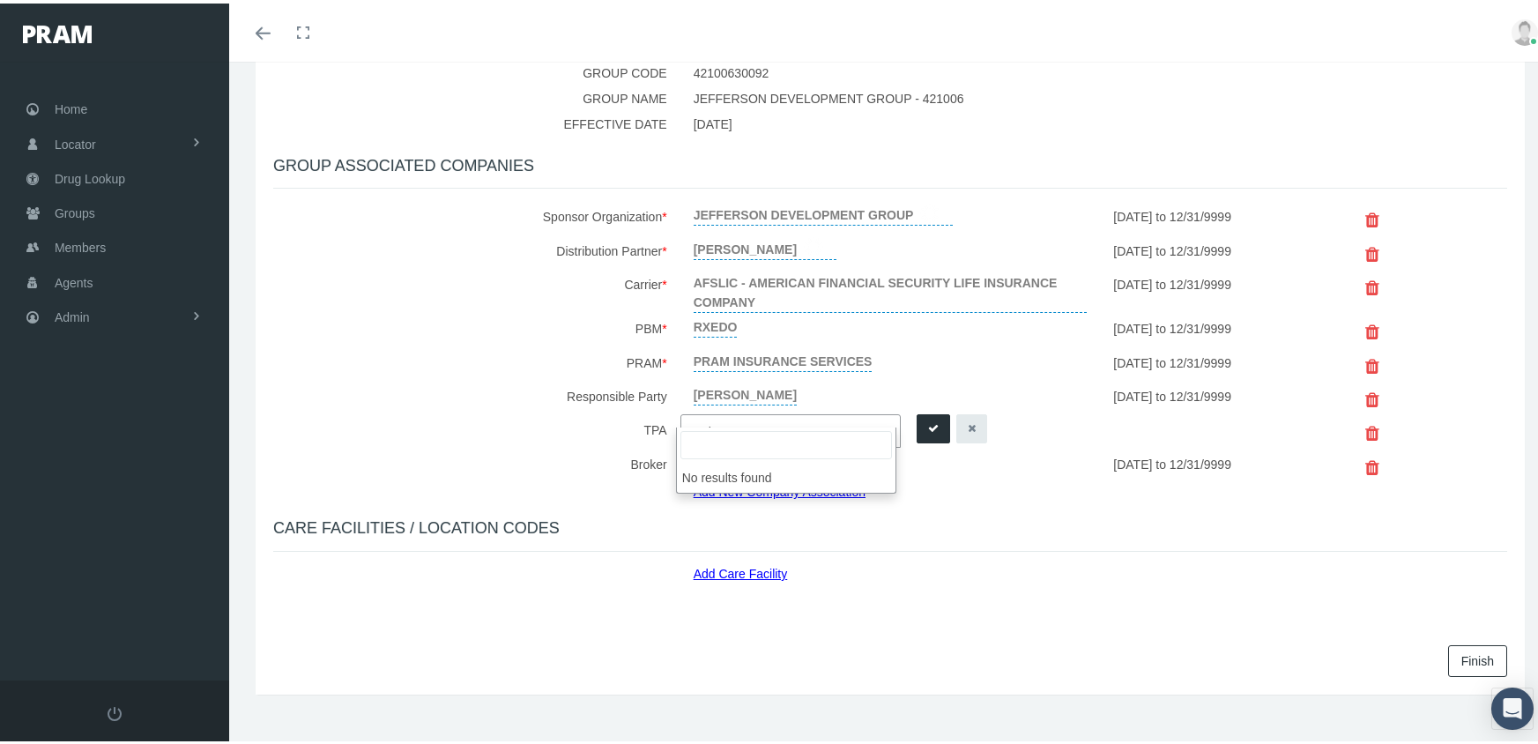
click at [988, 485] on div "NEW GROUP HAS BEEN CREATED PLEASE FINISH GROUP SET UP BY ADDING ASSOCIATED COMP…" at bounding box center [890, 292] width 1234 height 593
click at [1455, 642] on link "Finish" at bounding box center [1477, 658] width 59 height 32
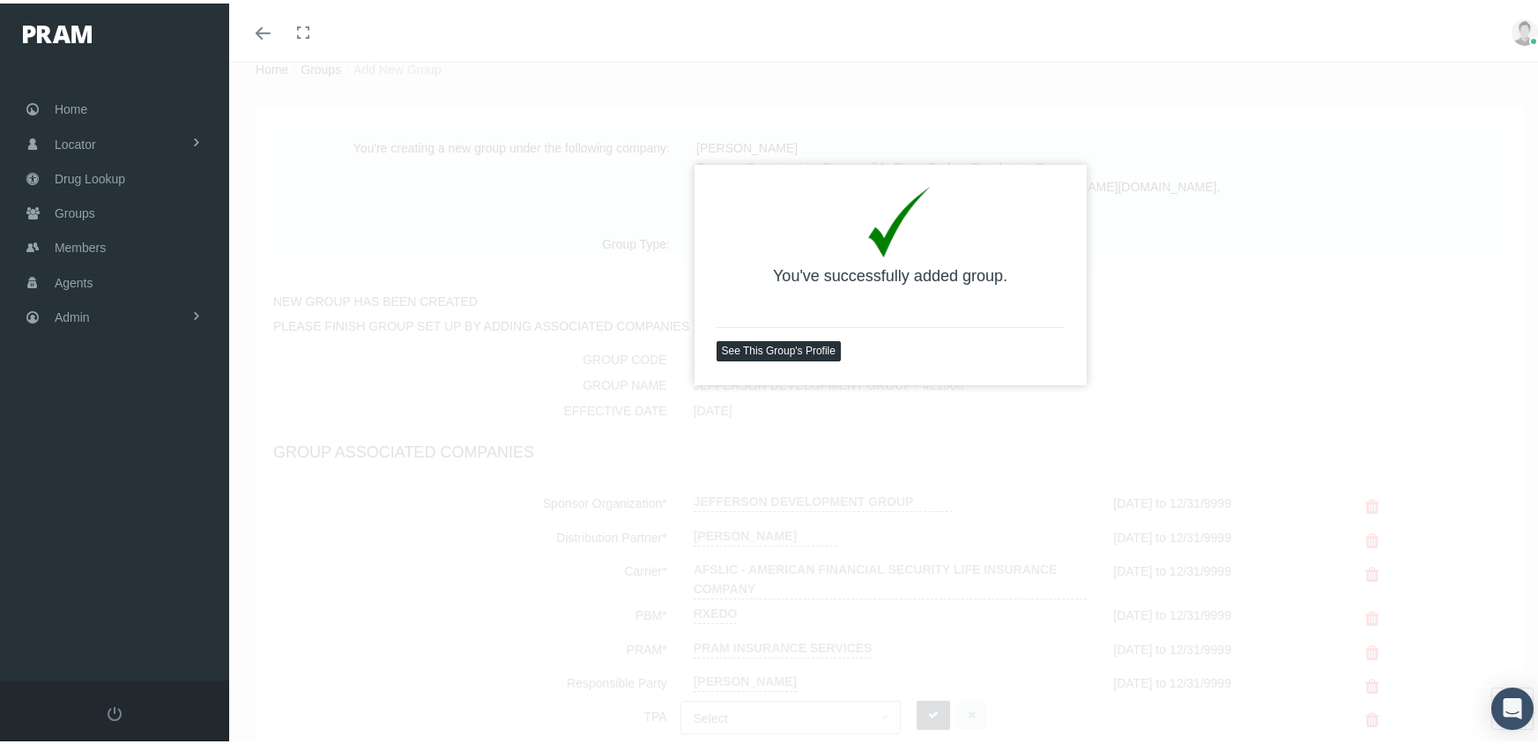
scroll to position [58, 0]
click at [734, 339] on link "See This Group's Profile" at bounding box center [779, 345] width 124 height 20
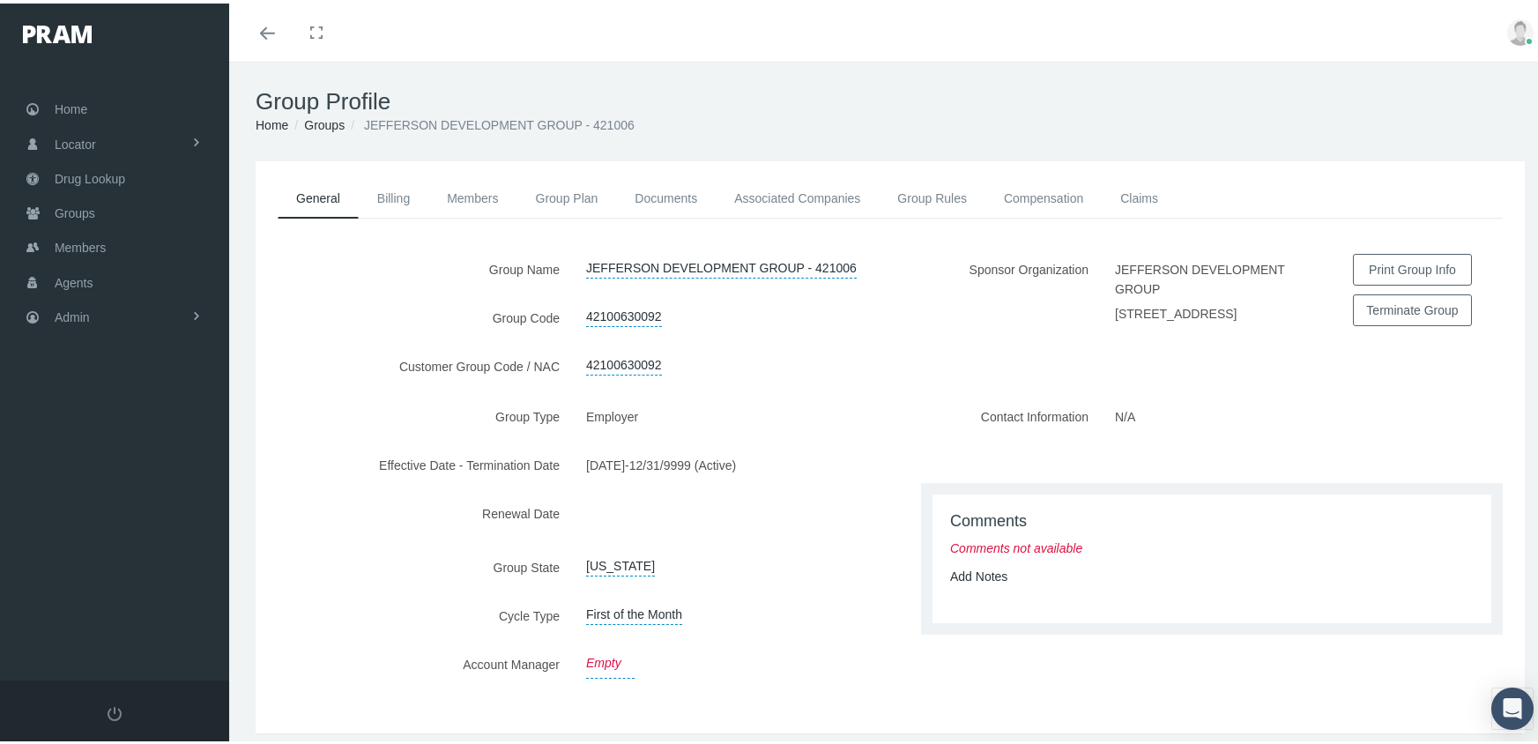
click at [610, 666] on link "Empty" at bounding box center [610, 660] width 48 height 30
click at [614, 665] on span "Select" at bounding box center [603, 663] width 34 height 14
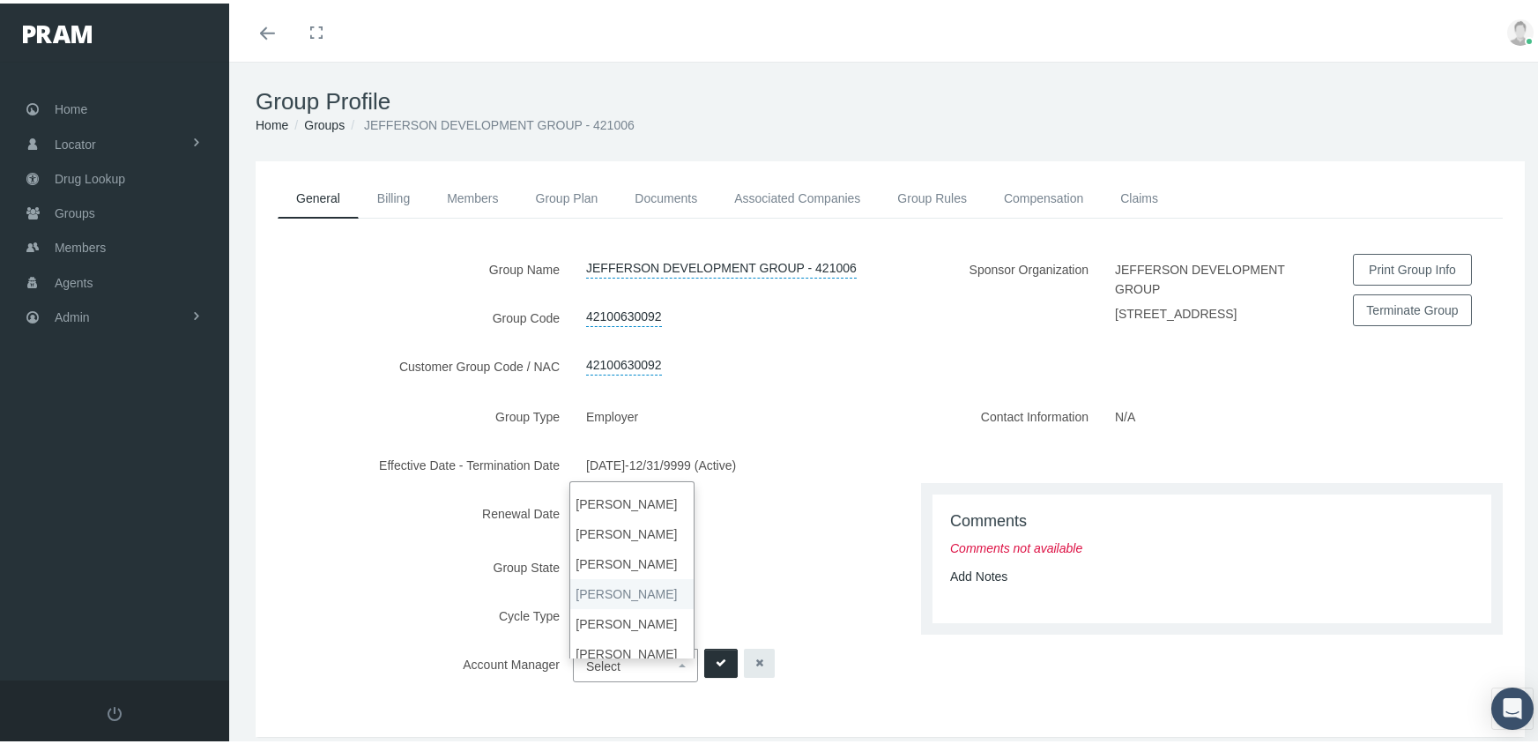
scroll to position [33, 0]
select select "7"
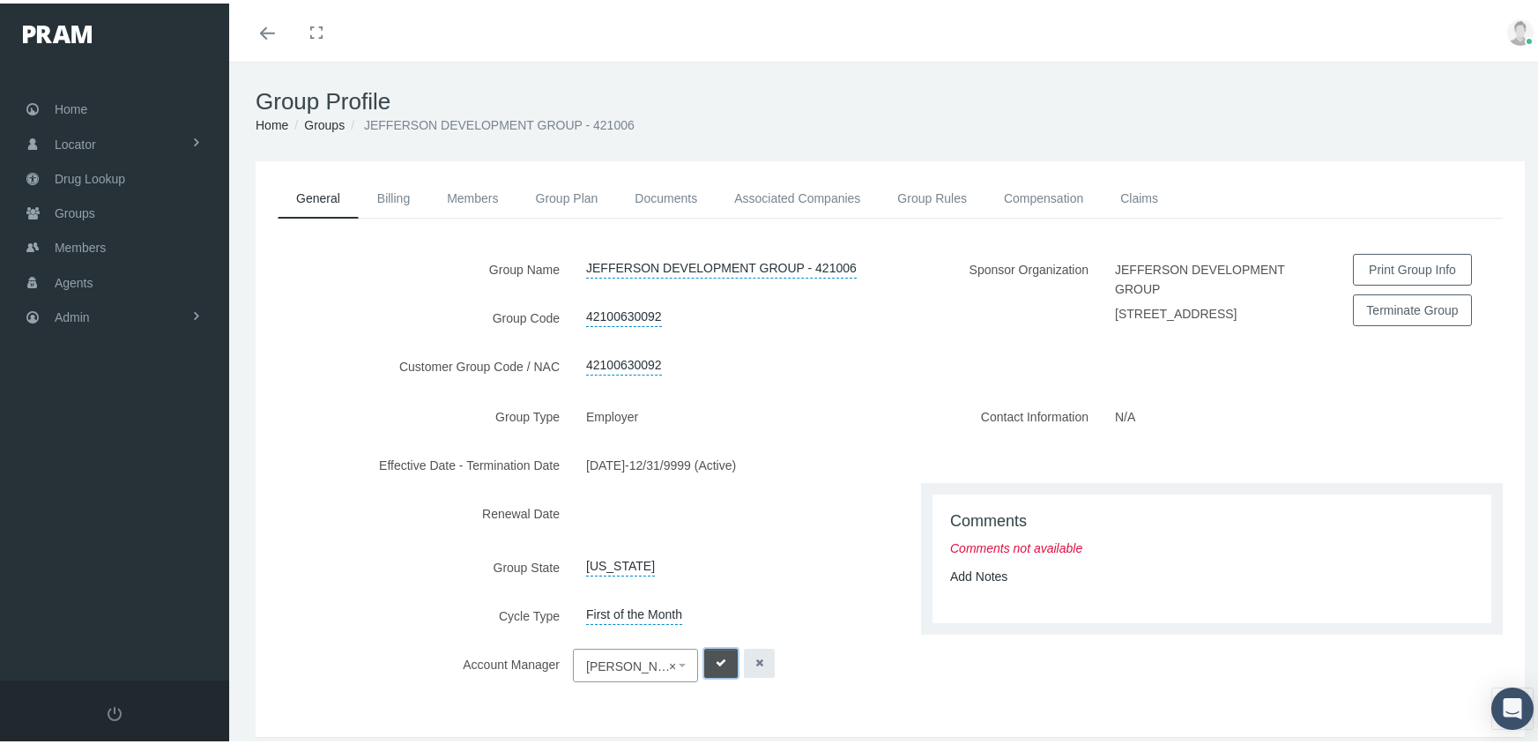
click at [716, 668] on icon "submit" at bounding box center [721, 659] width 11 height 17
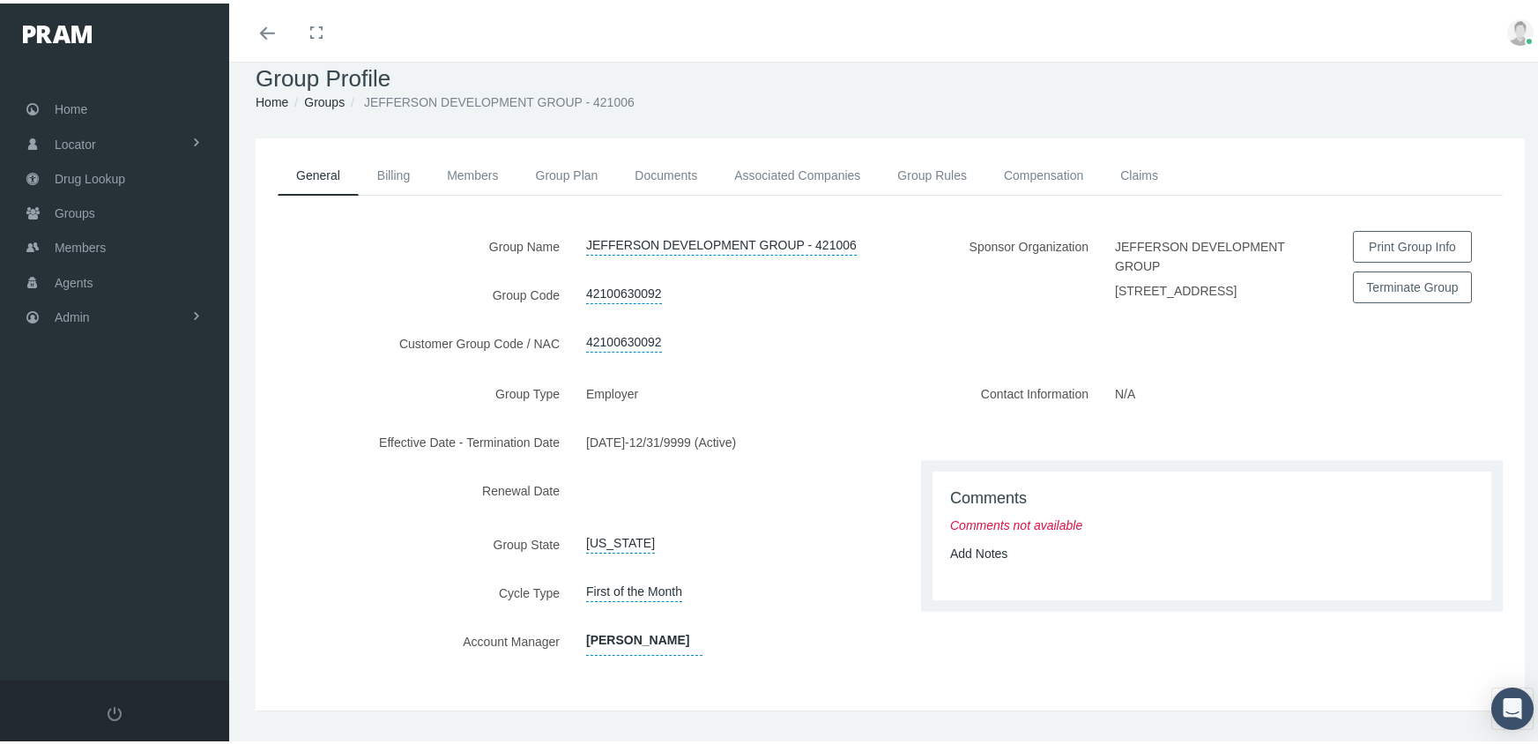
scroll to position [0, 0]
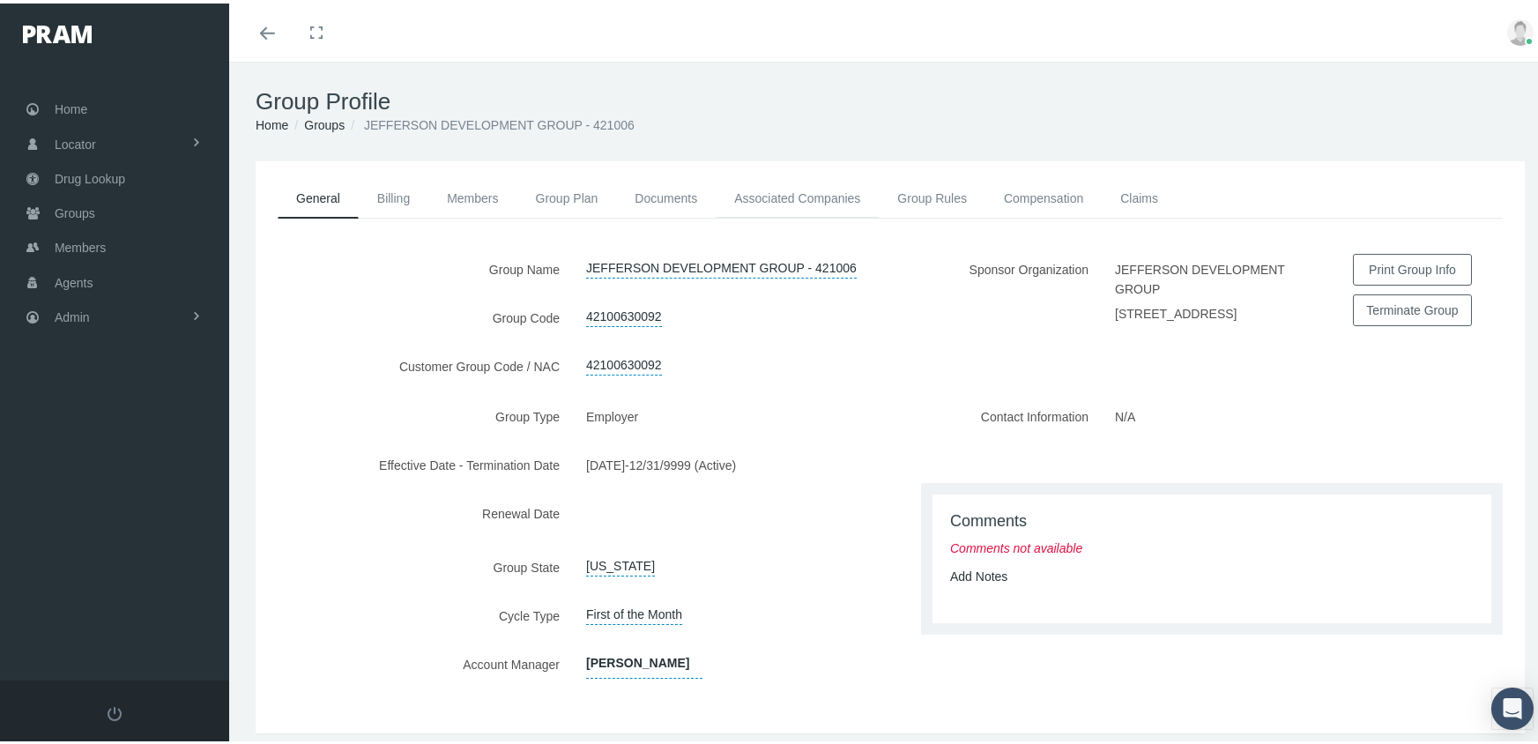
click at [767, 190] on link "Associated Companies" at bounding box center [797, 194] width 163 height 39
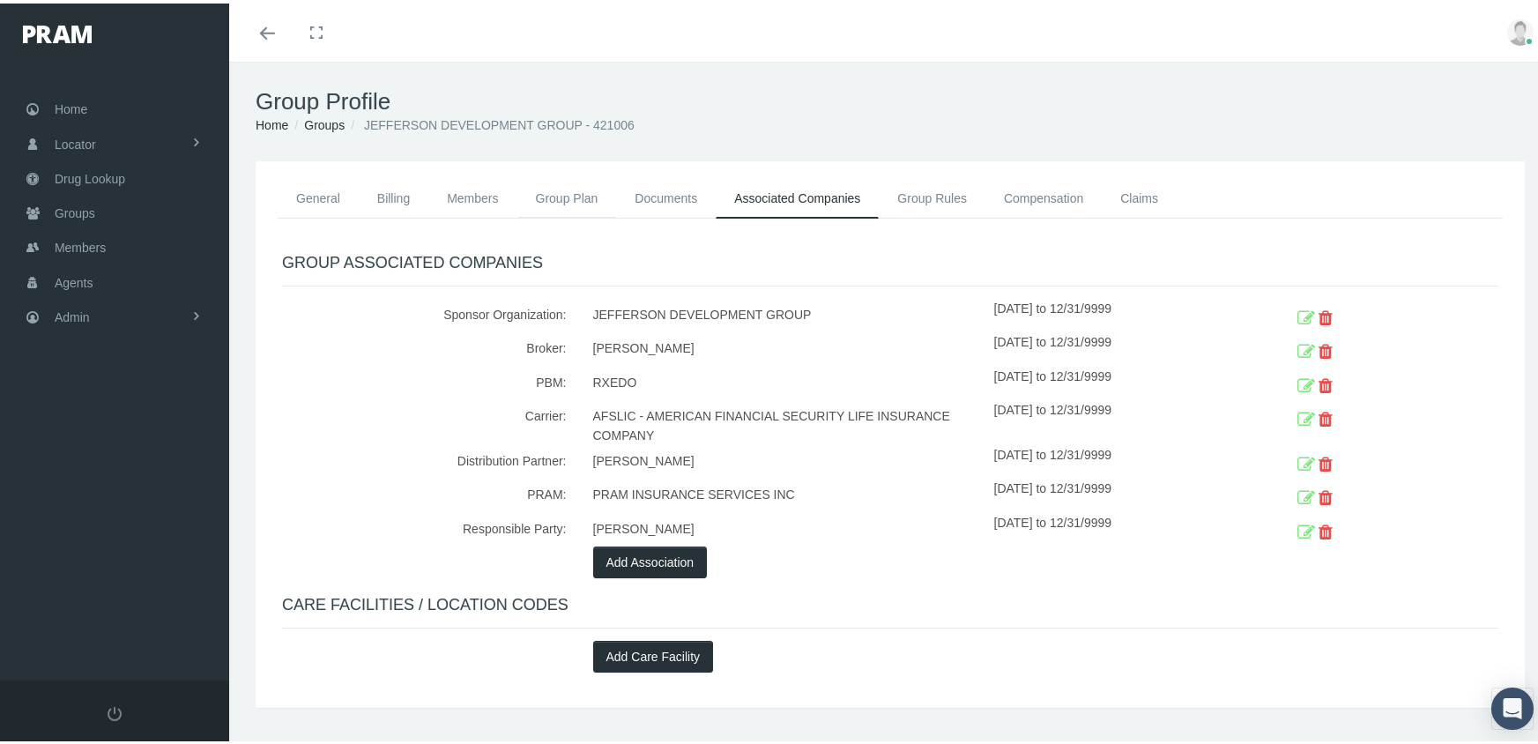
click at [559, 185] on link "Group Plan" at bounding box center [567, 194] width 100 height 39
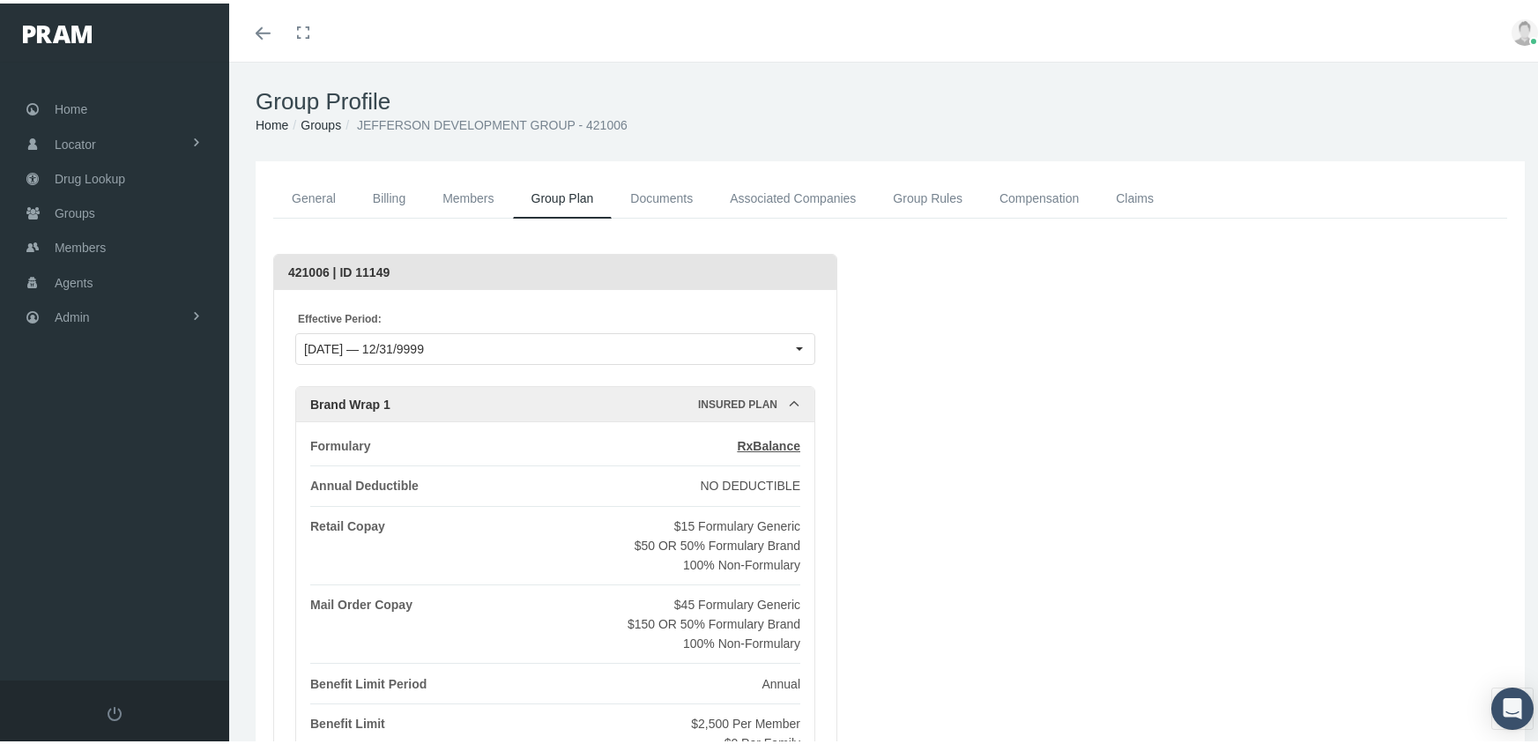
click at [1040, 195] on link "Compensation" at bounding box center [1039, 195] width 116 height 40
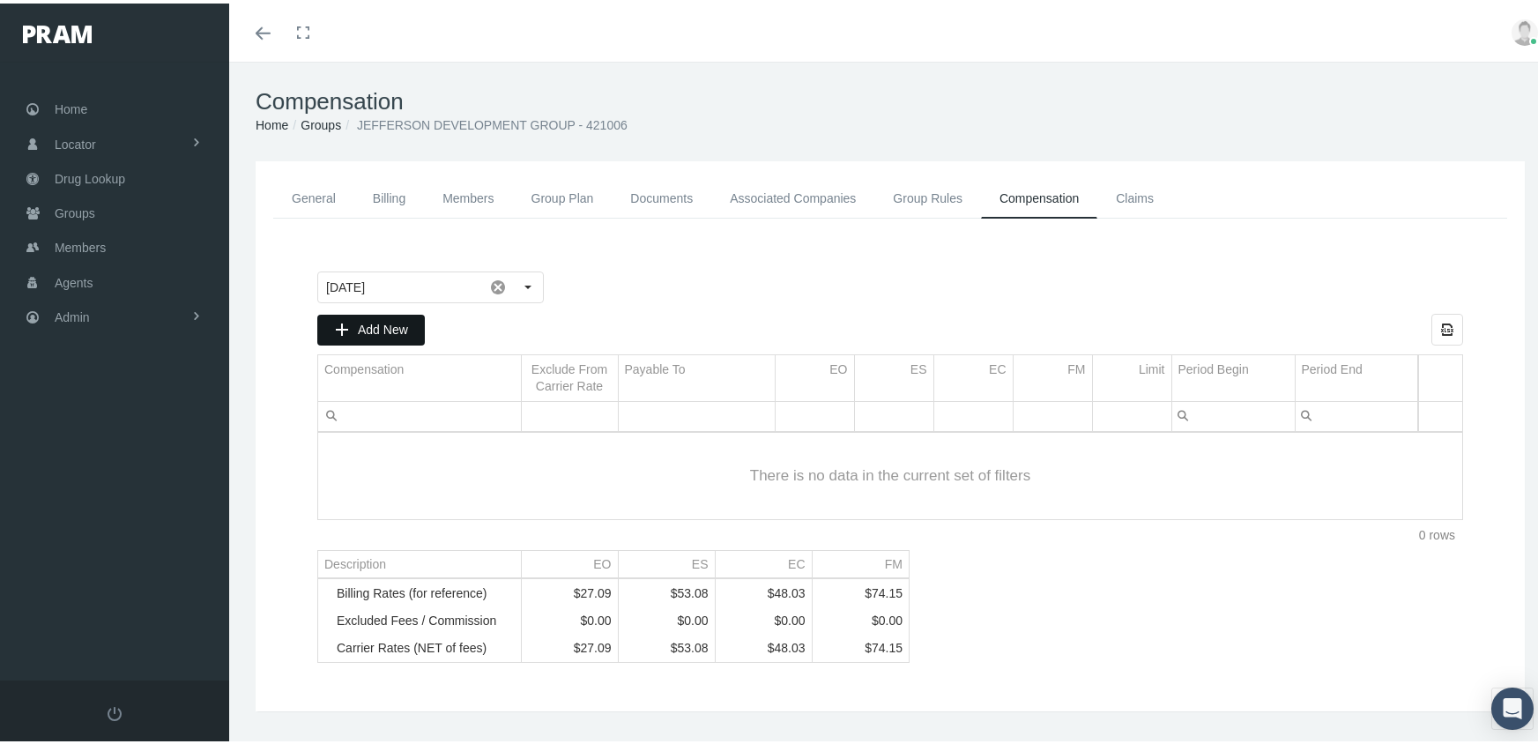
click at [377, 321] on span "Add New" at bounding box center [383, 326] width 50 height 14
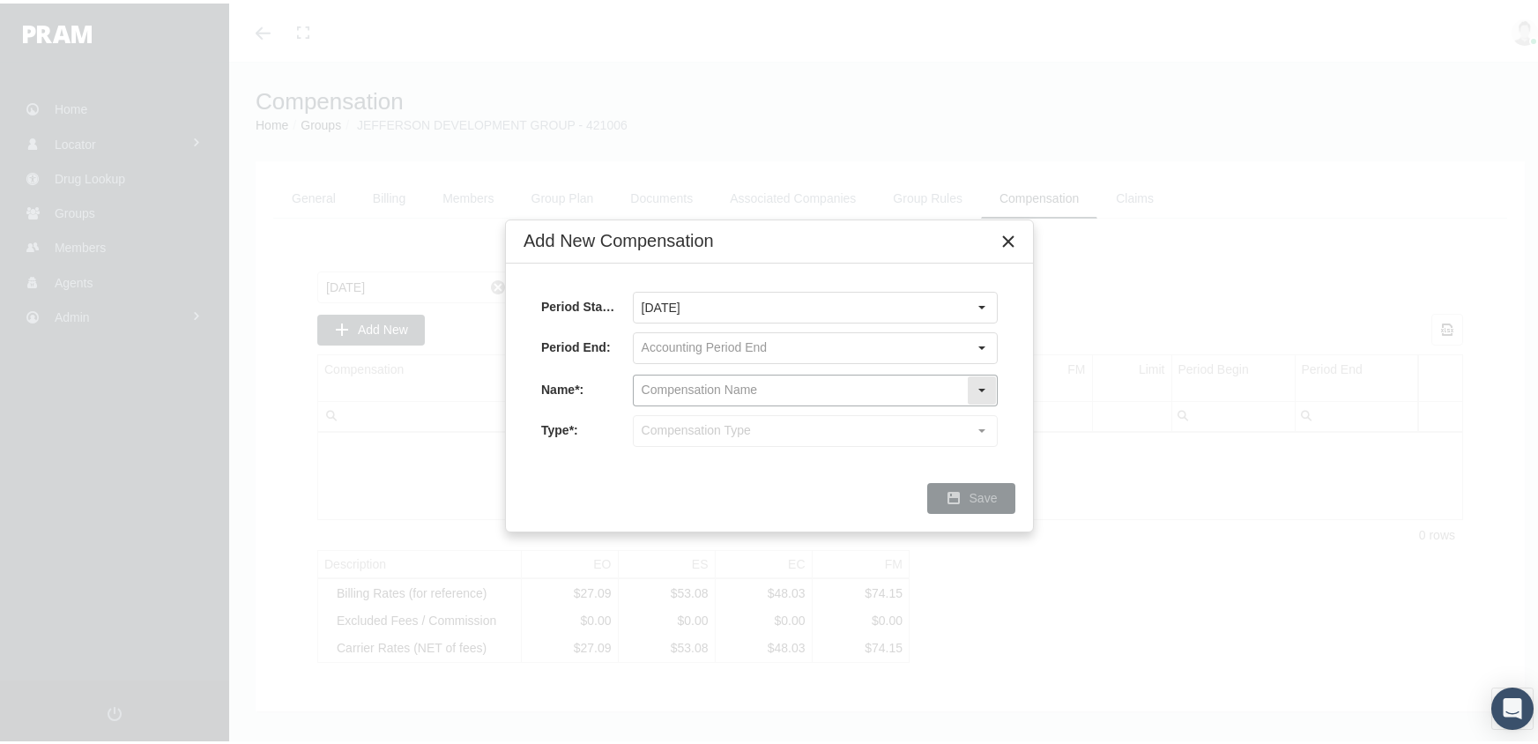
click at [722, 383] on input "text" at bounding box center [800, 387] width 333 height 30
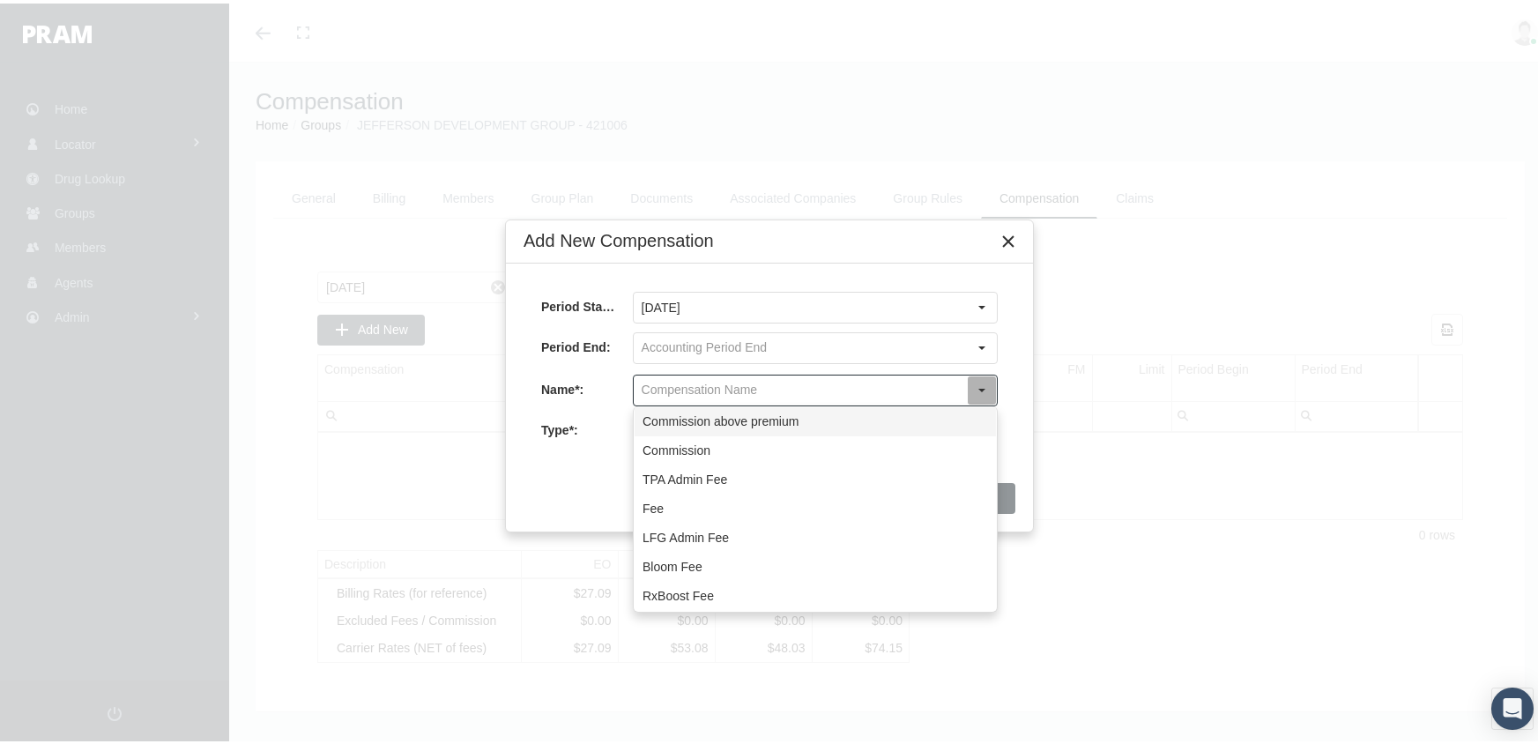
click at [730, 417] on div "Commission above premium" at bounding box center [815, 418] width 361 height 29
type input "Commission above premium"
type input "Commission (Commission above premium)"
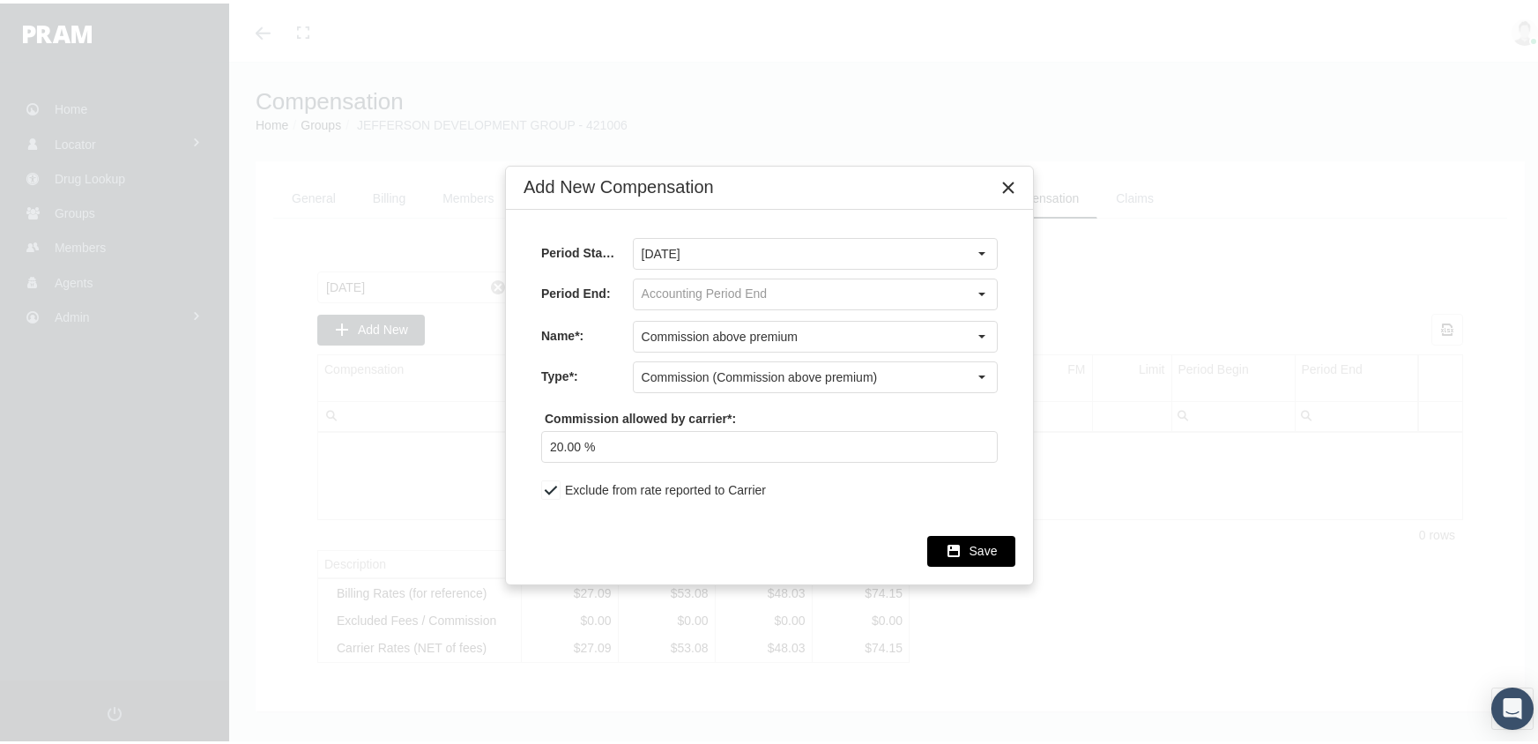
click at [978, 541] on span "Save" at bounding box center [984, 547] width 28 height 14
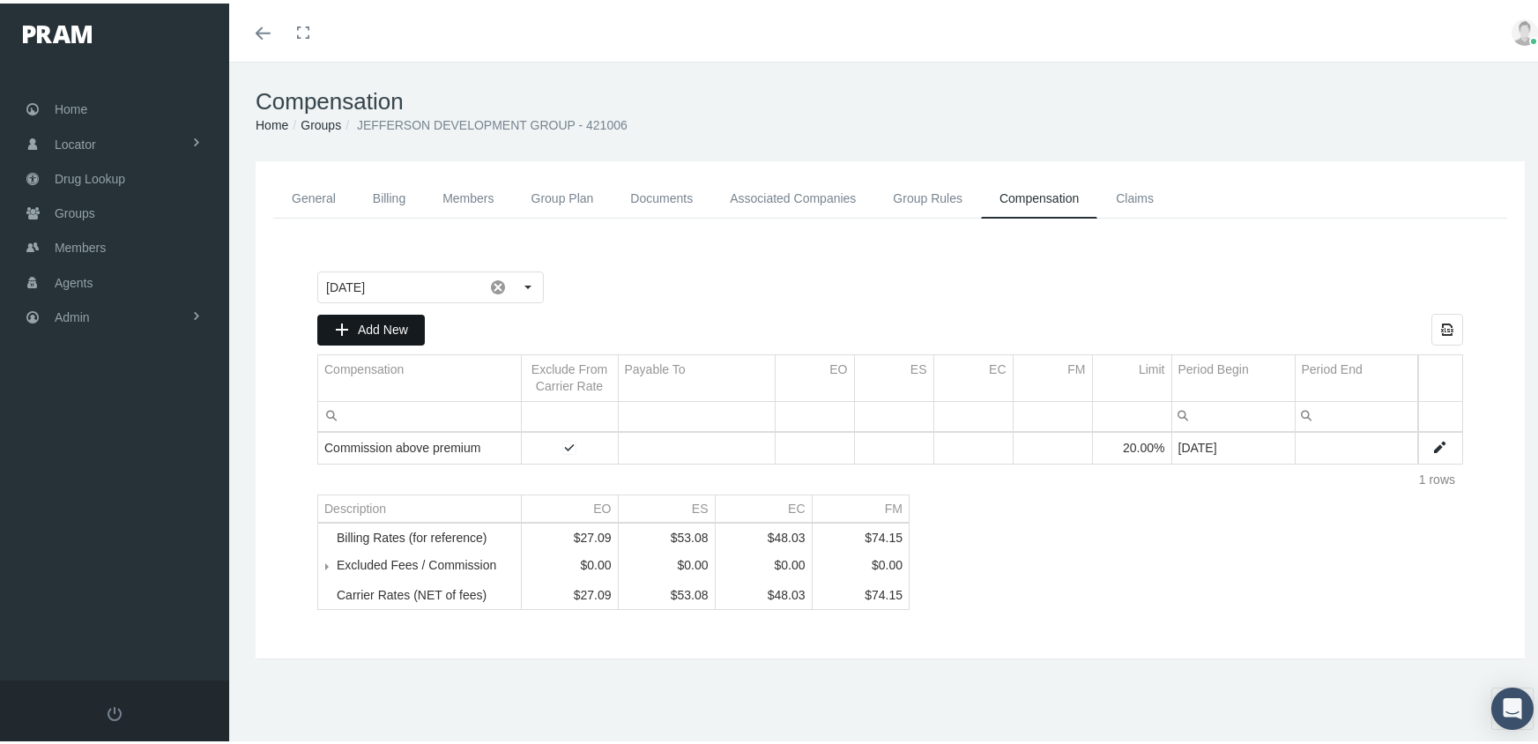
click at [383, 319] on span "Add New" at bounding box center [383, 326] width 50 height 14
type input "[DATE]"
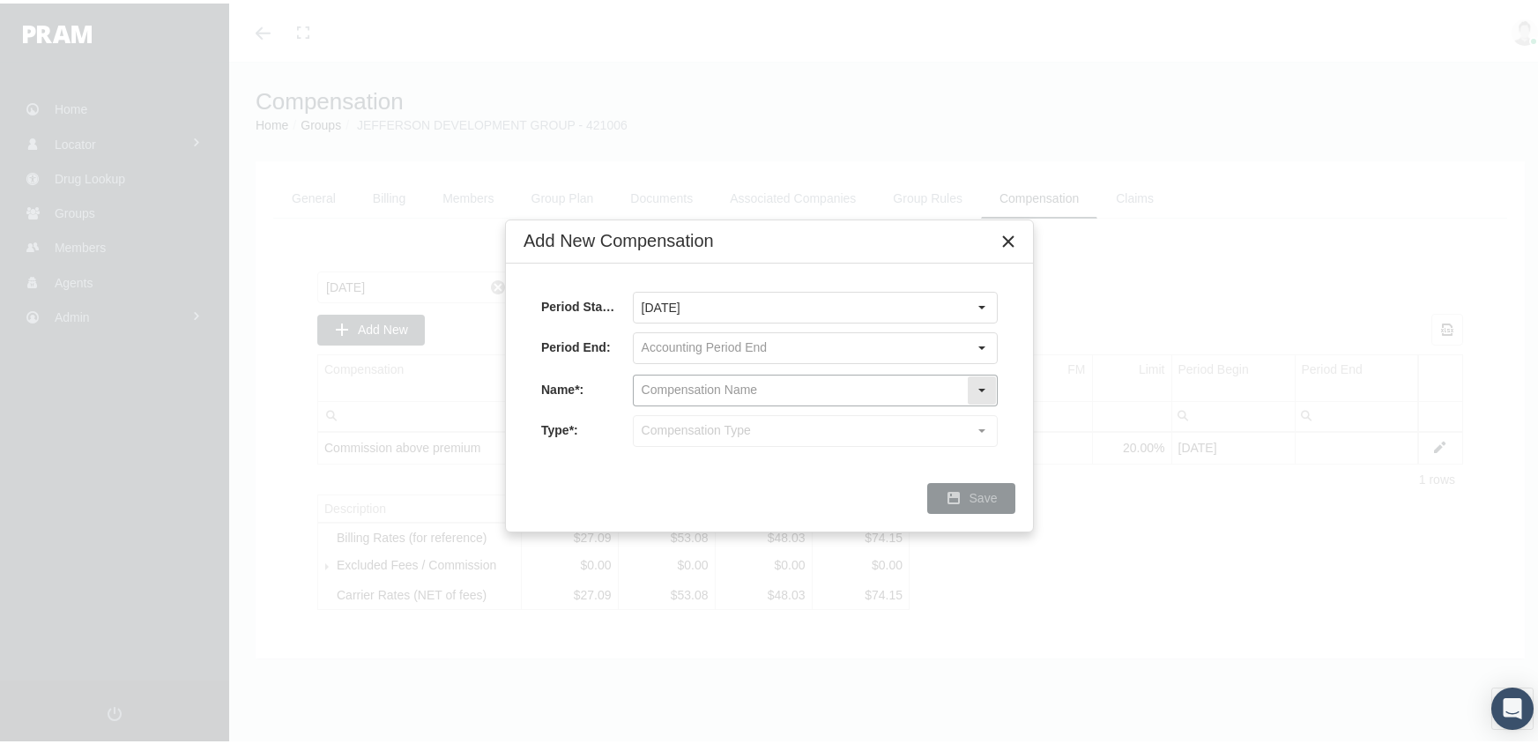
click at [655, 381] on input "text" at bounding box center [800, 387] width 333 height 30
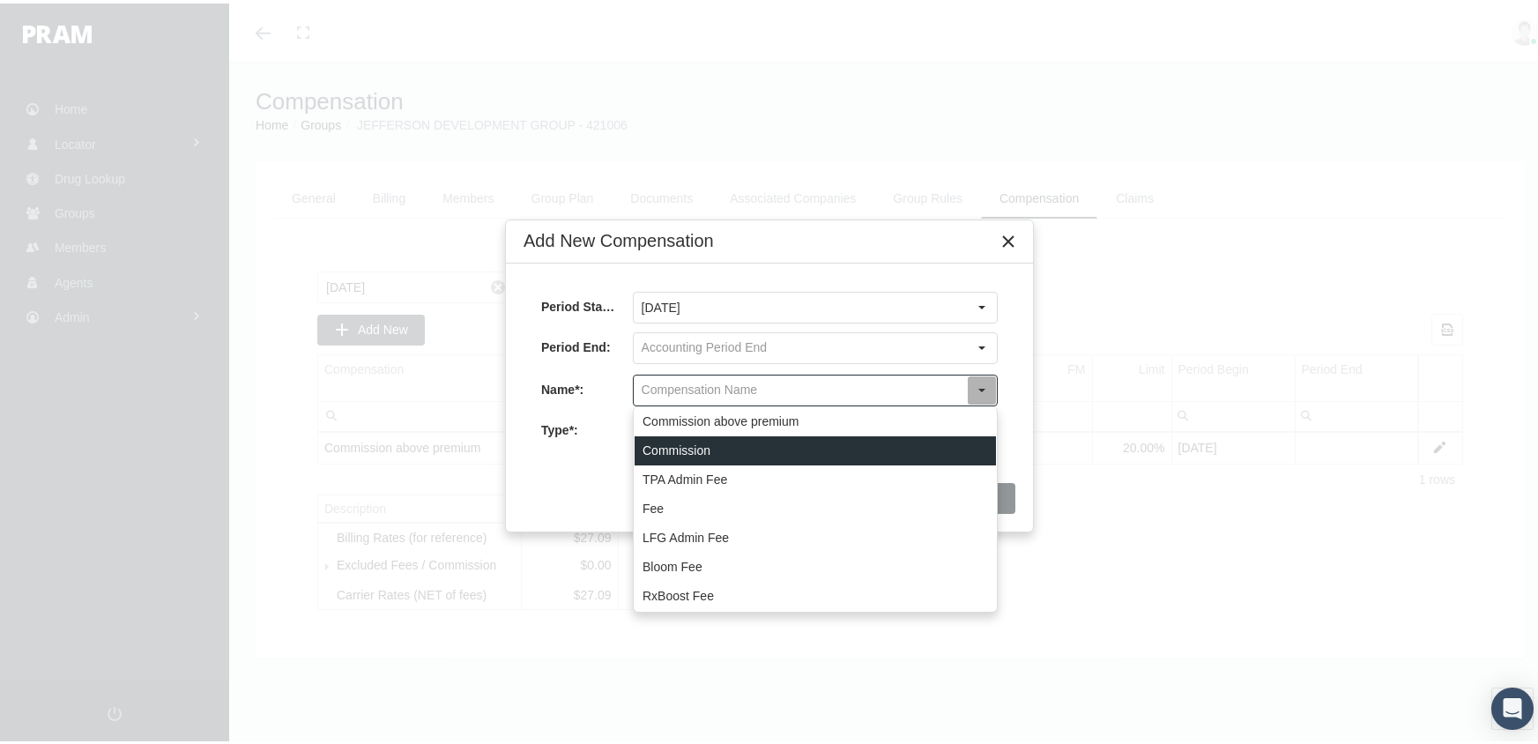
click at [677, 451] on div "Commission" at bounding box center [815, 447] width 361 height 29
type input "Commission"
type input "Commission (Commission)"
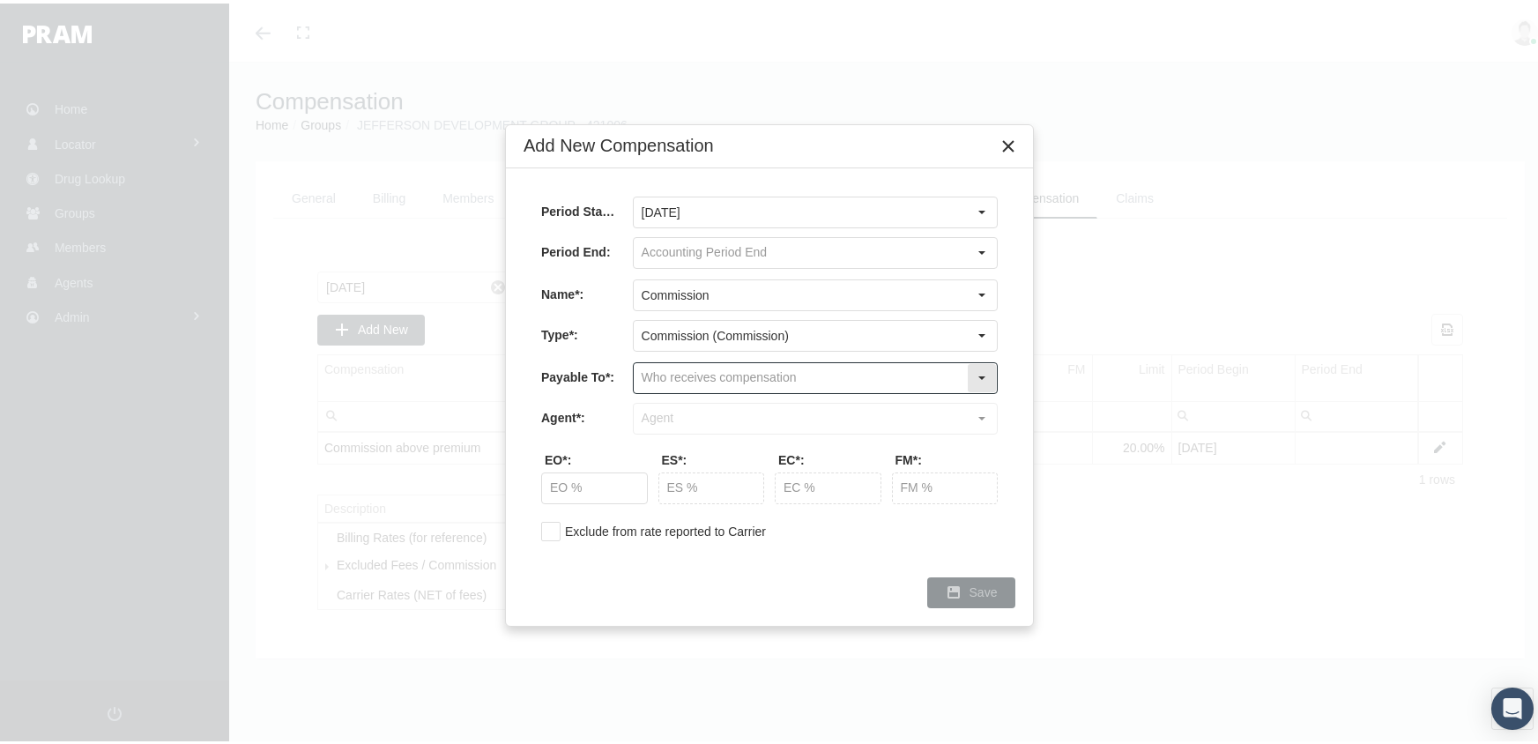
click at [656, 375] on input "text" at bounding box center [800, 375] width 333 height 30
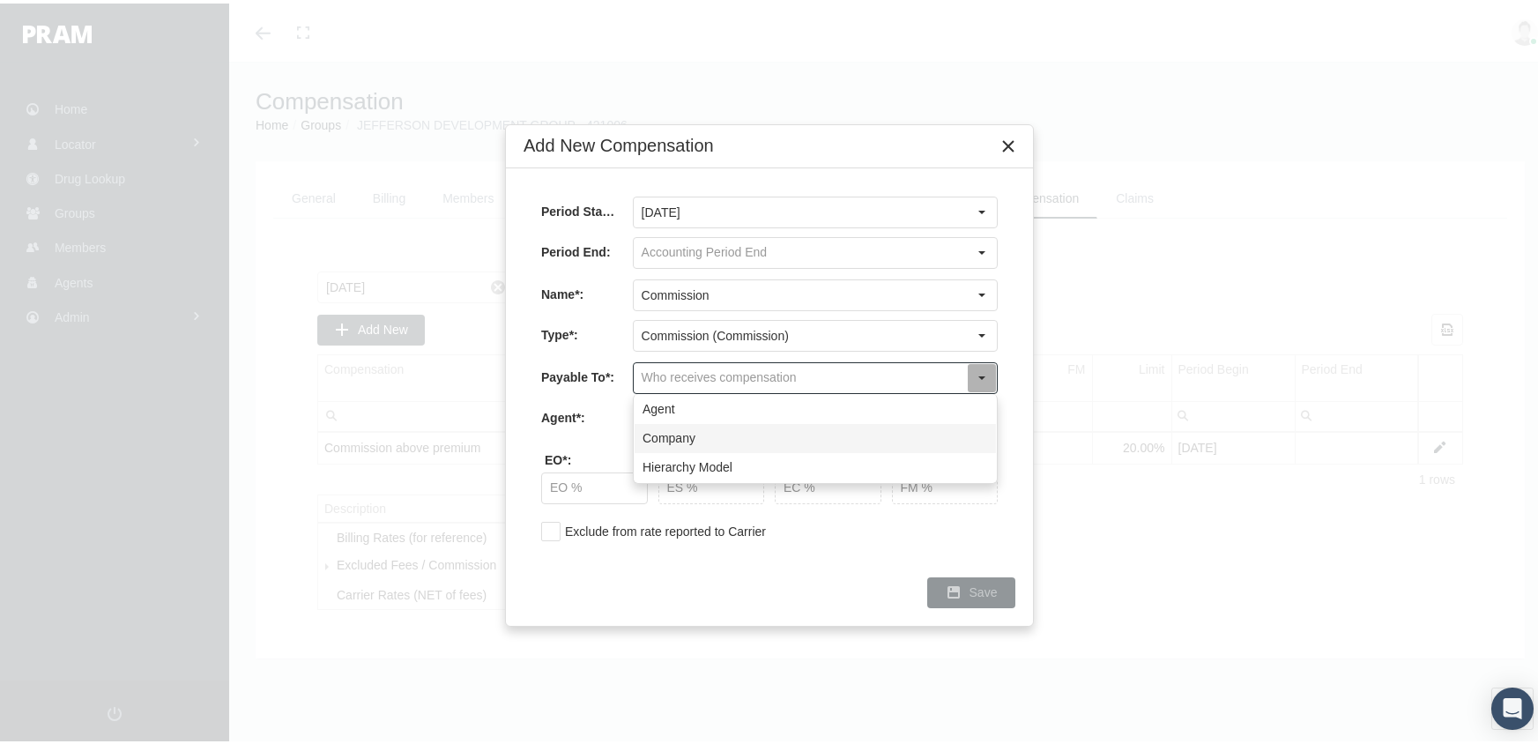
click at [658, 433] on div "Company" at bounding box center [815, 435] width 361 height 29
type input "Company"
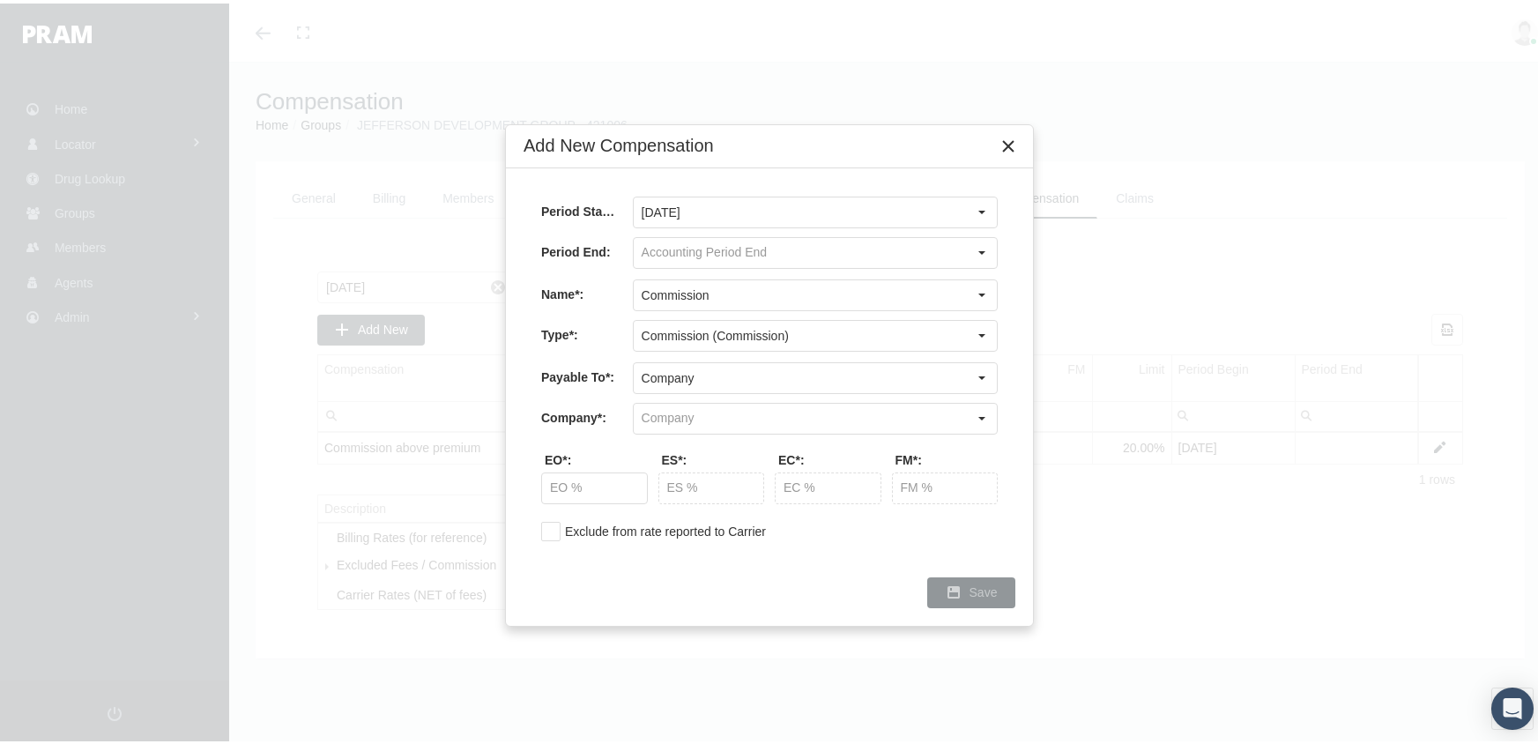
click at [678, 398] on div "Payable To*: Company Pull down to refresh... Release to refresh... Refreshing..…" at bounding box center [769, 395] width 457 height 72
click at [794, 406] on input "text" at bounding box center [800, 415] width 333 height 30
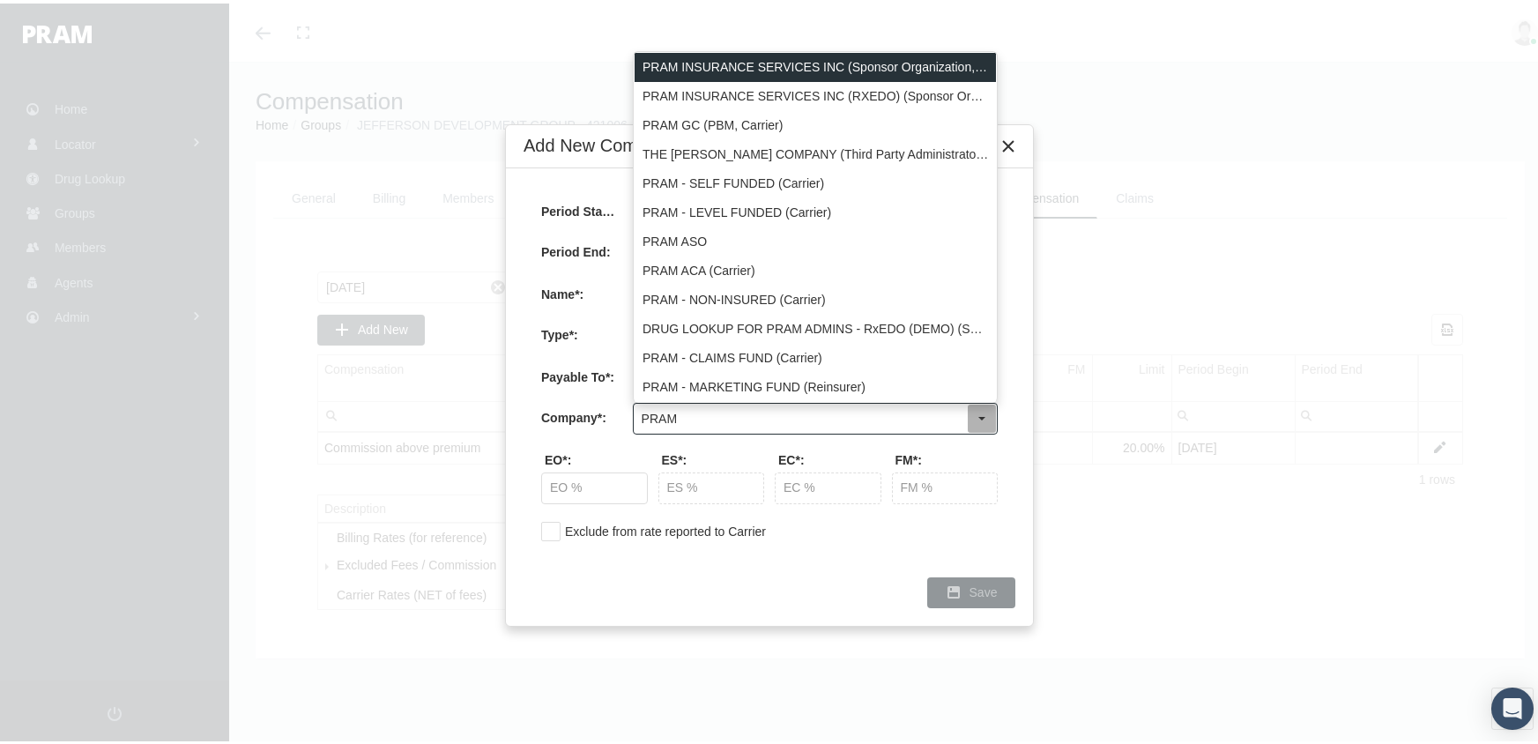
click at [893, 54] on div "PRAM INSURANCE SERVICES INC (Sponsor Organization, Broker, Distribution Partner…" at bounding box center [815, 63] width 361 height 29
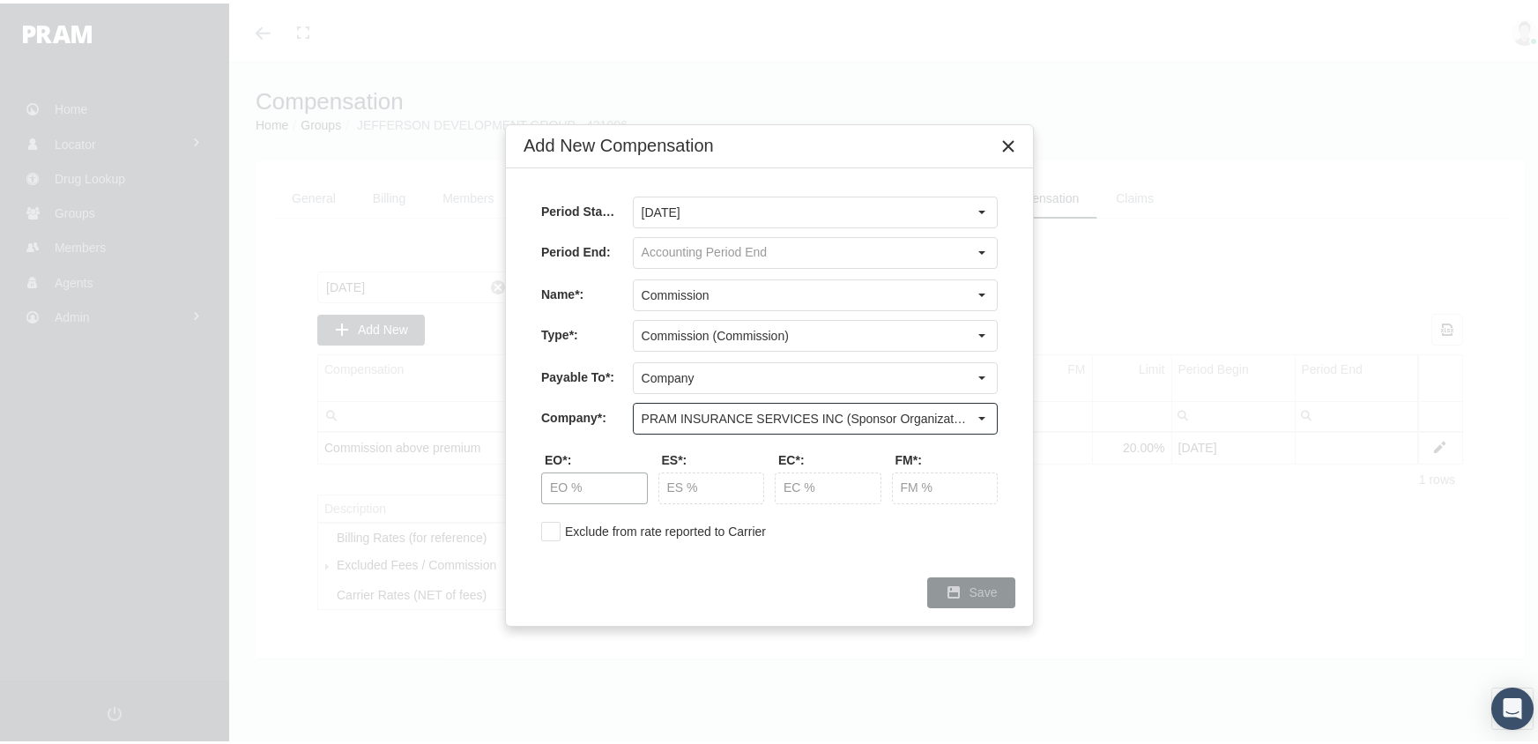
type input "PRAM INSURANCE SERVICES INC (Sponsor Organization, Broker, Distribution Partner…"
drag, startPoint x: 555, startPoint y: 483, endPoint x: 826, endPoint y: 458, distance: 272.7
click at [554, 483] on input "text" at bounding box center [594, 485] width 105 height 30
type input "20.00 %"
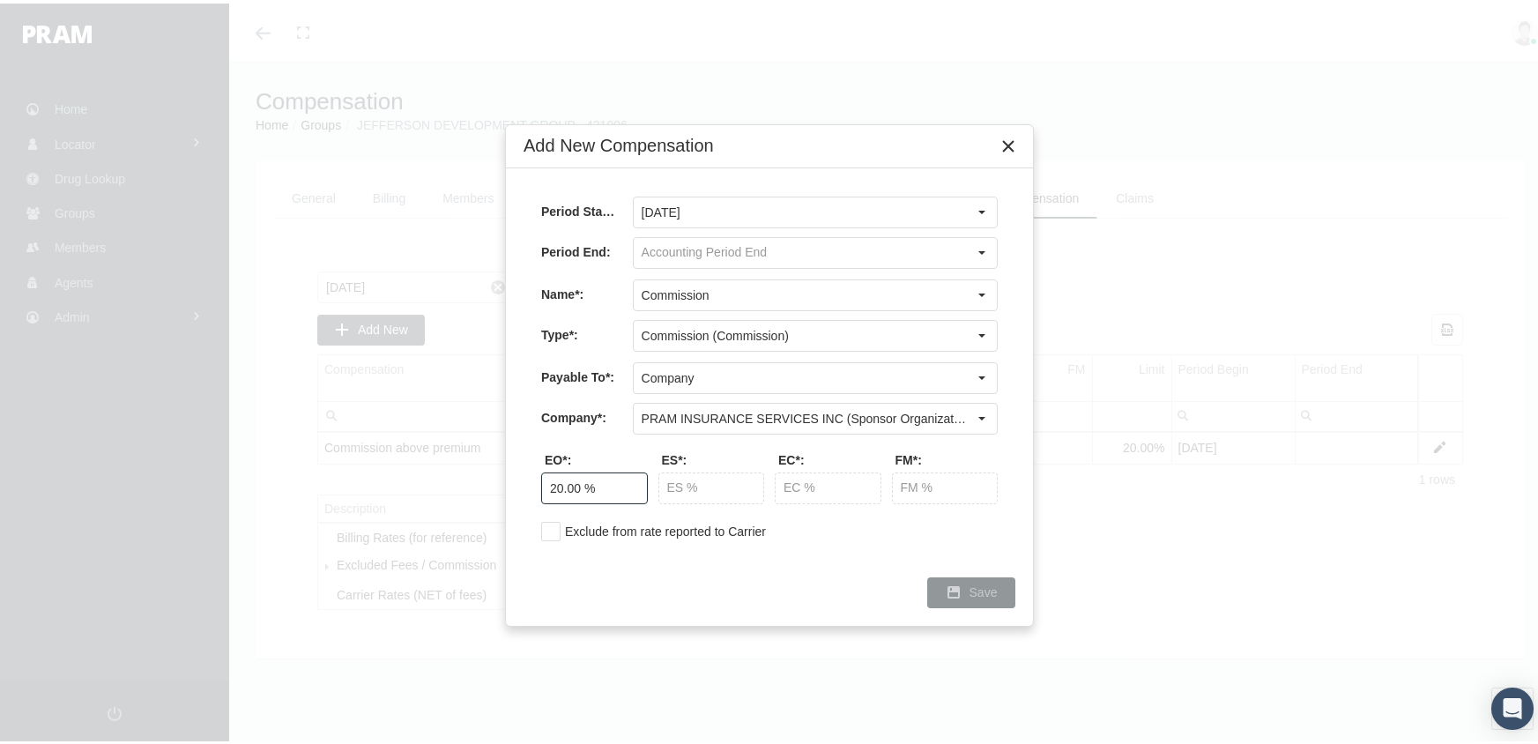
type input "20.00 %"
click at [967, 591] on div "Save" at bounding box center [971, 589] width 86 height 29
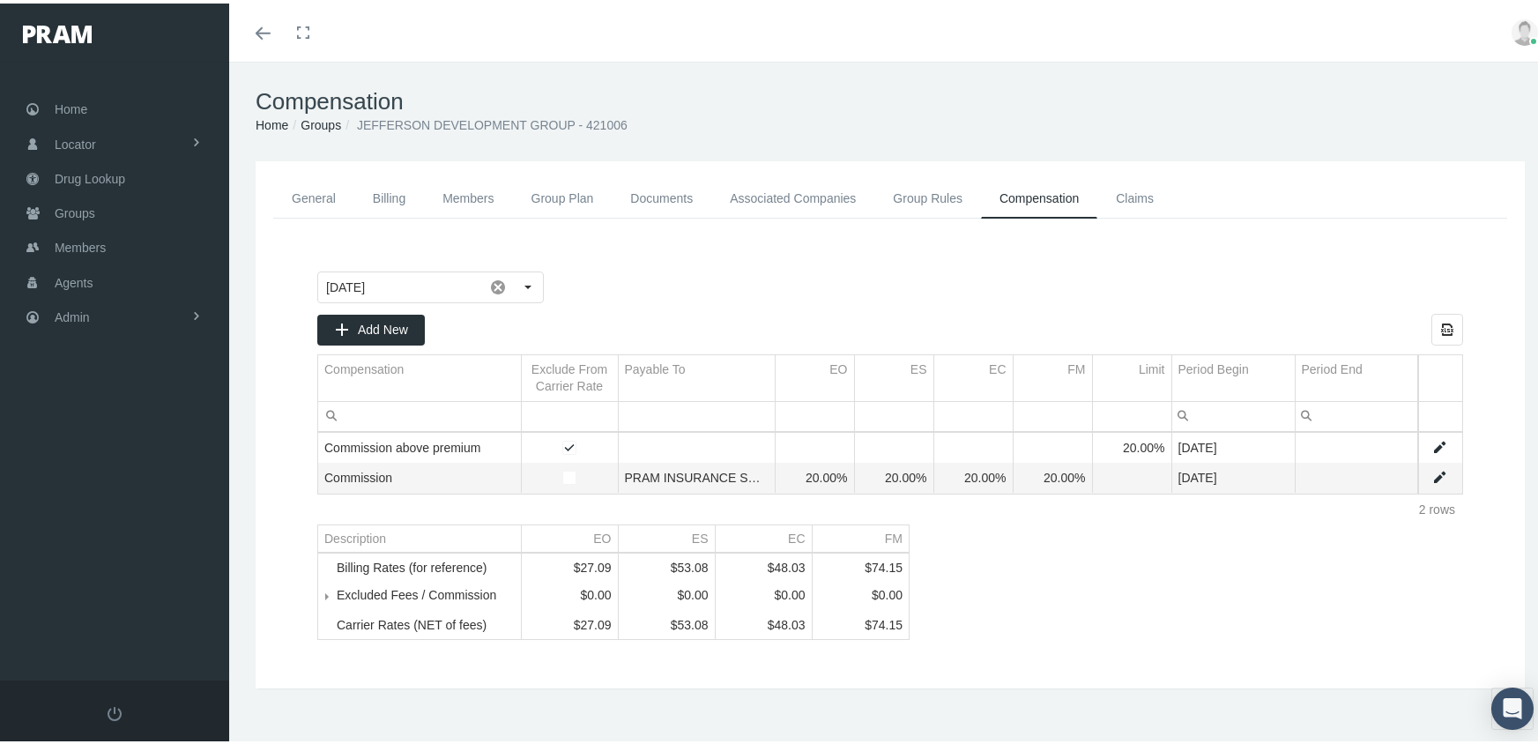
click at [1432, 467] on link "Data grid" at bounding box center [1440, 474] width 16 height 16
type input "[DATE]"
type input "Commission"
type input "Commission (Commission)"
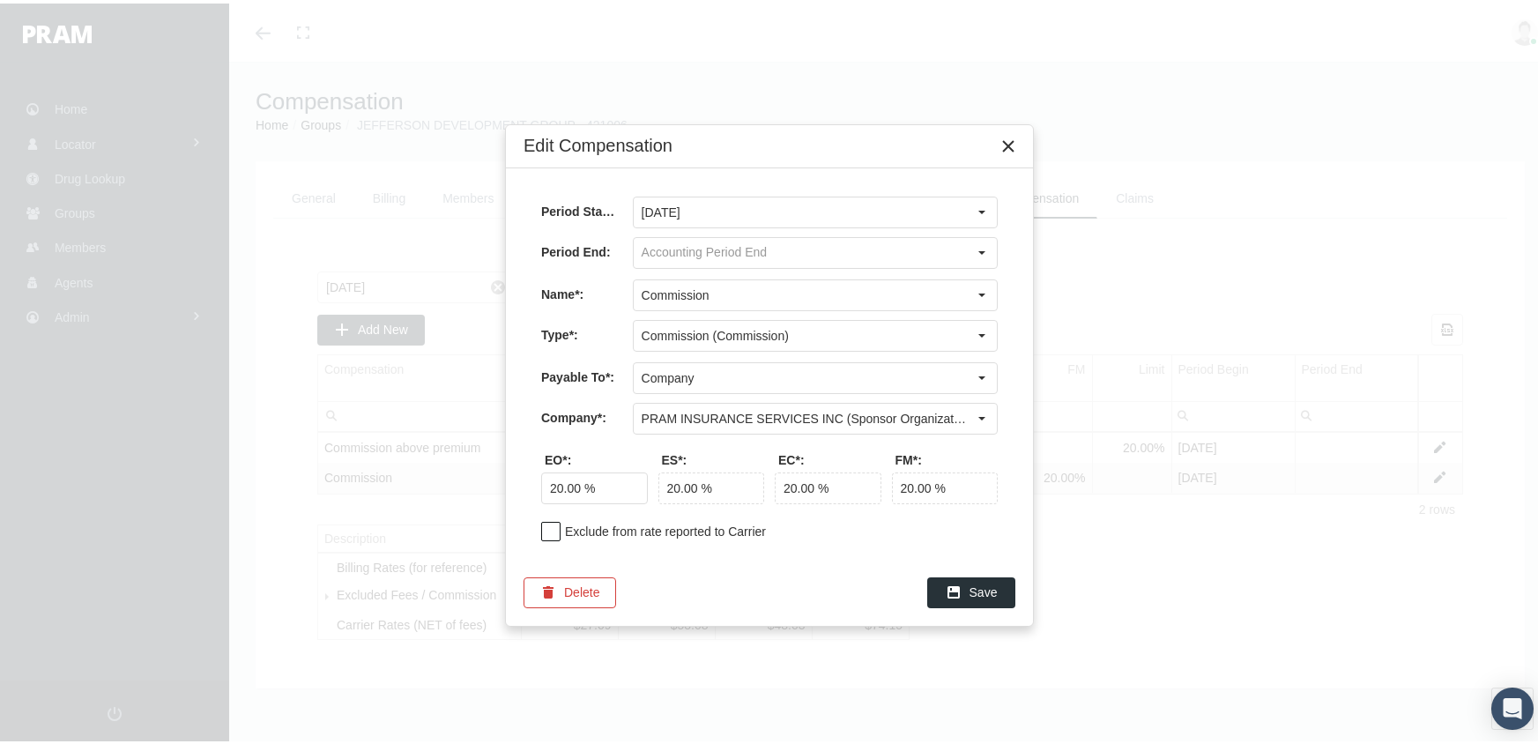
click at [557, 530] on span at bounding box center [550, 527] width 19 height 19
click at [994, 589] on span "Save" at bounding box center [984, 589] width 28 height 14
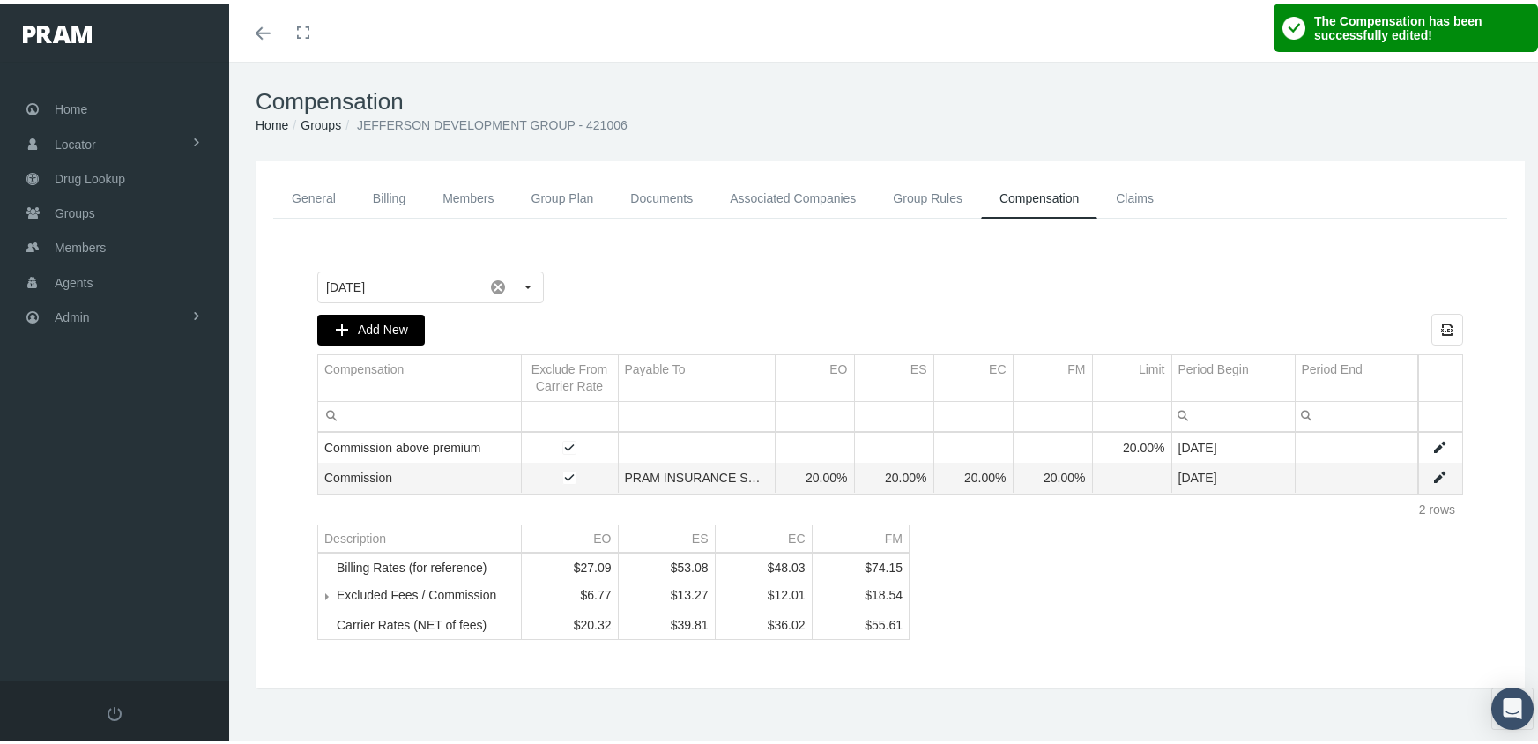
click at [354, 319] on div "Add New" at bounding box center [371, 326] width 106 height 29
type input "[DATE]"
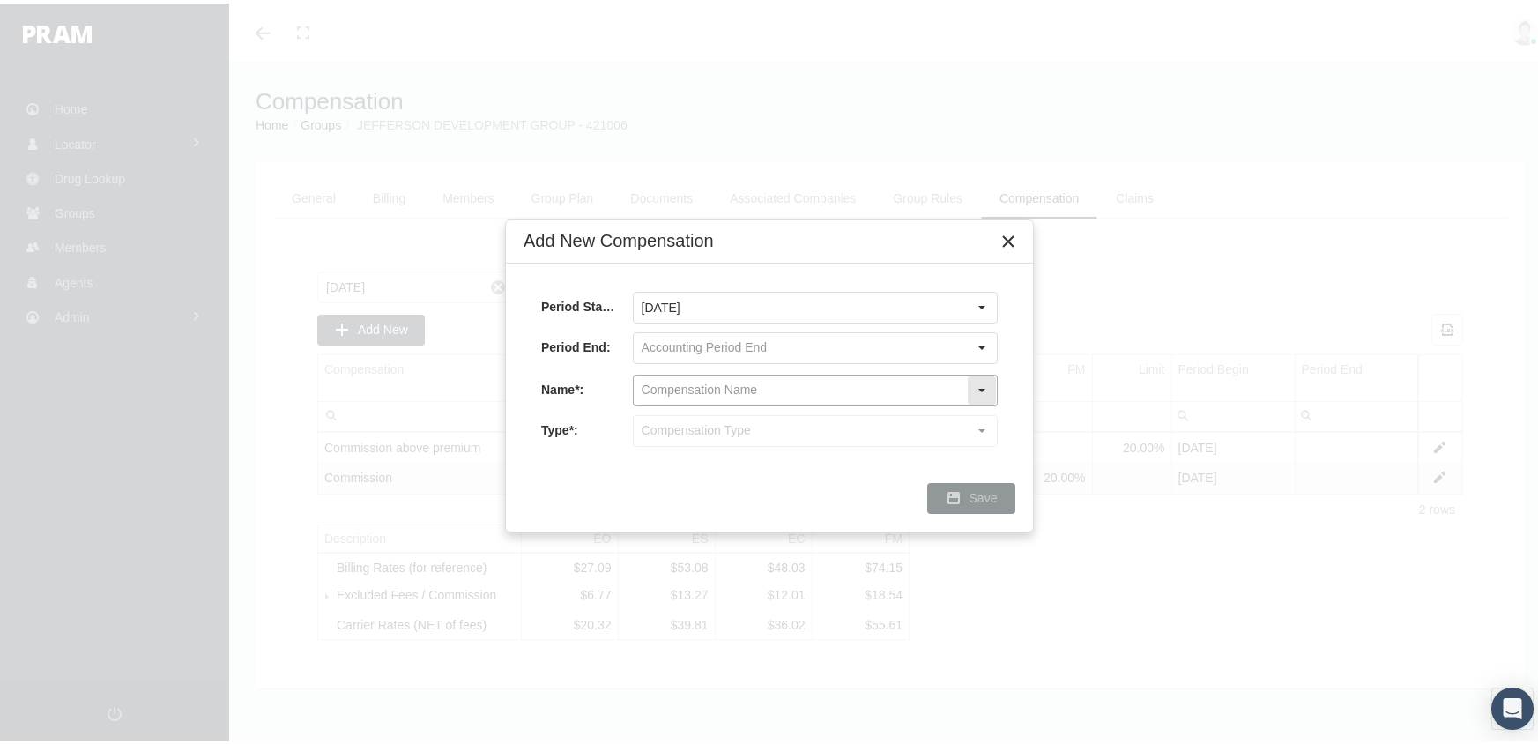
click at [674, 385] on input "text" at bounding box center [800, 387] width 333 height 30
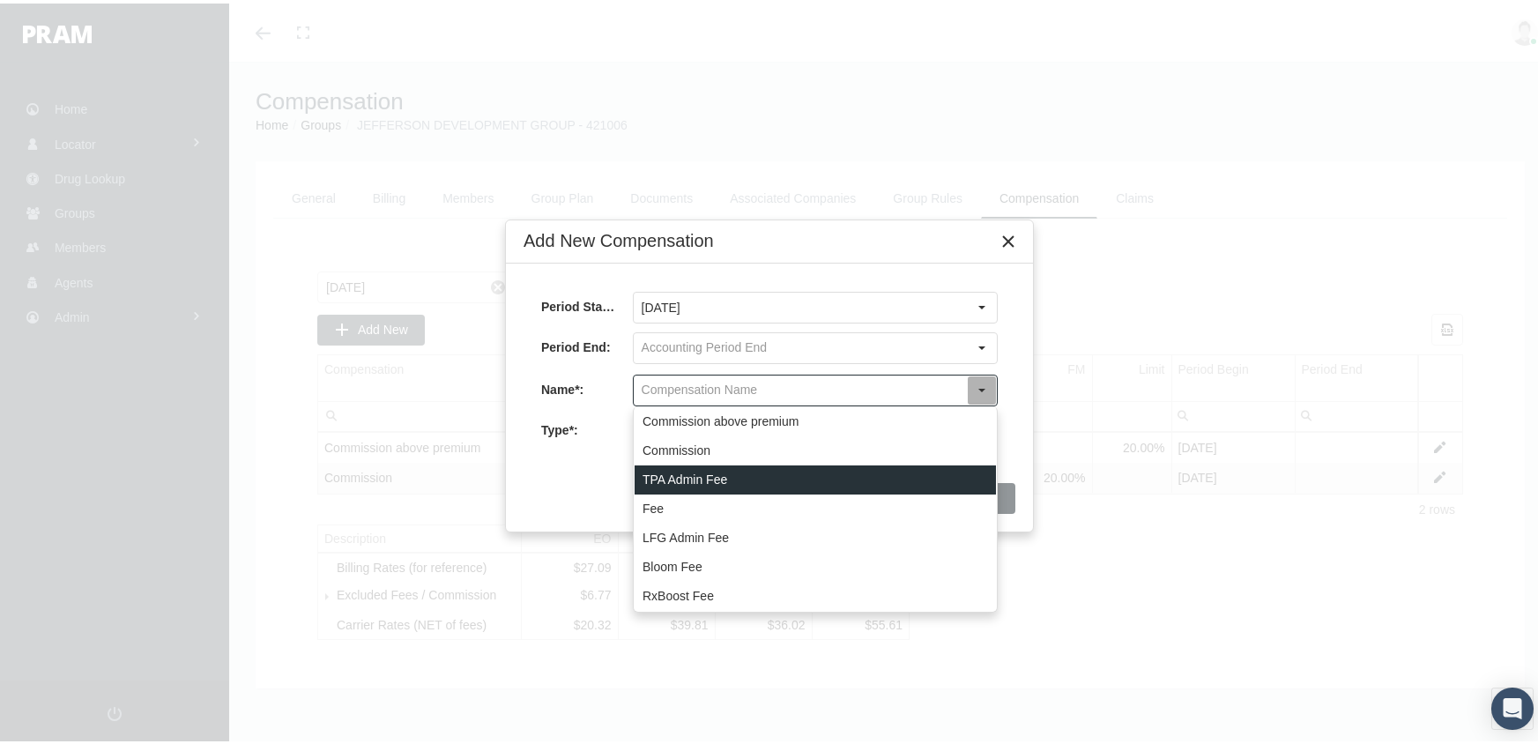
click at [688, 469] on div "TPA Admin Fee" at bounding box center [815, 476] width 361 height 29
type input "TPA Admin Fee"
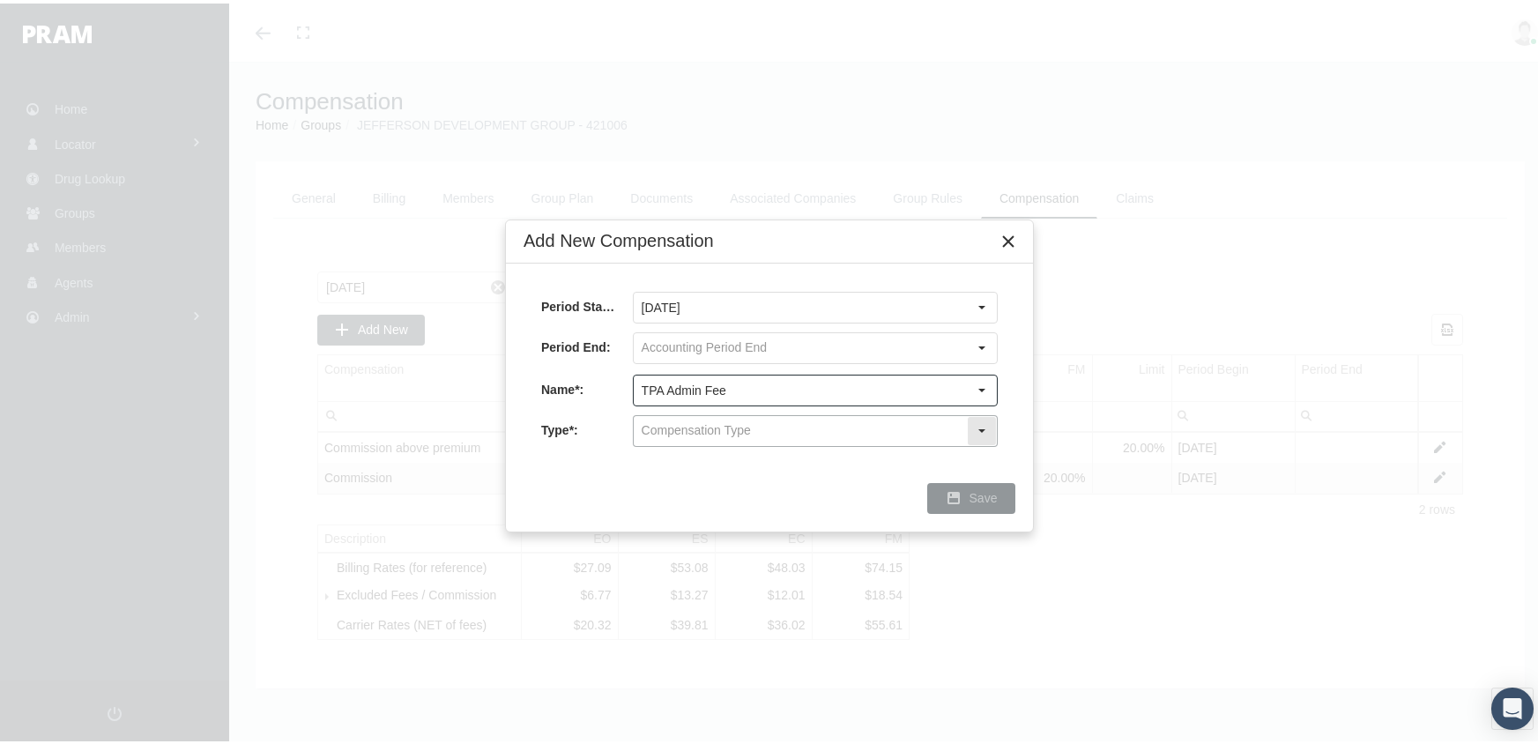
click at [703, 425] on input "text" at bounding box center [800, 428] width 333 height 30
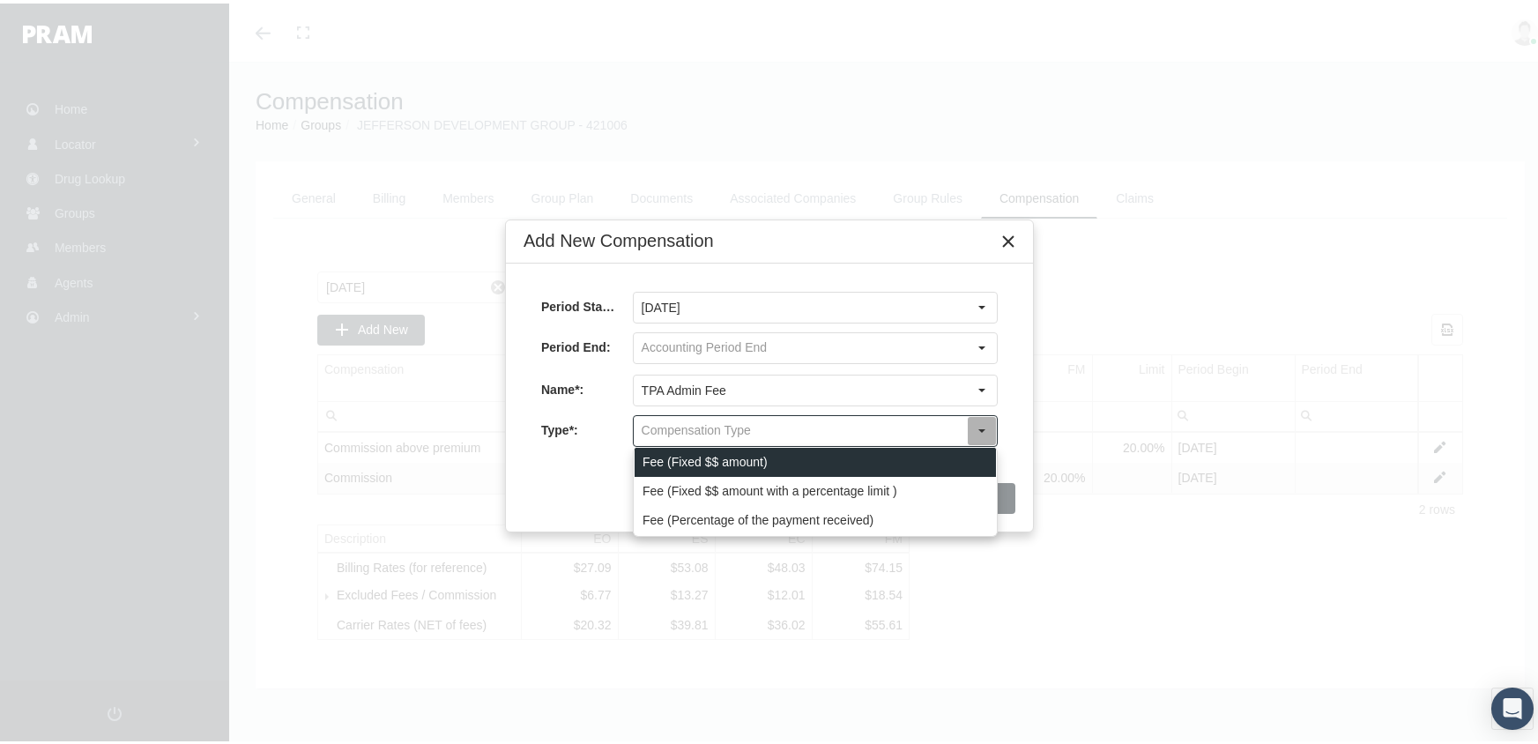
click at [706, 453] on div "Fee (Fixed $$ amount)" at bounding box center [815, 458] width 361 height 29
type input "Fee (Fixed $$ amount)"
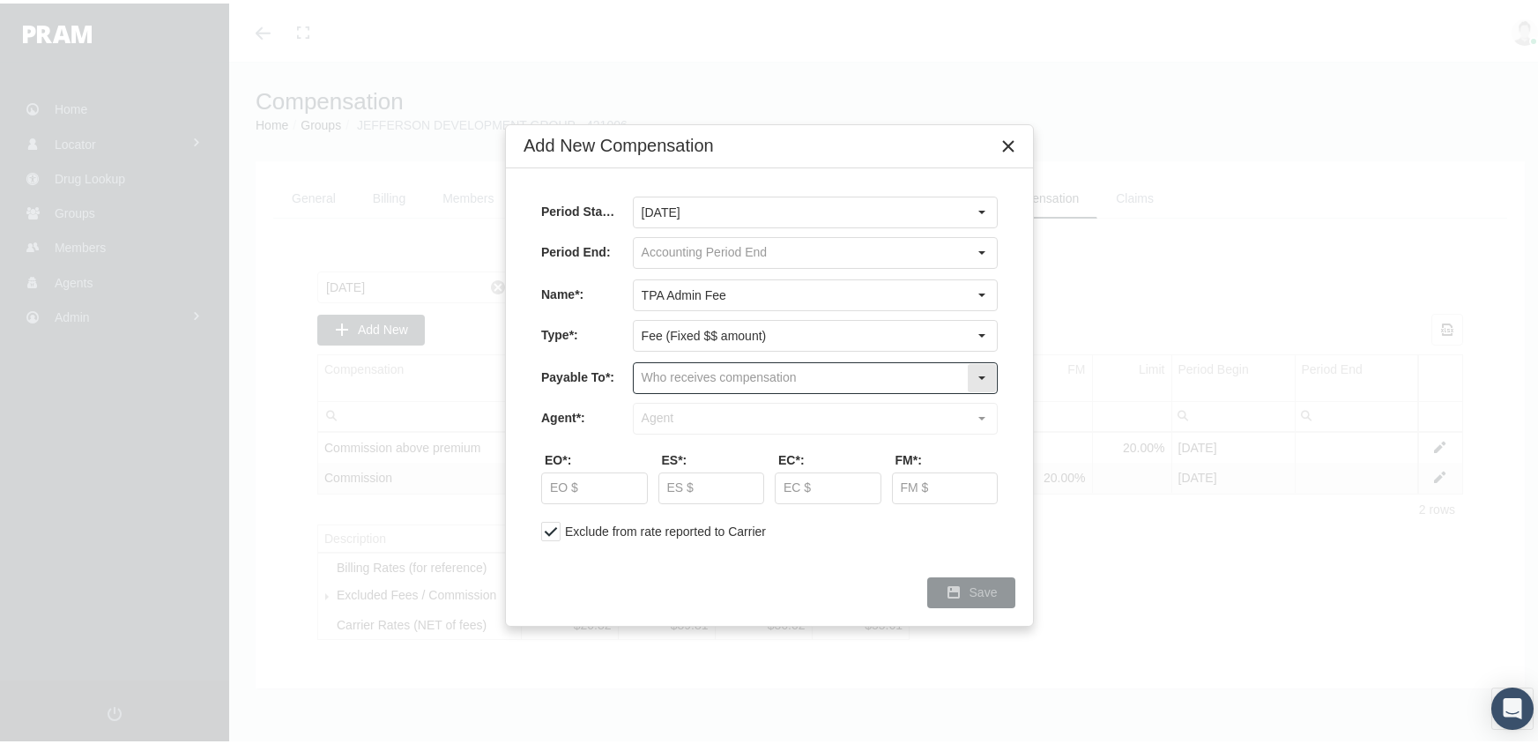
click at [714, 368] on input "text" at bounding box center [800, 375] width 333 height 30
click at [703, 432] on div "Company" at bounding box center [815, 435] width 361 height 29
type input "Company"
click at [709, 411] on input "text" at bounding box center [800, 415] width 333 height 30
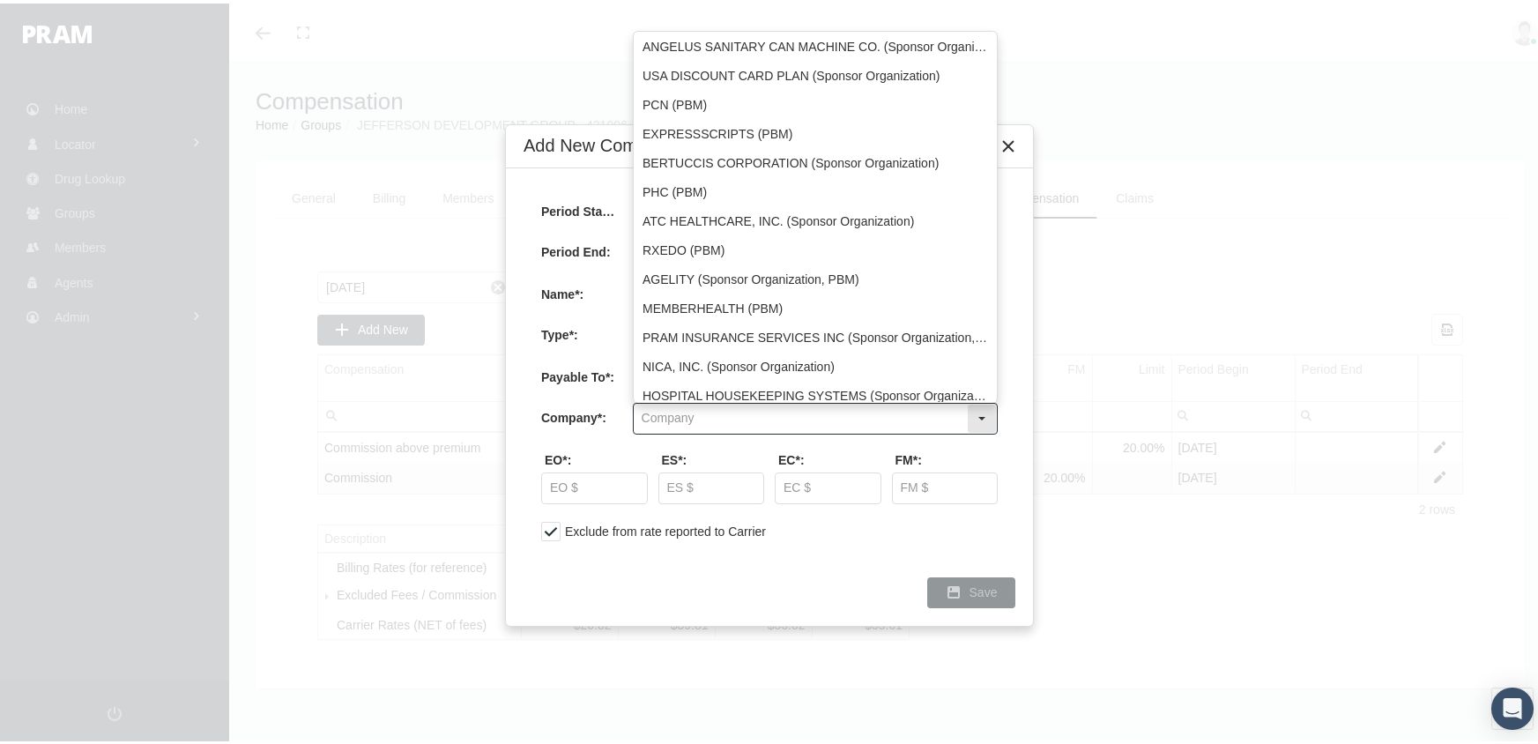
click at [709, 411] on input "text" at bounding box center [800, 415] width 333 height 30
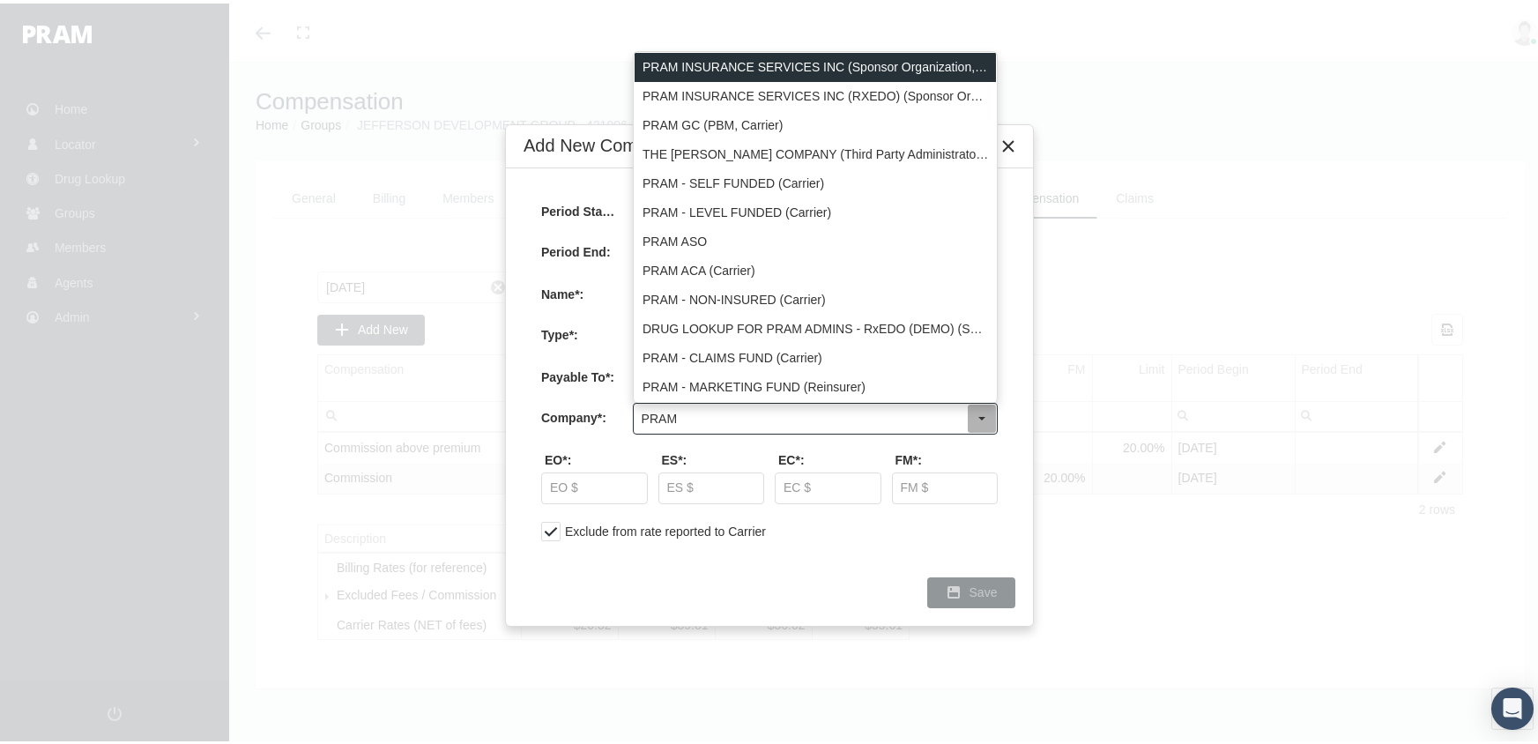
click at [875, 55] on div "PRAM INSURANCE SERVICES INC (Sponsor Organization, Broker, Distribution Partner…" at bounding box center [815, 63] width 361 height 29
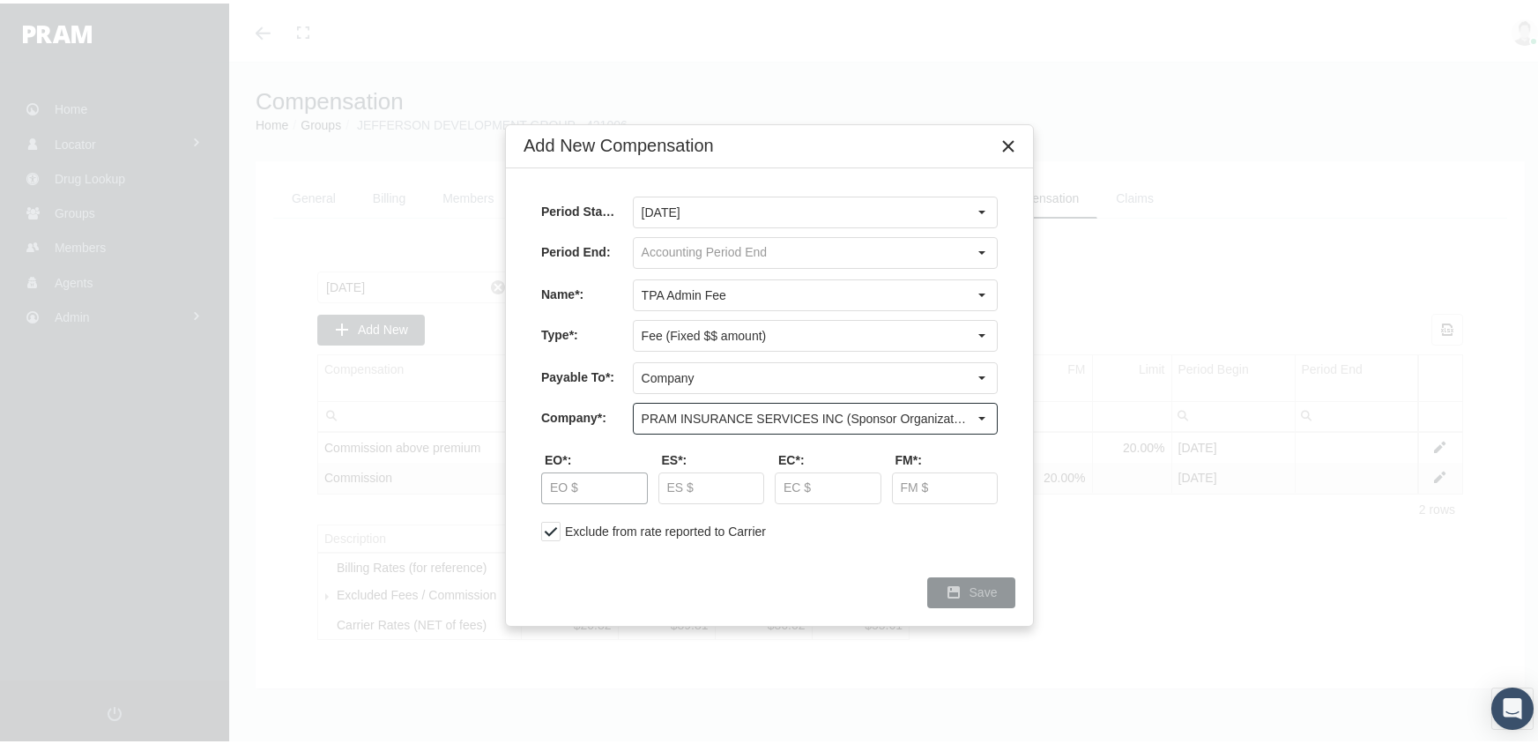
type input "PRAM INSURANCE SERVICES INC (Sponsor Organization, Broker, Distribution Partner…"
click at [547, 482] on input "text" at bounding box center [594, 485] width 105 height 30
type input "$ 3.20"
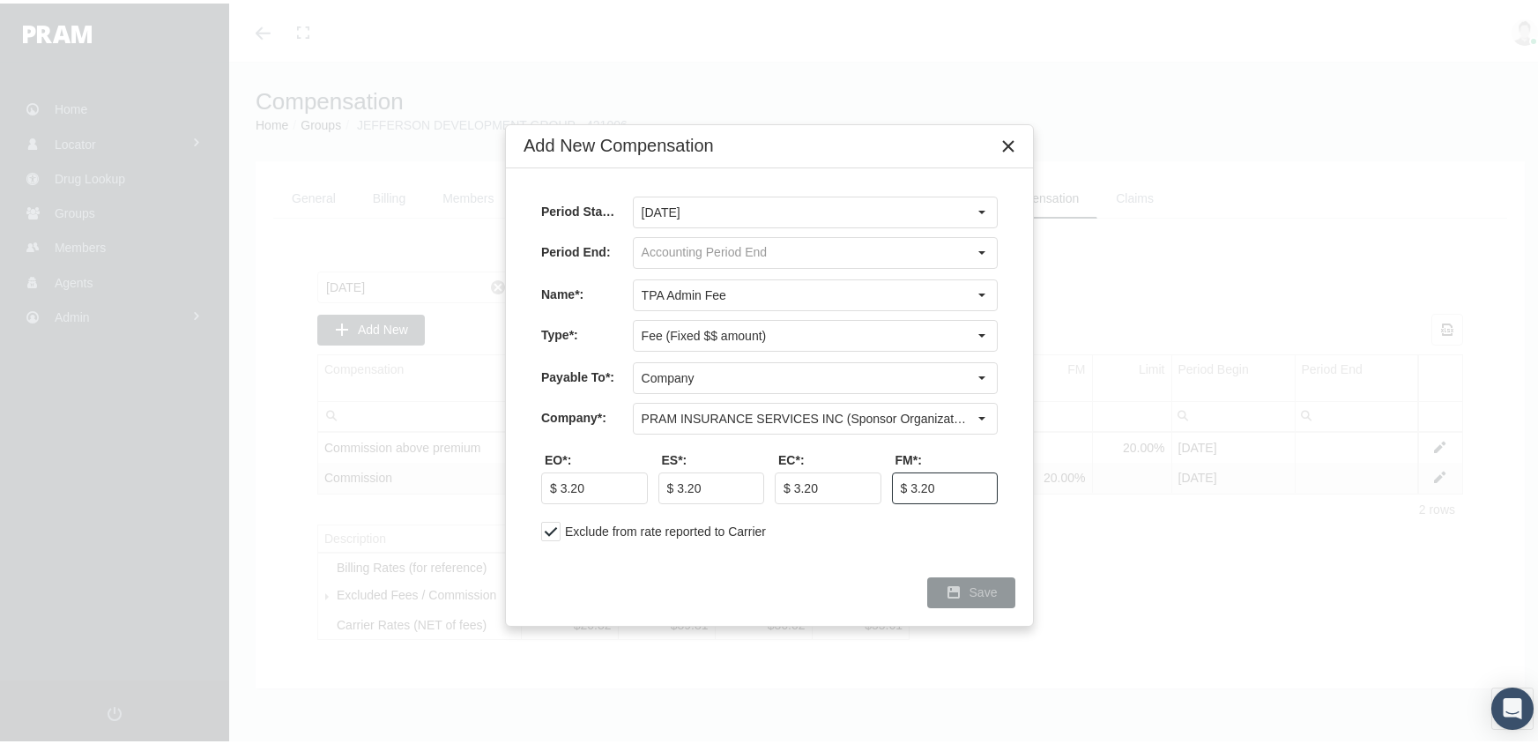
type input "$ 3.20"
click at [986, 589] on span "Save" at bounding box center [984, 589] width 28 height 14
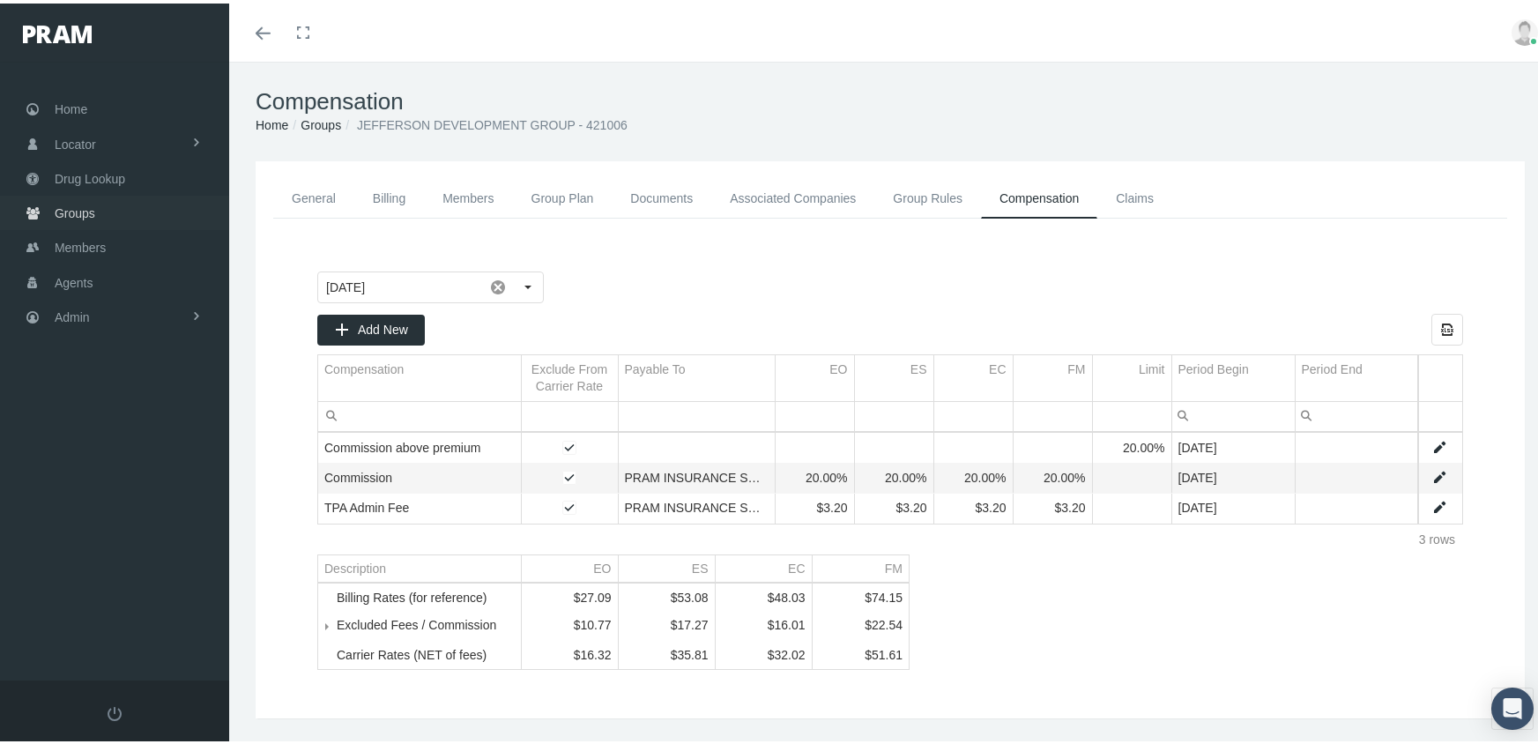
click at [59, 203] on span "Groups" at bounding box center [75, 209] width 41 height 33
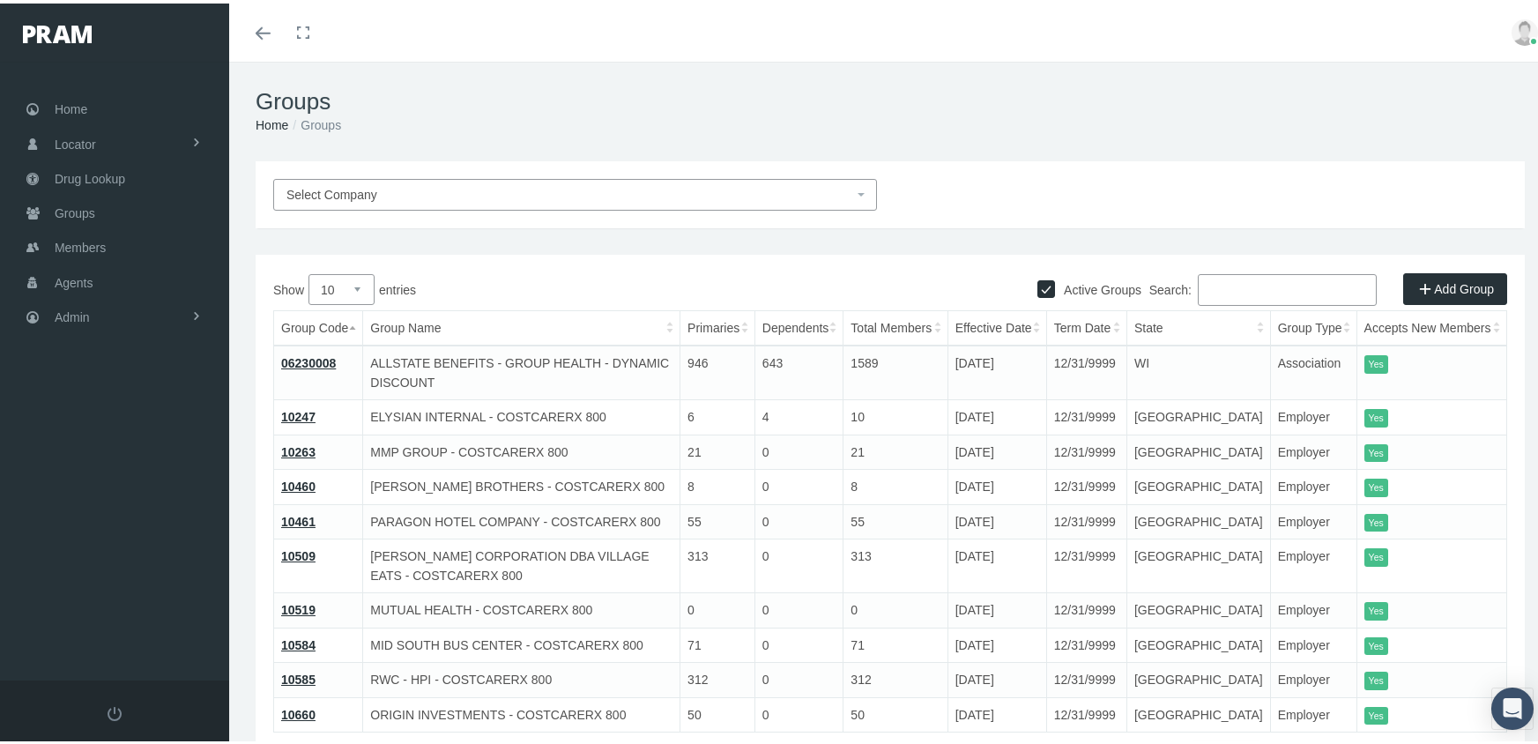
click at [1206, 304] on div "Search:" at bounding box center [1263, 289] width 227 height 36
click at [1234, 297] on input "Search:" at bounding box center [1287, 287] width 179 height 32
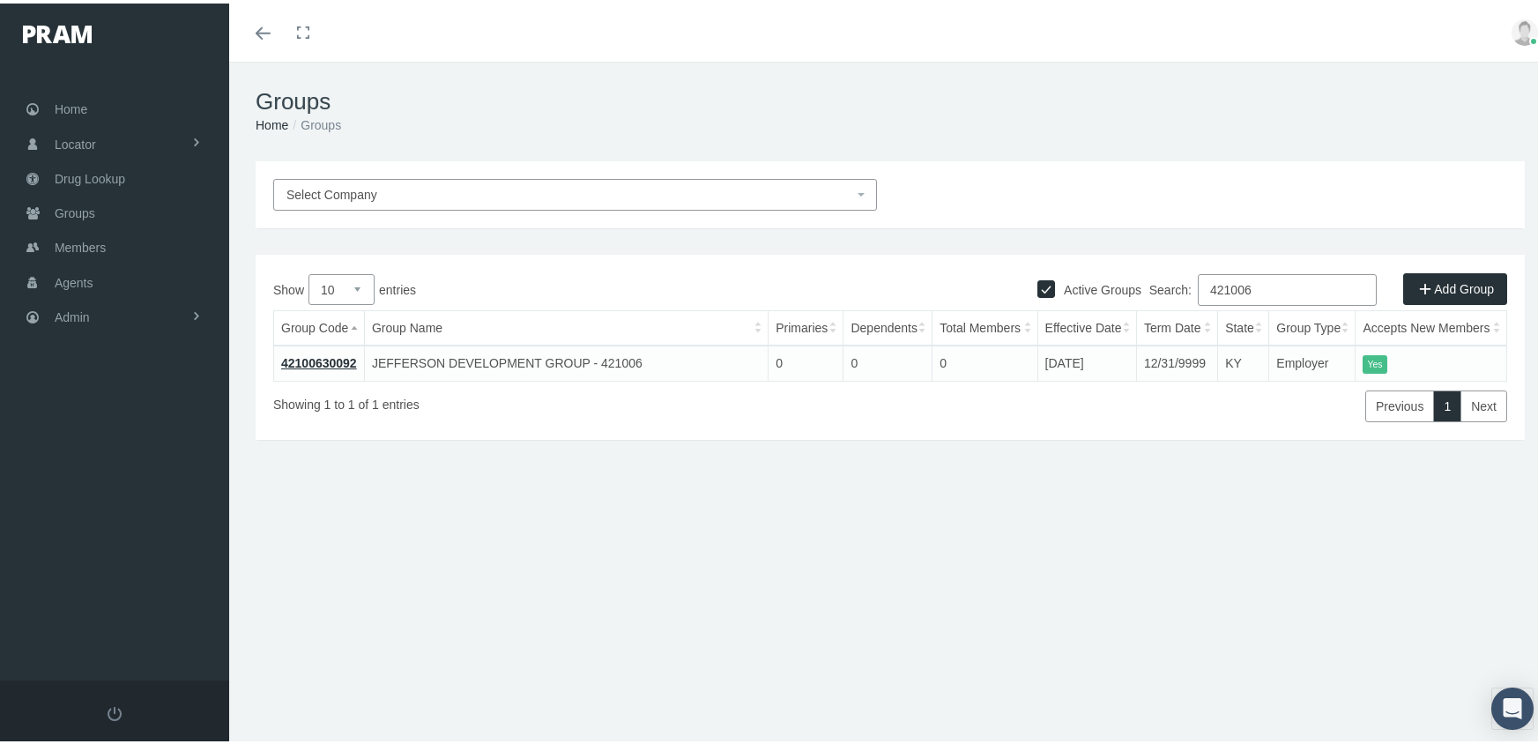
type input "421006"
click at [375, 179] on span "Select Company" at bounding box center [575, 191] width 604 height 32
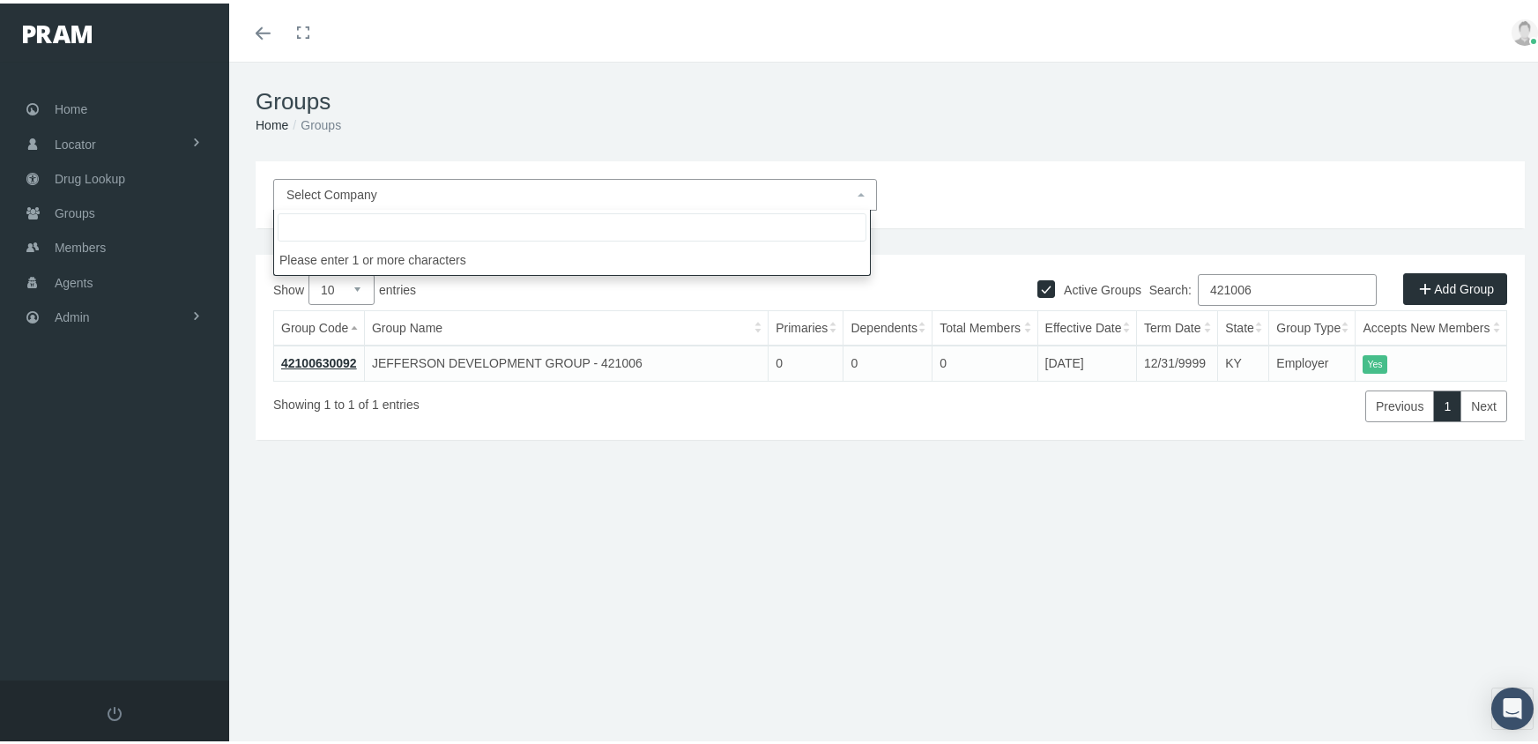
click at [364, 216] on input "search" at bounding box center [572, 224] width 589 height 28
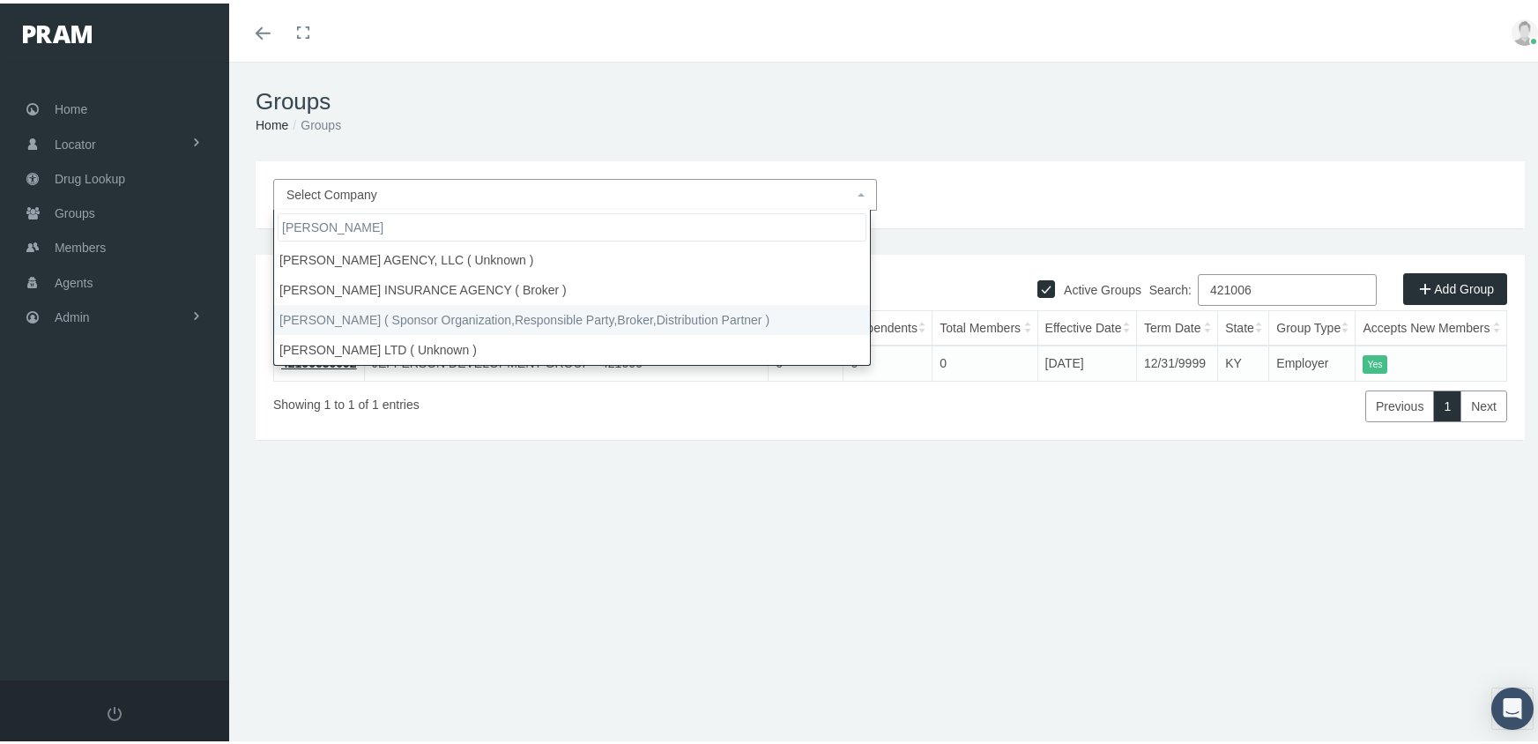
type input "[PERSON_NAME]"
select select "2404"
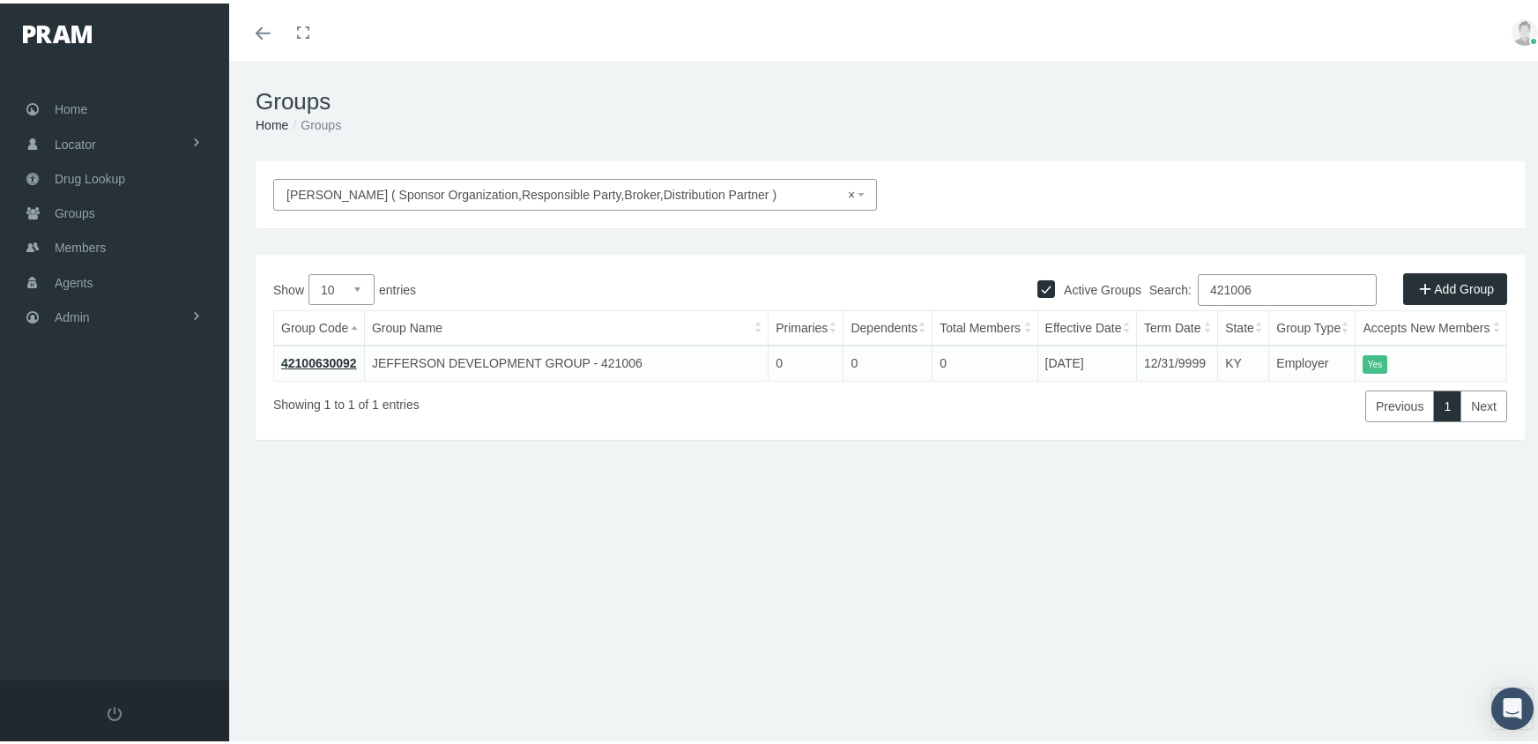
click at [1038, 277] on input "Active Groups" at bounding box center [1047, 284] width 18 height 18
checkbox input "false"
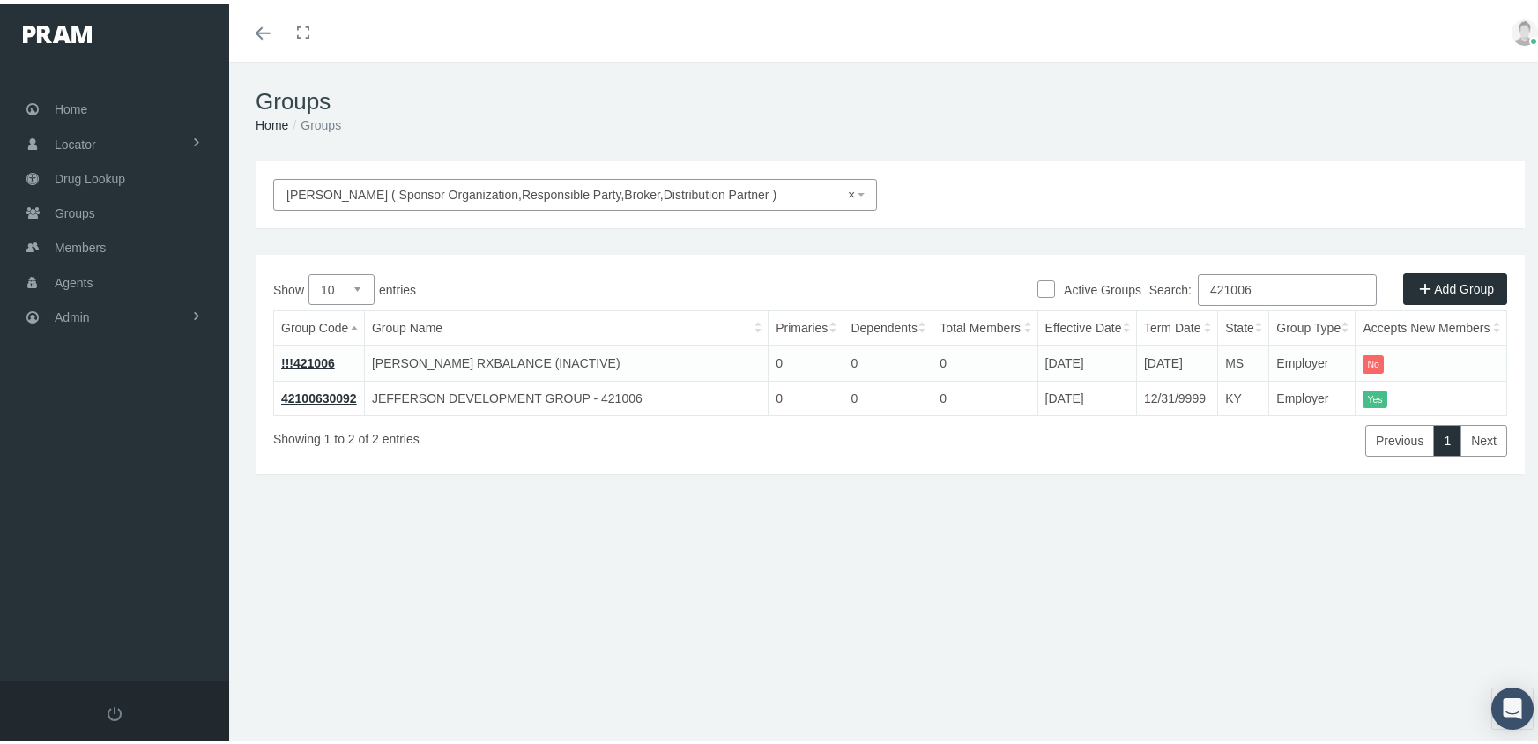
click at [1262, 280] on input "421006" at bounding box center [1287, 287] width 179 height 32
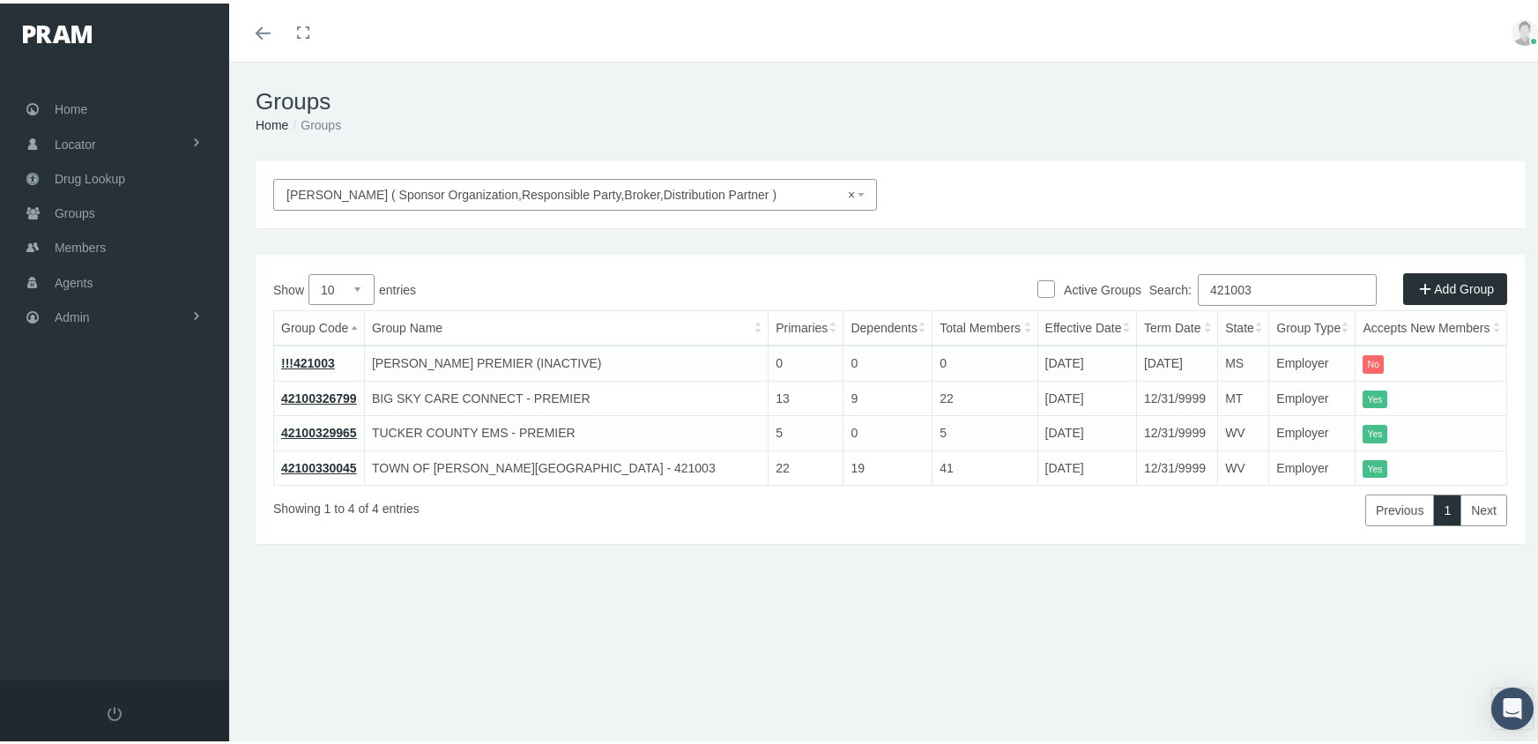
type input "421003"
click at [312, 391] on link "42100326799" at bounding box center [319, 395] width 76 height 14
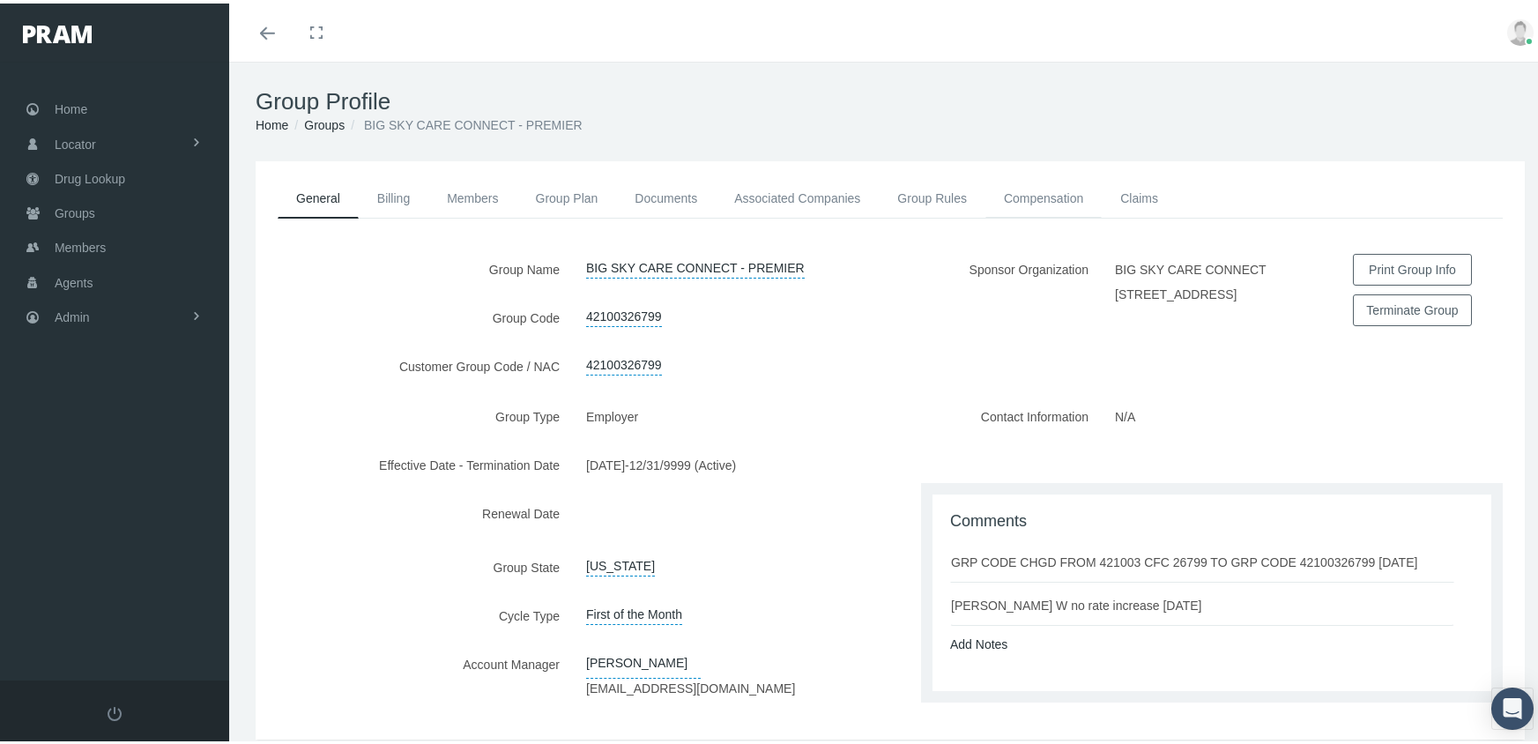
click at [1028, 191] on link "Compensation" at bounding box center [1044, 194] width 116 height 39
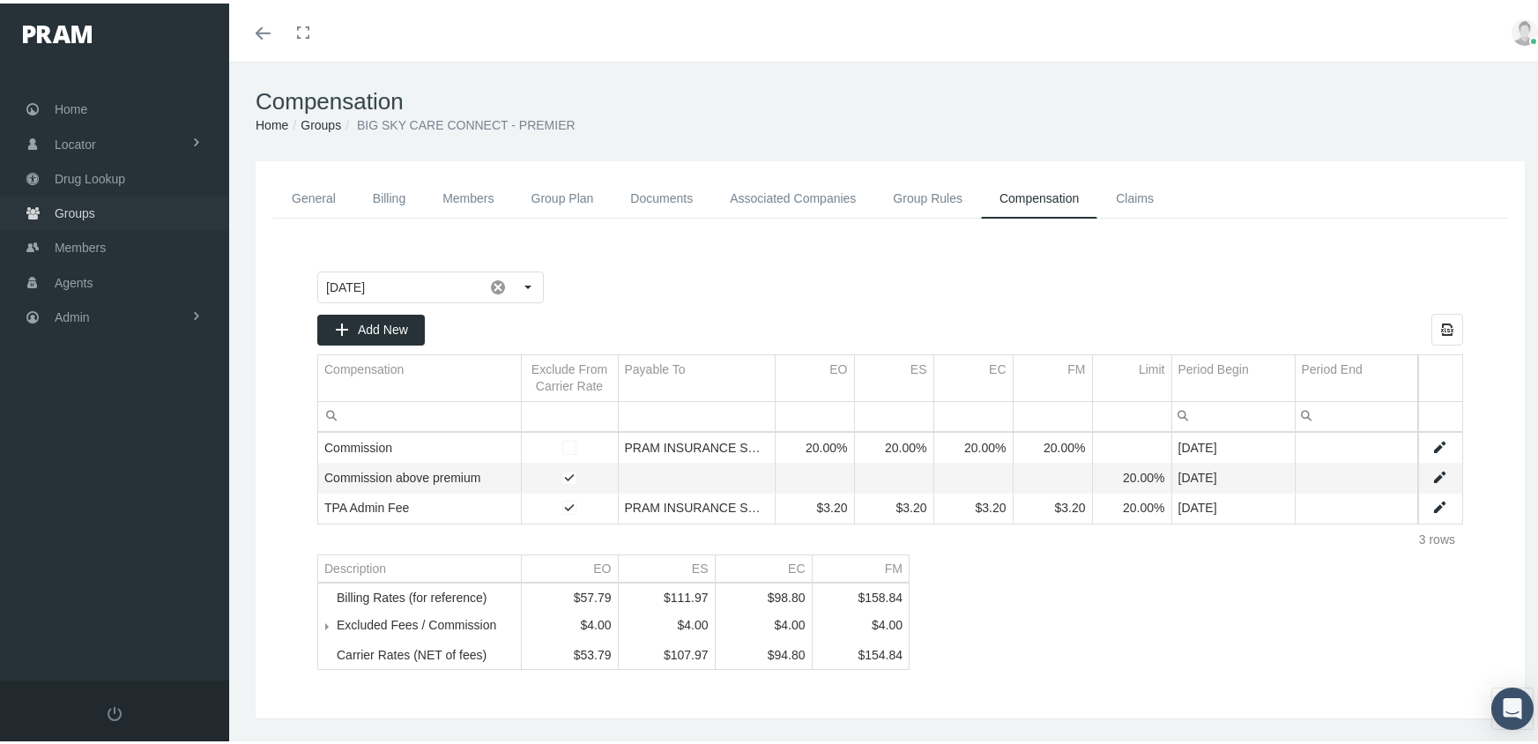
click at [68, 203] on span "Groups" at bounding box center [75, 209] width 41 height 33
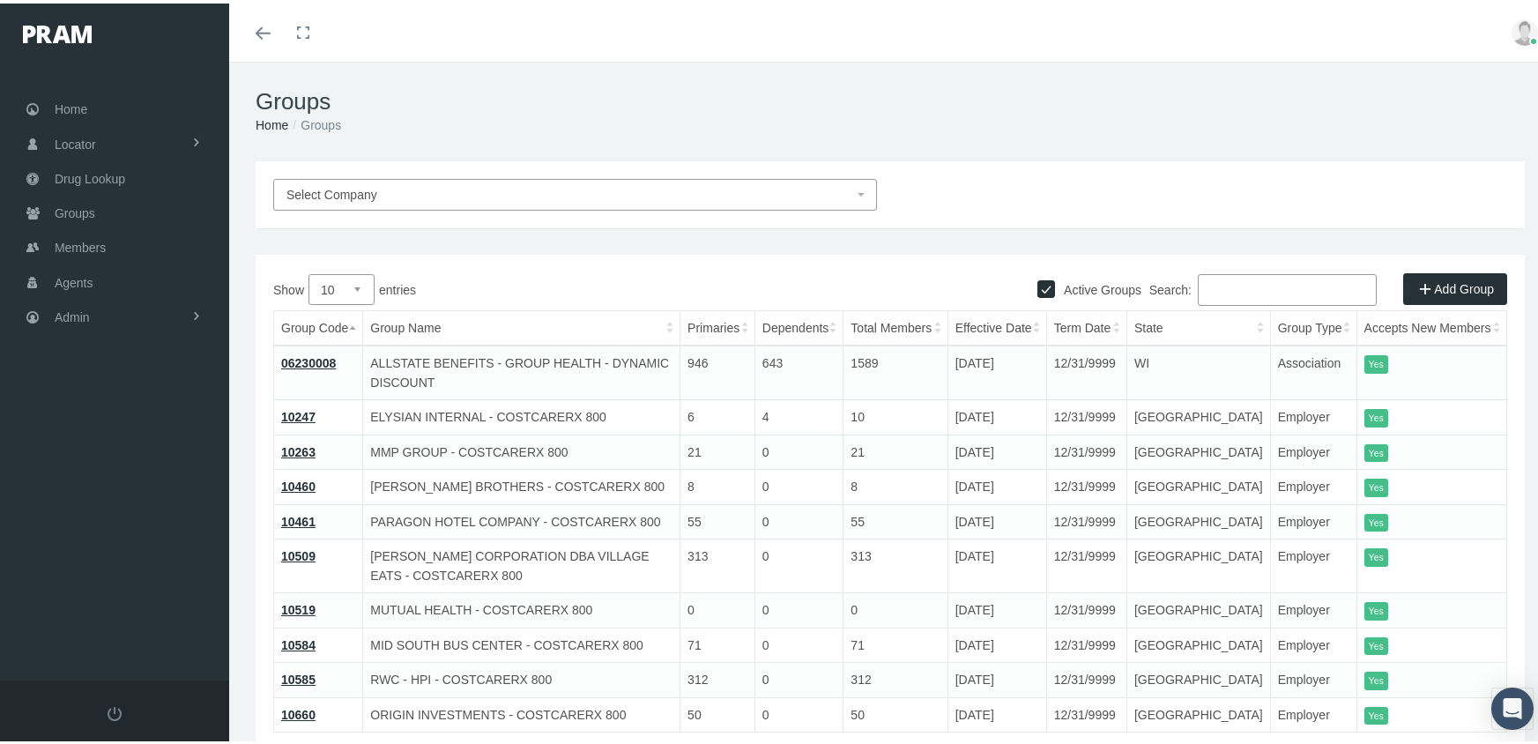
click at [1266, 280] on input "Search:" at bounding box center [1287, 287] width 179 height 32
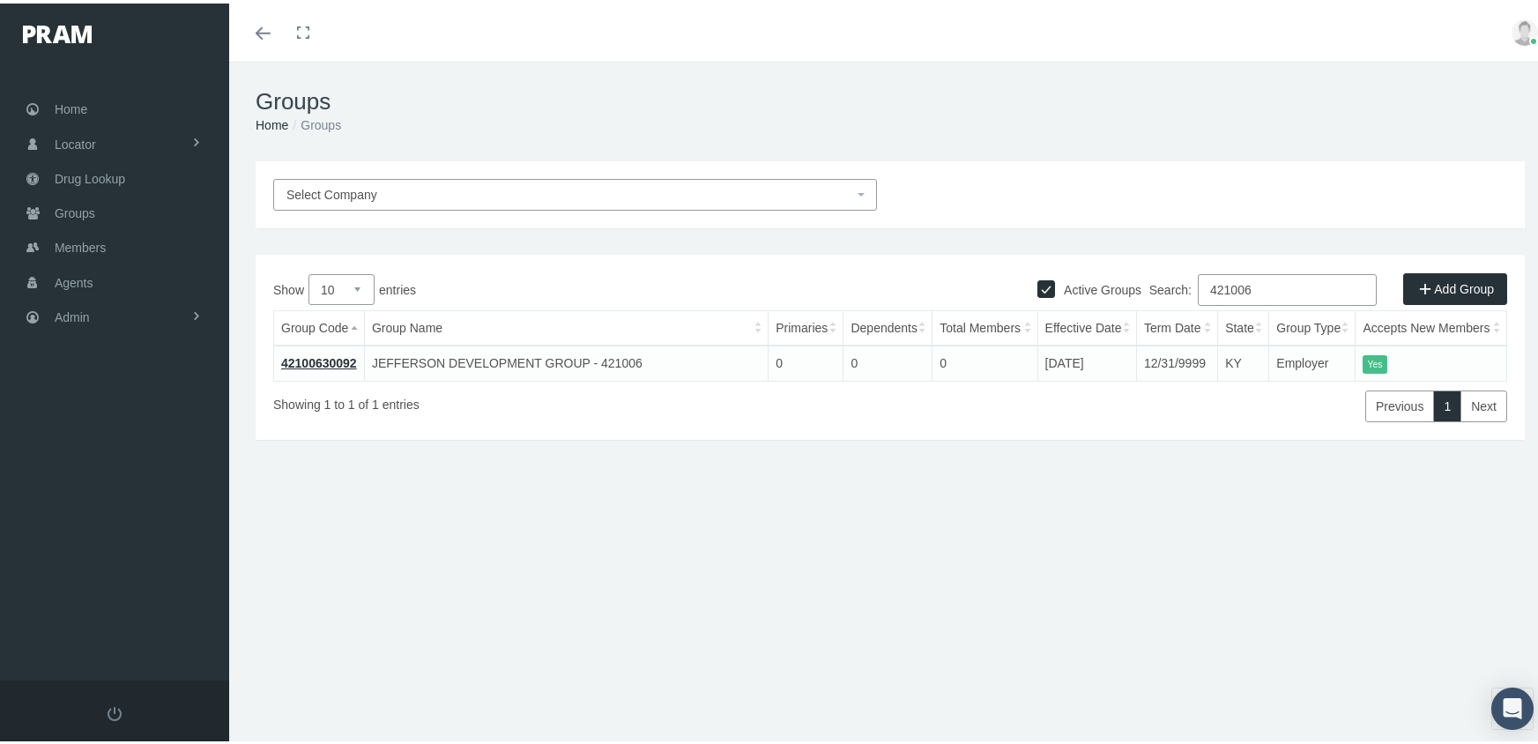
type input "421006"
click at [307, 355] on link "42100630092" at bounding box center [319, 360] width 76 height 14
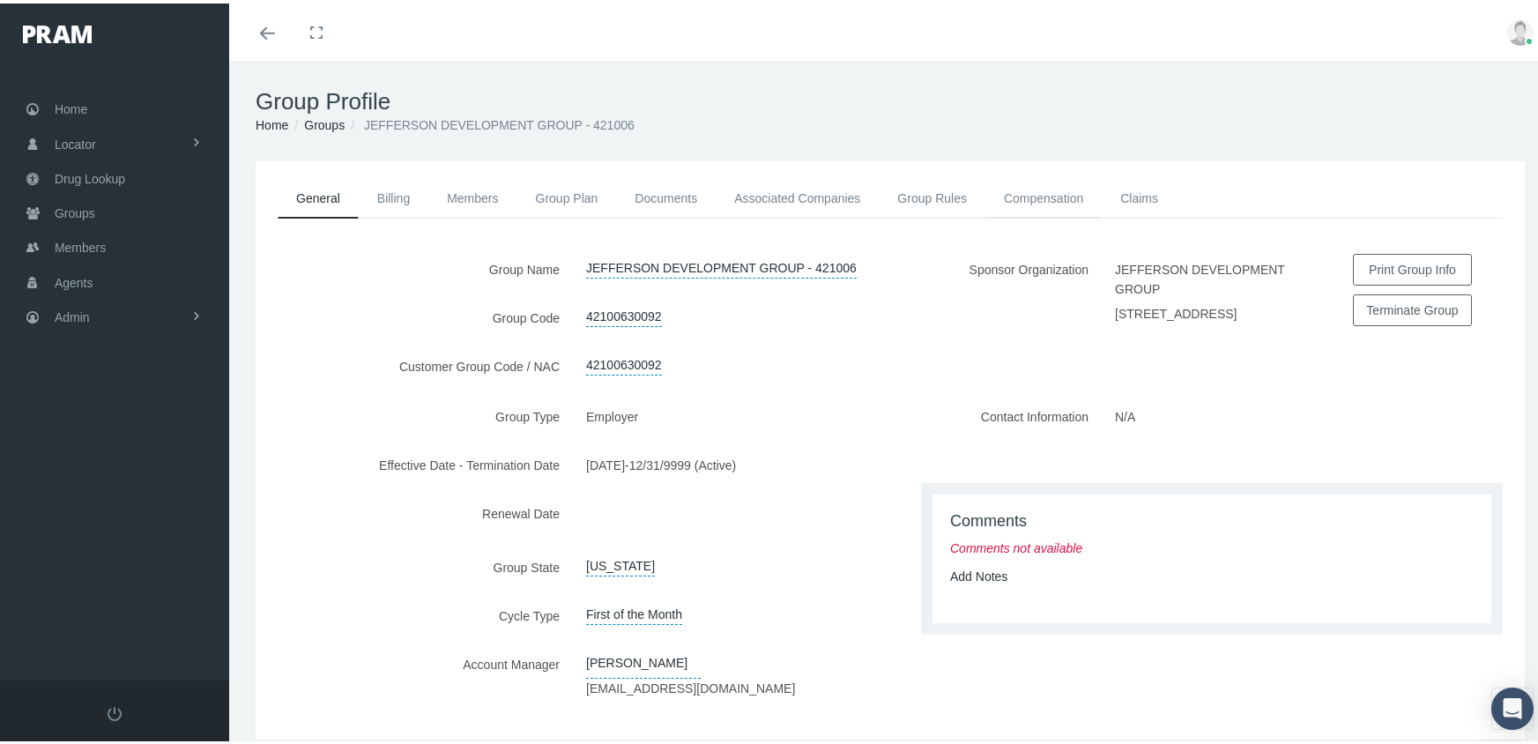
click at [1006, 187] on link "Compensation" at bounding box center [1044, 194] width 116 height 39
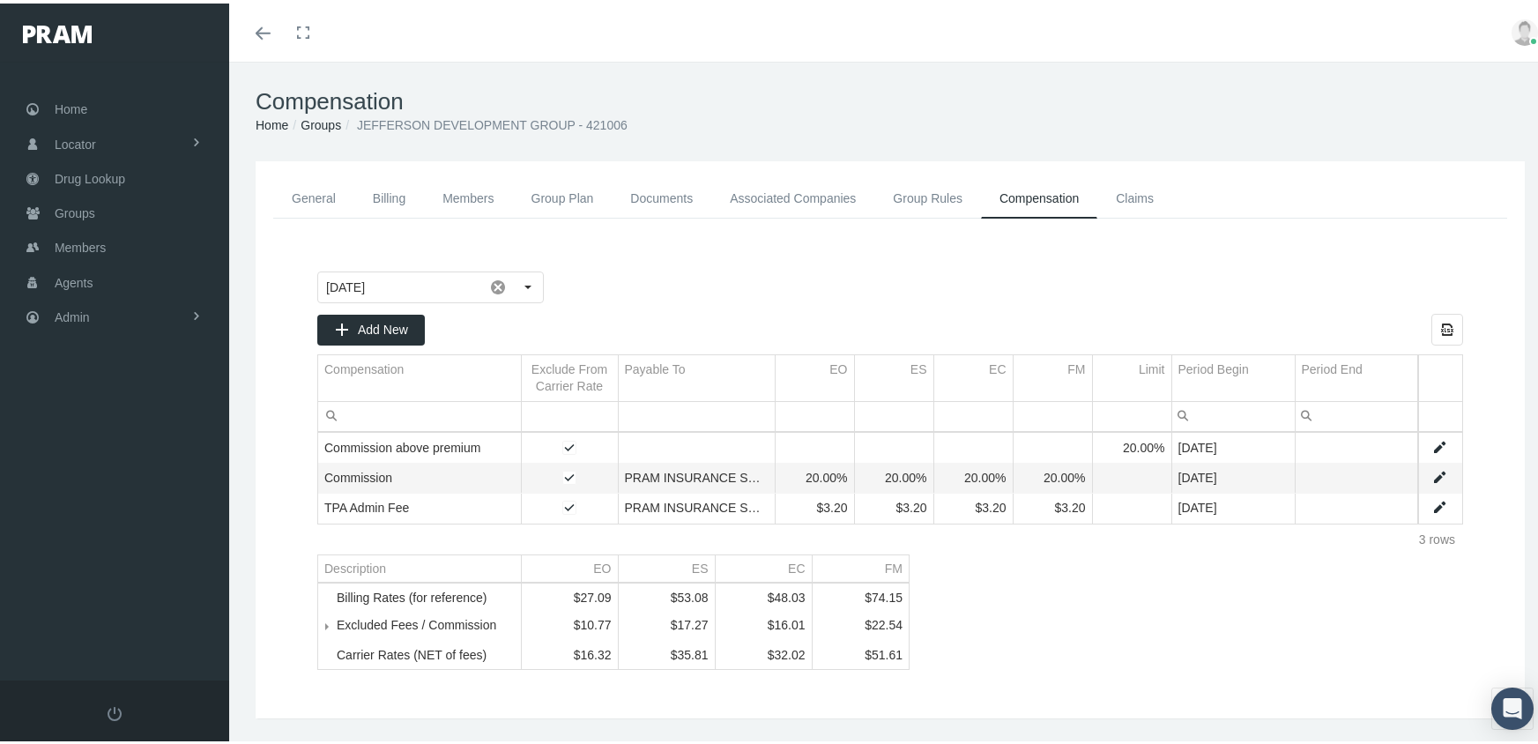
click at [1432, 473] on link "Data grid" at bounding box center [1440, 474] width 16 height 16
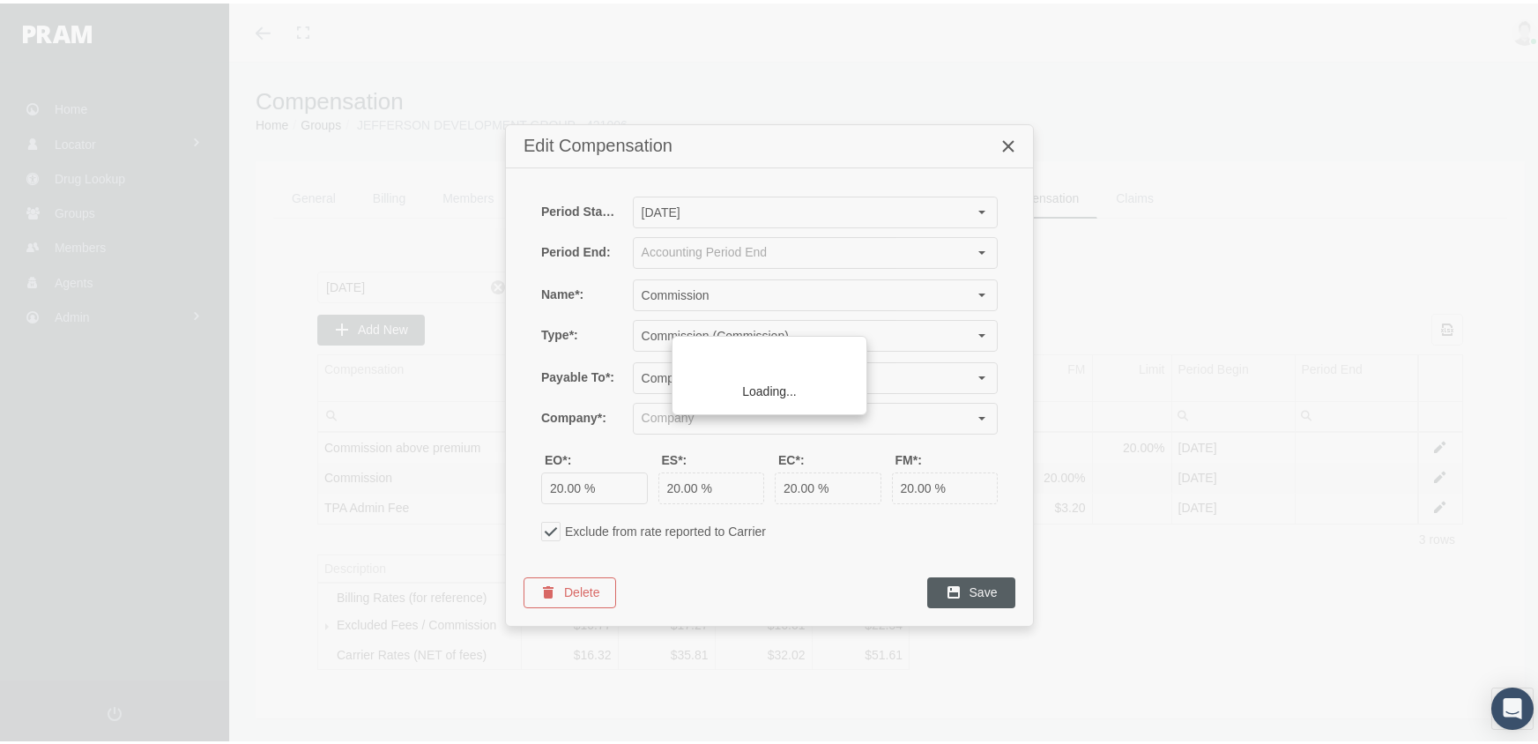
type input "PRAM INSURANCE SERVICES INC (Sponsor Organization, Broker, Distribution Partner…"
click at [551, 528] on span at bounding box center [550, 527] width 19 height 19
click at [984, 585] on span "Save" at bounding box center [984, 589] width 28 height 14
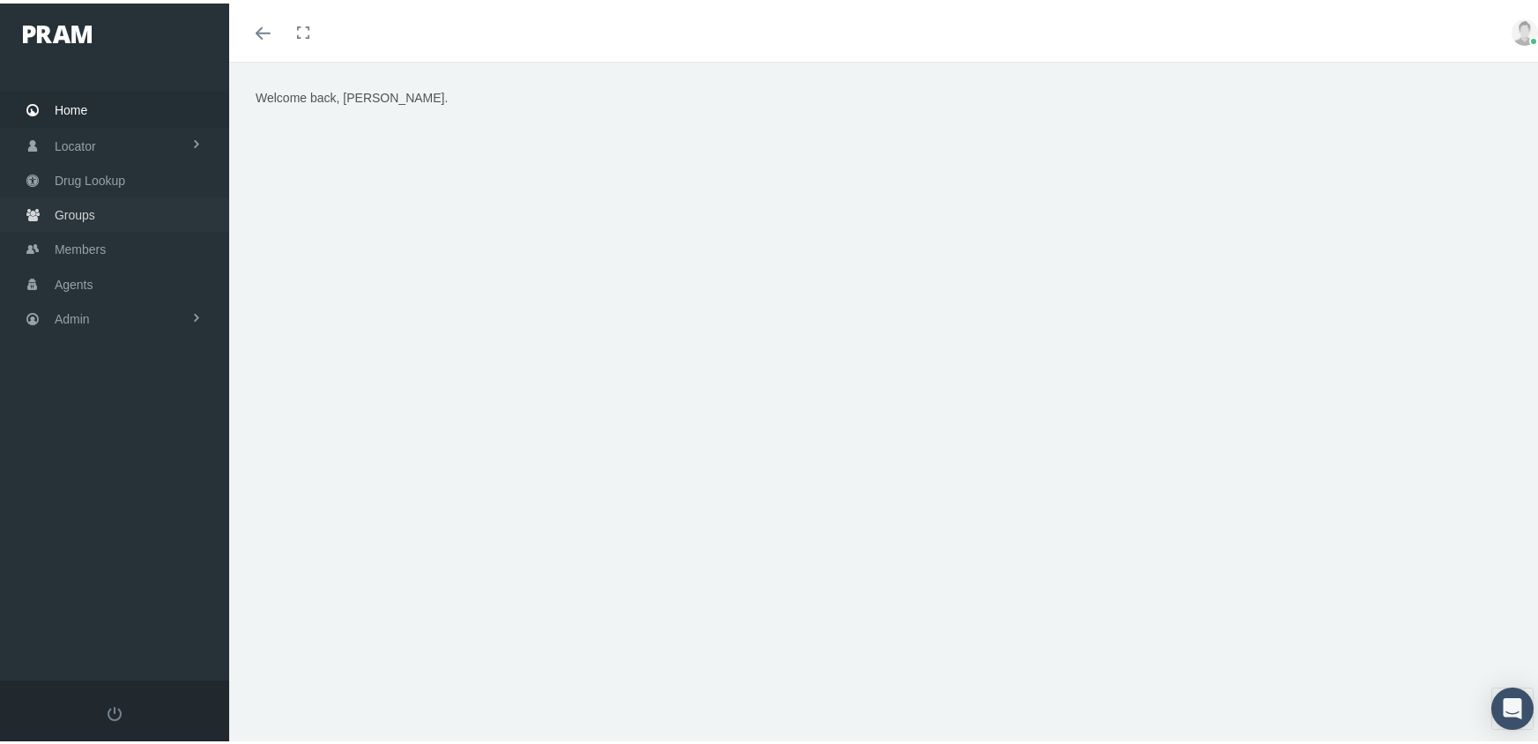
click at [63, 200] on span "Groups" at bounding box center [75, 211] width 41 height 33
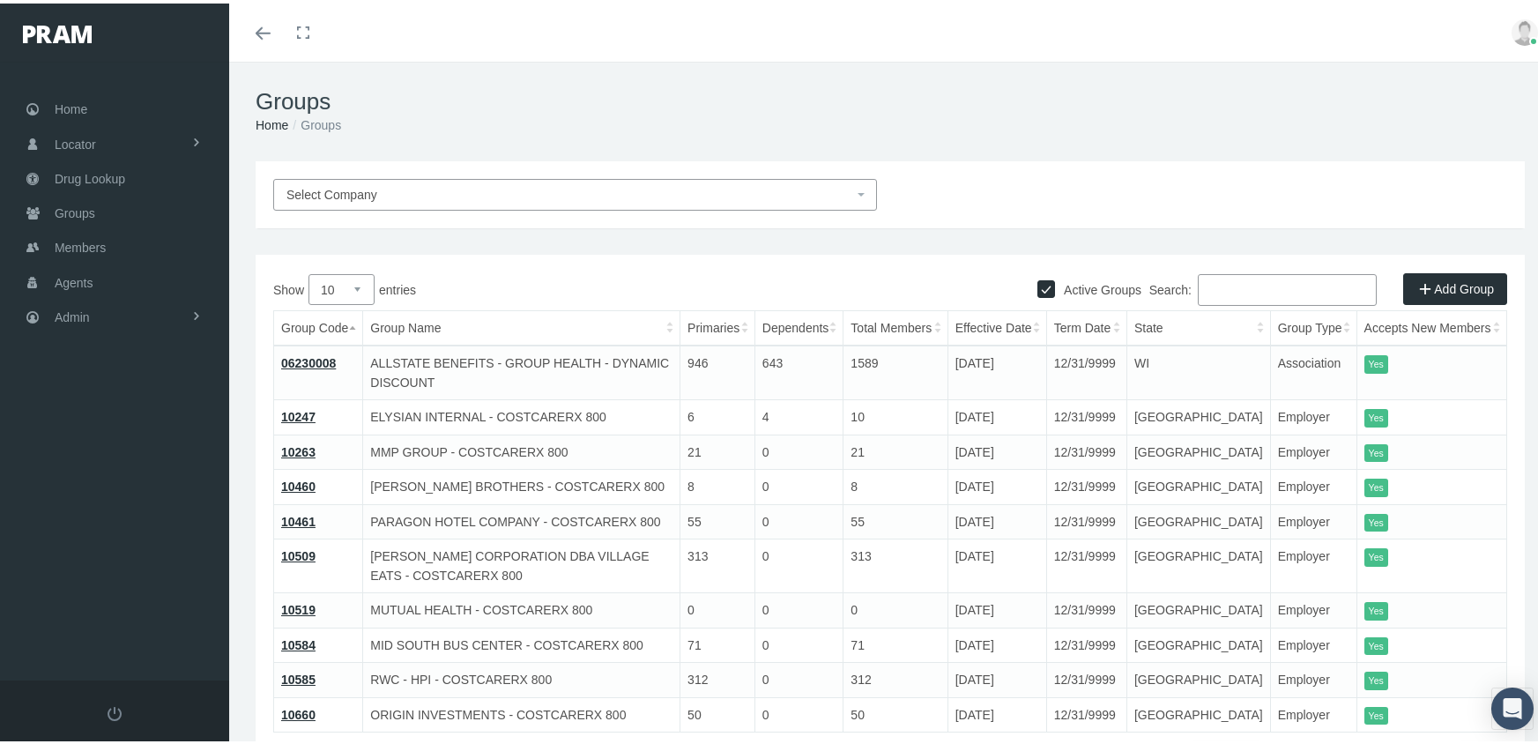
click at [1237, 283] on input "Search:" at bounding box center [1287, 287] width 179 height 32
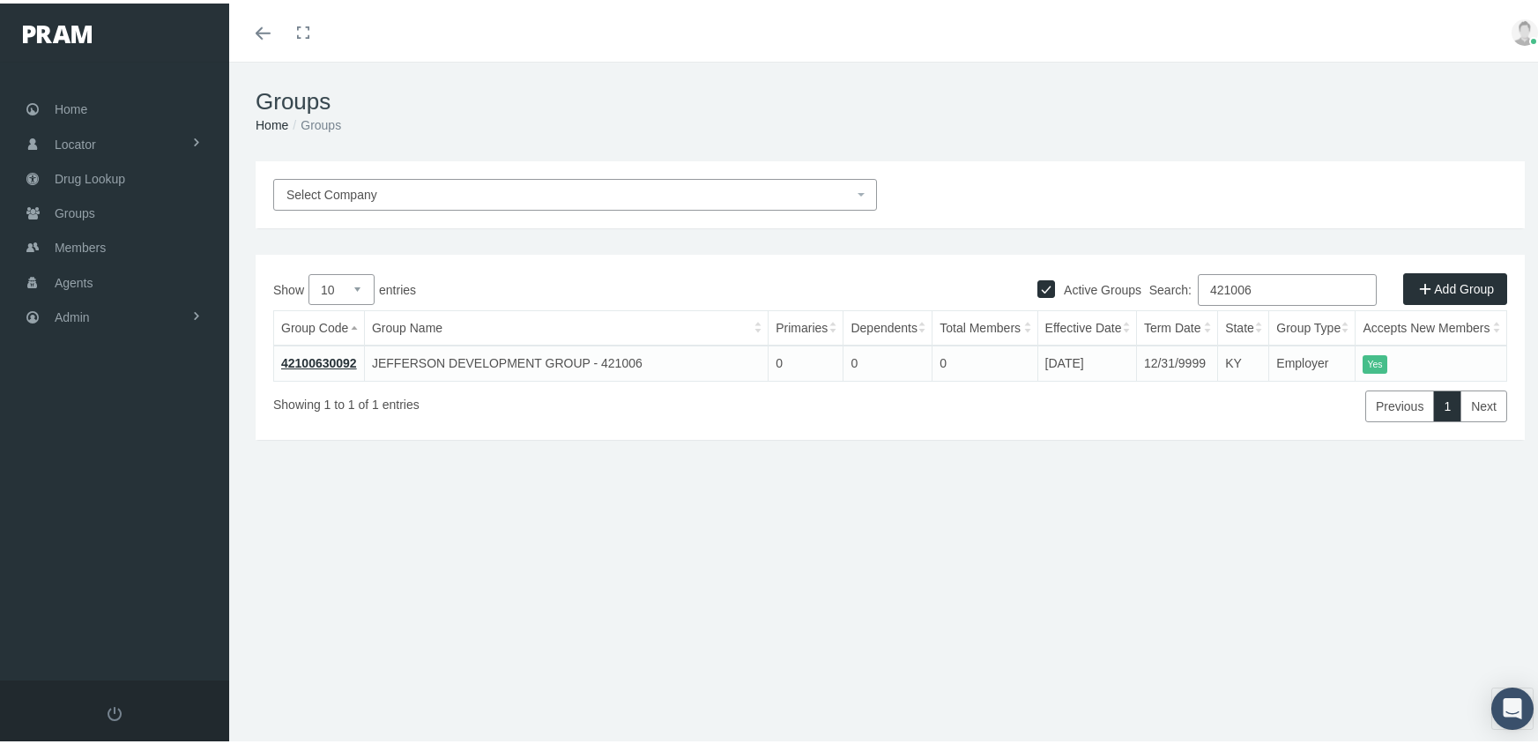
type input "421006"
click at [327, 361] on link "42100630092" at bounding box center [319, 360] width 76 height 14
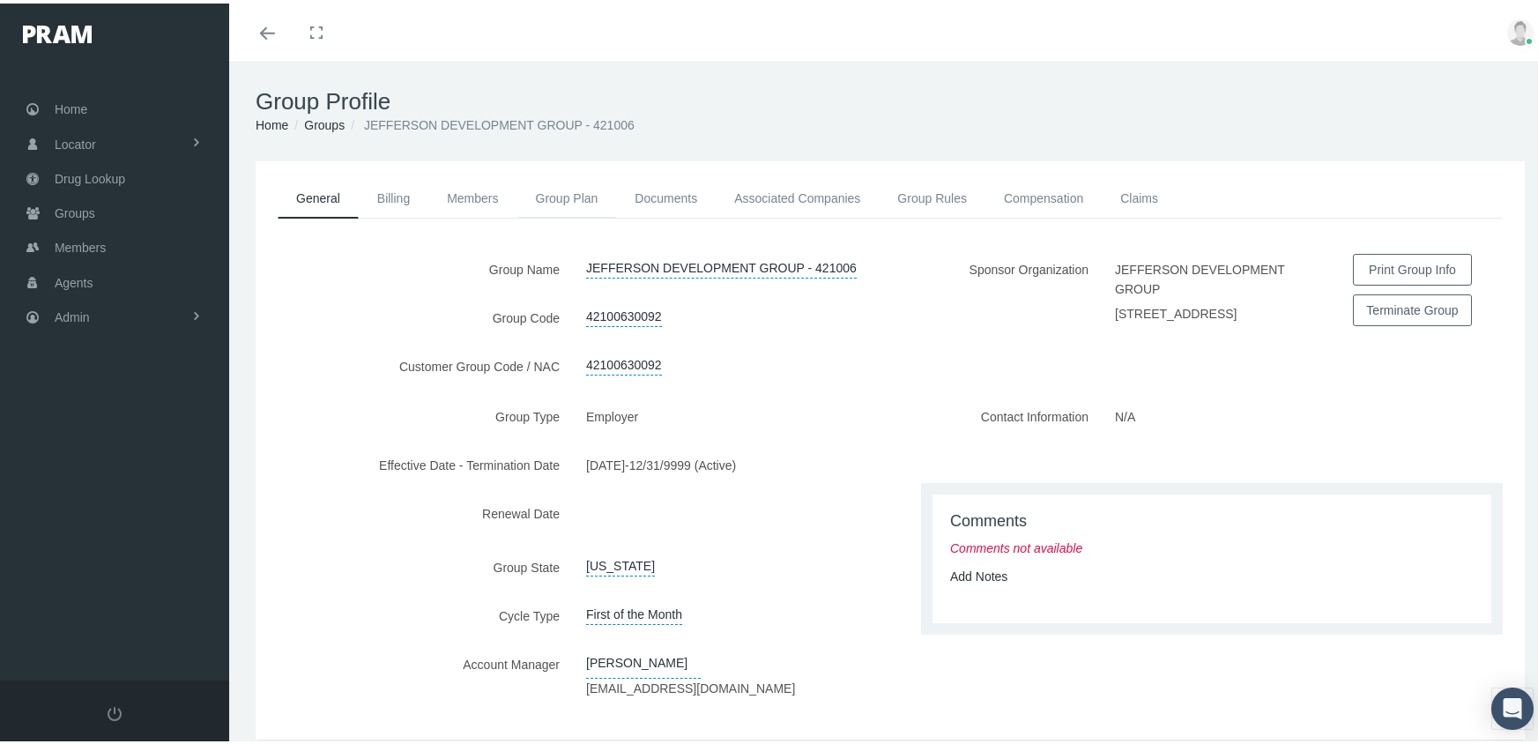
click at [571, 183] on link "Group Plan" at bounding box center [567, 194] width 100 height 39
